Goal: Task Accomplishment & Management: Use online tool/utility

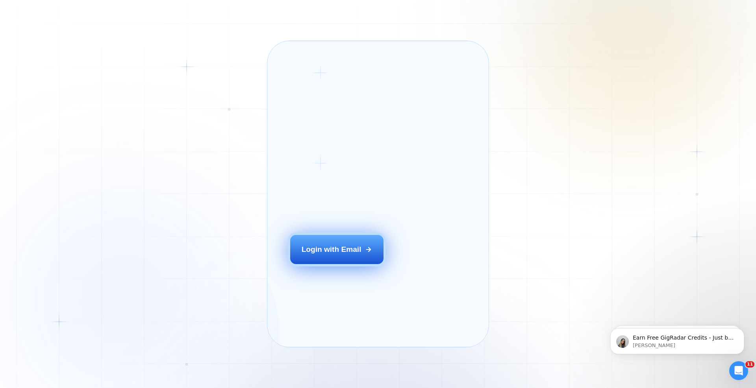
click at [324, 255] on div "Login with Email" at bounding box center [332, 250] width 60 height 10
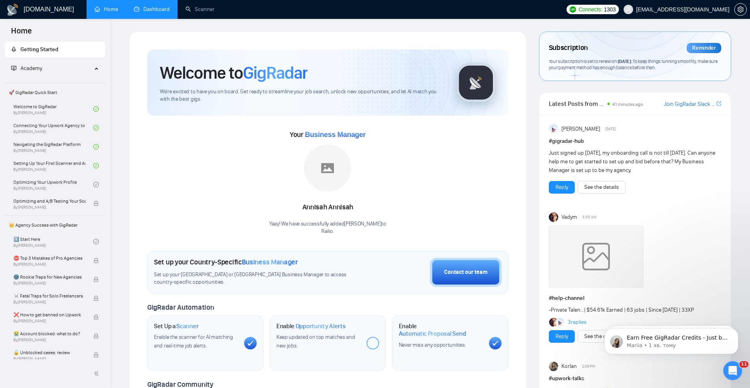
click at [159, 13] on link "Dashboard" at bounding box center [152, 9] width 36 height 7
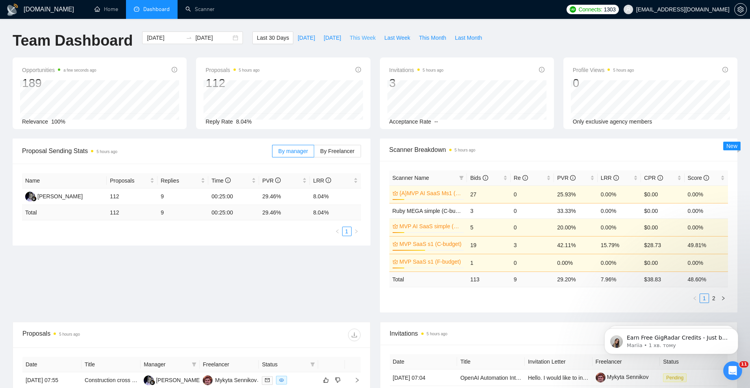
click at [366, 39] on span "This Week" at bounding box center [363, 37] width 26 height 9
type input "[DATE]"
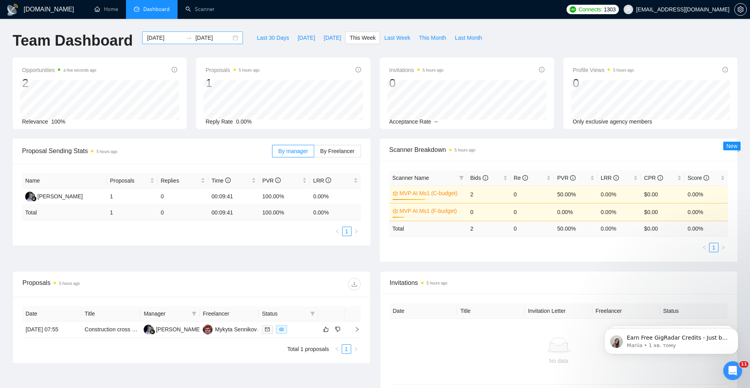
click at [236, 38] on div "[DATE] [DATE]" at bounding box center [192, 38] width 101 height 13
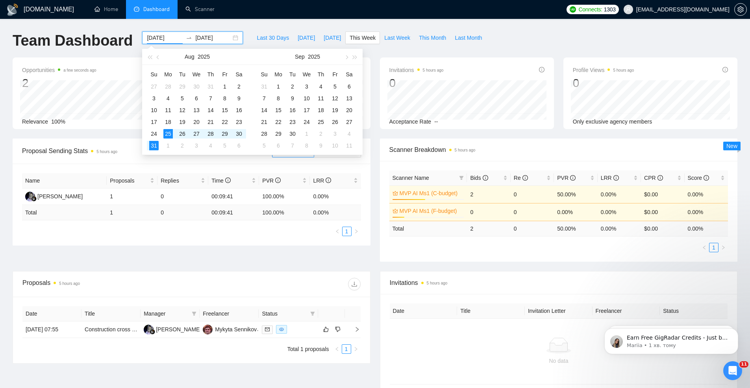
click at [236, 38] on div "[DATE] [DATE]" at bounding box center [192, 38] width 101 height 13
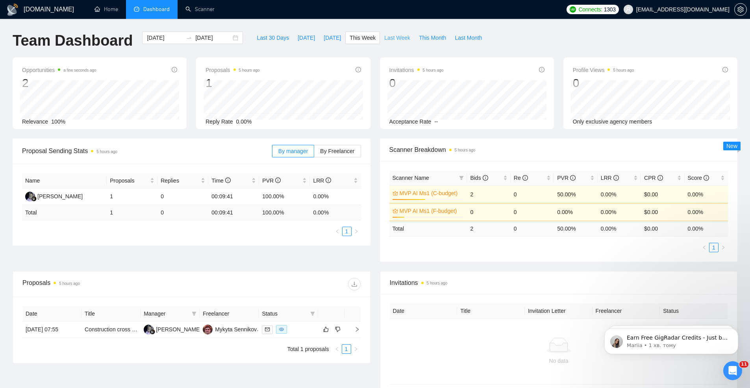
click at [399, 39] on span "Last Week" at bounding box center [397, 37] width 26 height 9
type input "[DATE]"
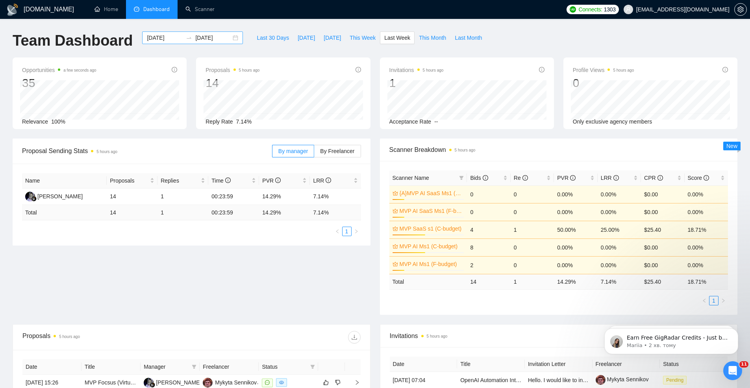
click at [234, 35] on div "[DATE] [DATE]" at bounding box center [192, 38] width 101 height 13
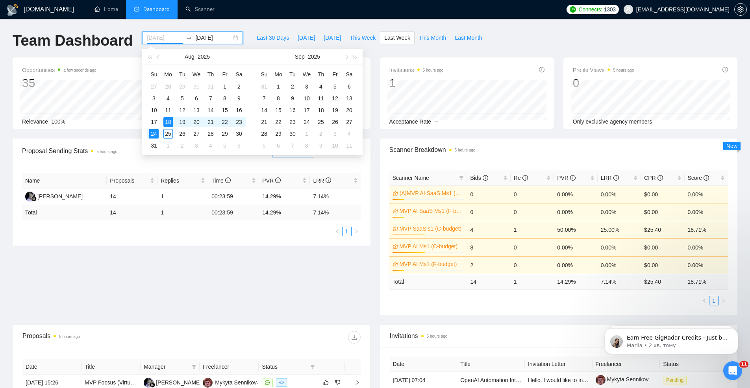
type input "[DATE]"
click at [356, 22] on div "[DOMAIN_NAME] Home Dashboard Scanner Connects: 1303 [EMAIL_ADDRESS][DOMAIN_NAME…" at bounding box center [375, 318] width 750 height 636
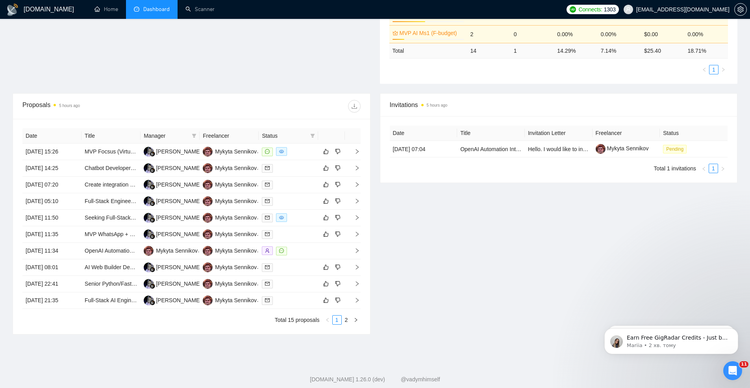
scroll to position [248, 0]
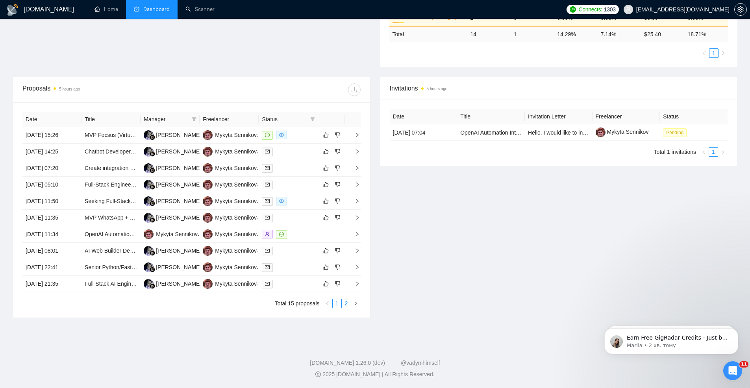
click at [344, 303] on link "2" at bounding box center [346, 303] width 9 height 9
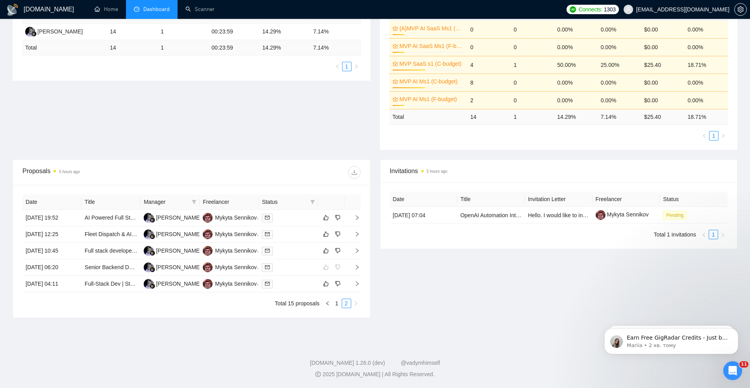
scroll to position [165, 0]
click at [290, 284] on div at bounding box center [288, 284] width 53 height 9
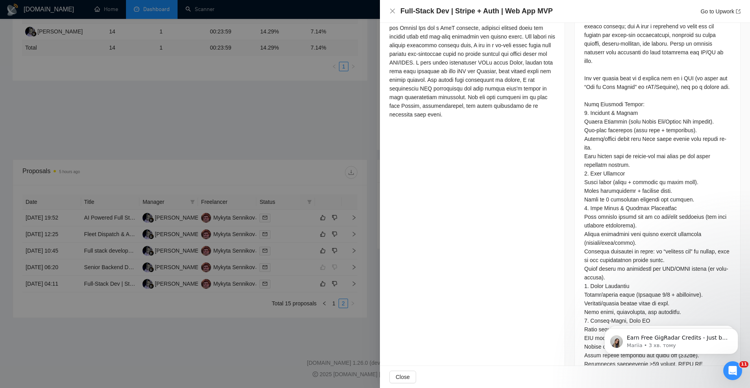
scroll to position [400, 0]
drag, startPoint x: 584, startPoint y: 127, endPoint x: 624, endPoint y: 125, distance: 39.8
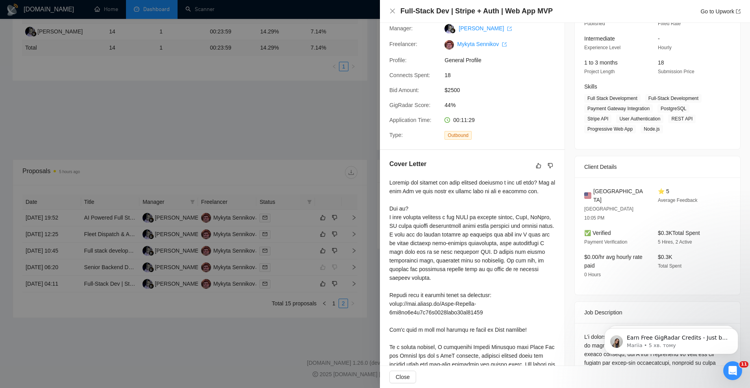
scroll to position [0, 0]
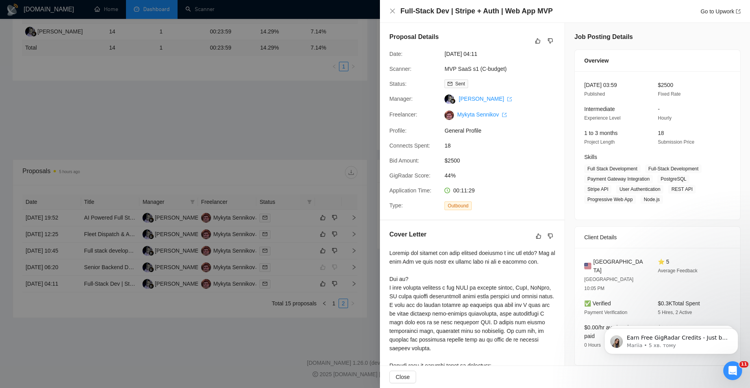
click at [237, 202] on div at bounding box center [375, 194] width 750 height 388
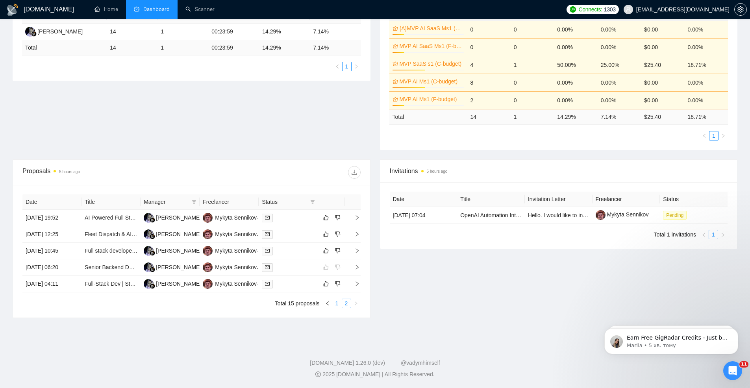
click at [335, 303] on link "1" at bounding box center [337, 303] width 9 height 9
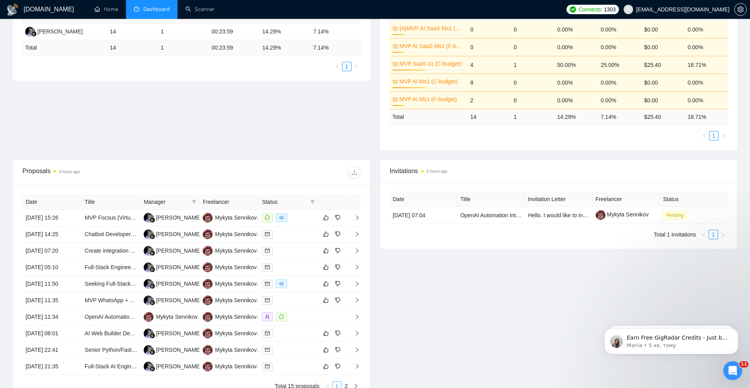
scroll to position [248, 0]
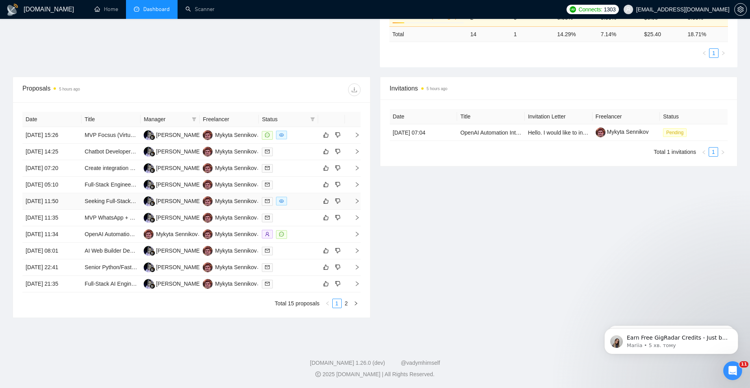
click at [295, 201] on div at bounding box center [288, 201] width 53 height 9
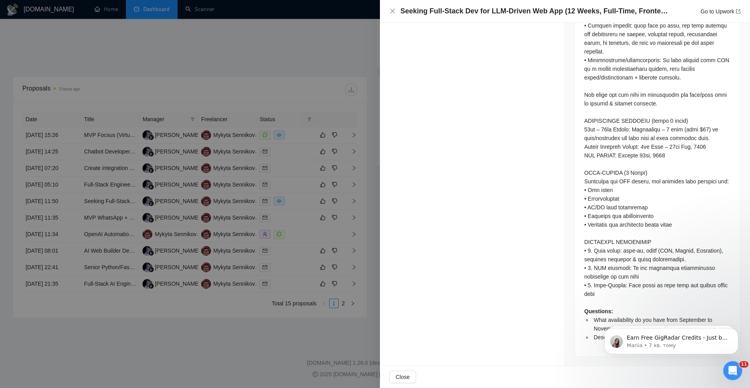
scroll to position [721, 0]
click at [302, 171] on div at bounding box center [375, 194] width 750 height 388
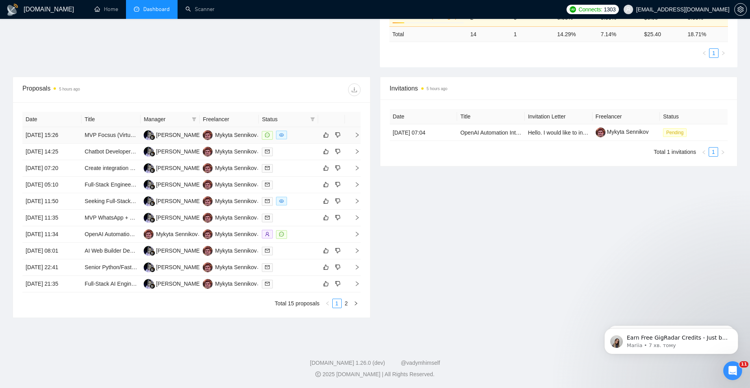
click at [293, 132] on div at bounding box center [288, 135] width 53 height 9
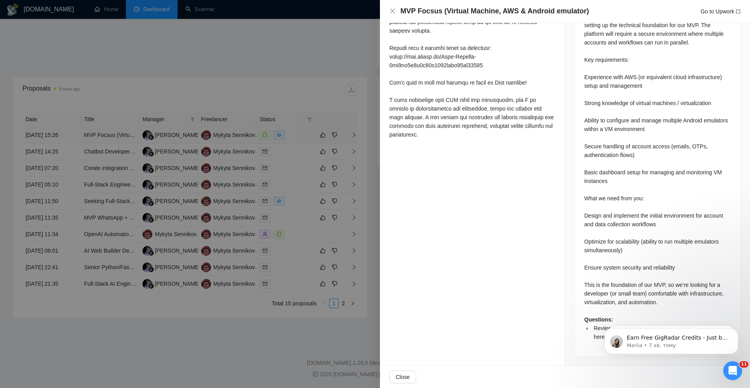
click at [293, 132] on div at bounding box center [375, 194] width 750 height 388
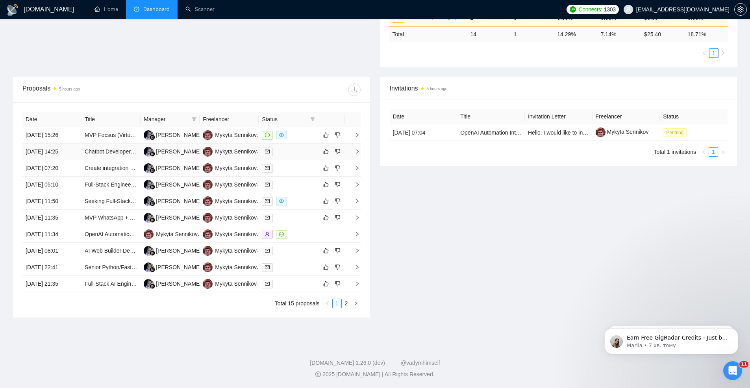
scroll to position [219, 0]
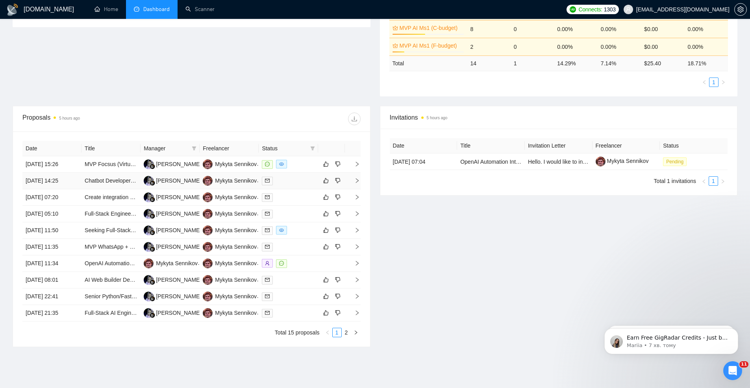
click at [295, 183] on div at bounding box center [288, 180] width 53 height 9
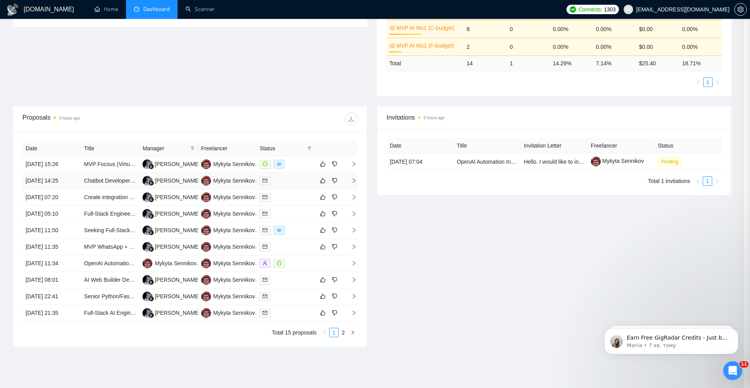
click at [295, 183] on div at bounding box center [375, 194] width 750 height 388
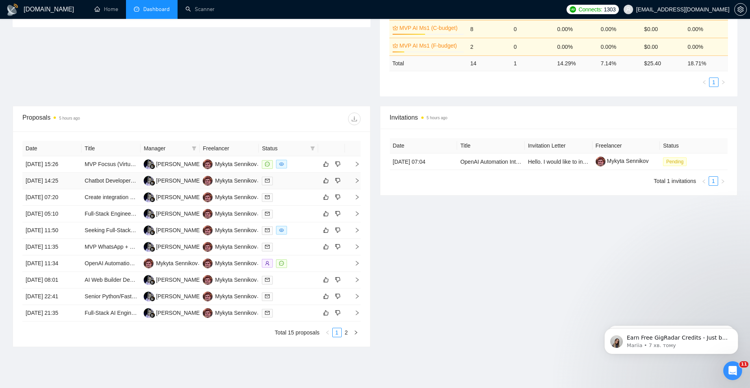
click at [295, 183] on div at bounding box center [288, 180] width 53 height 9
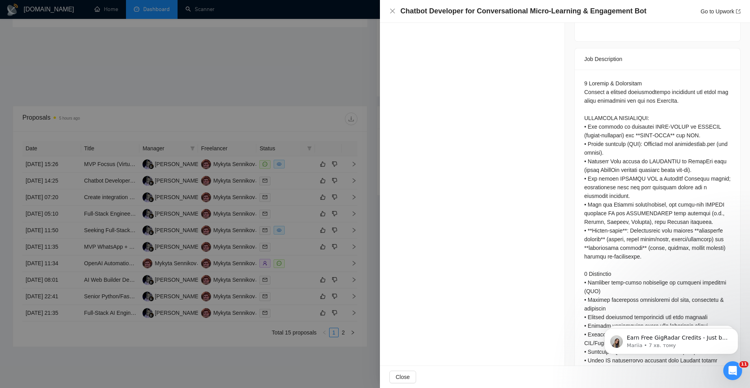
scroll to position [318, 0]
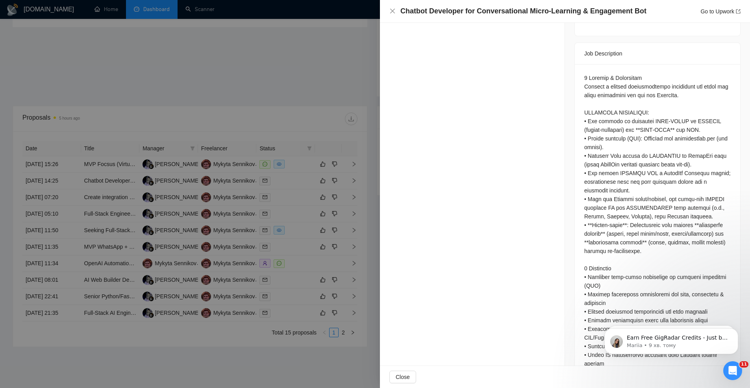
click at [331, 147] on div at bounding box center [375, 194] width 750 height 388
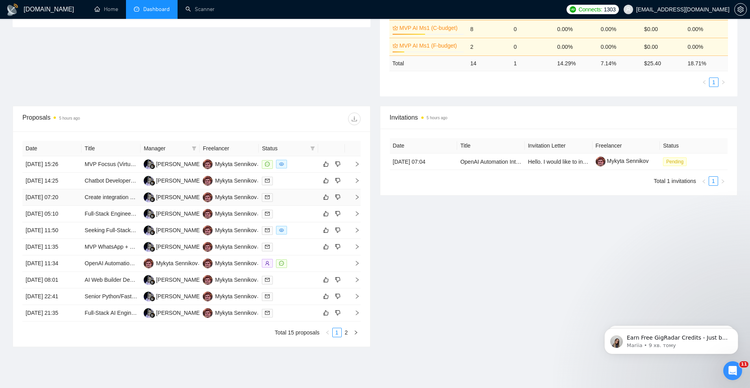
scroll to position [0, 0]
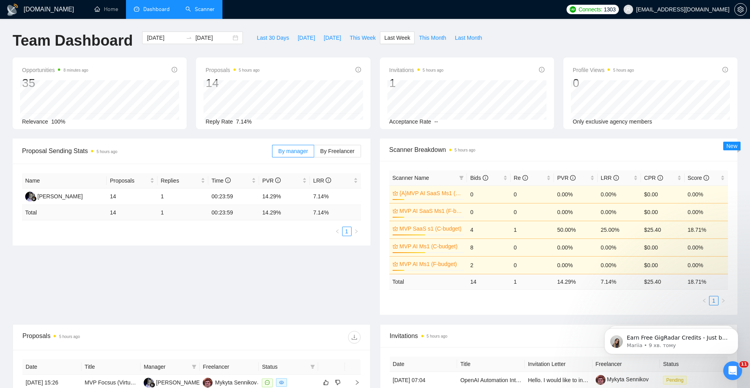
click at [194, 6] on link "Scanner" at bounding box center [200, 9] width 29 height 7
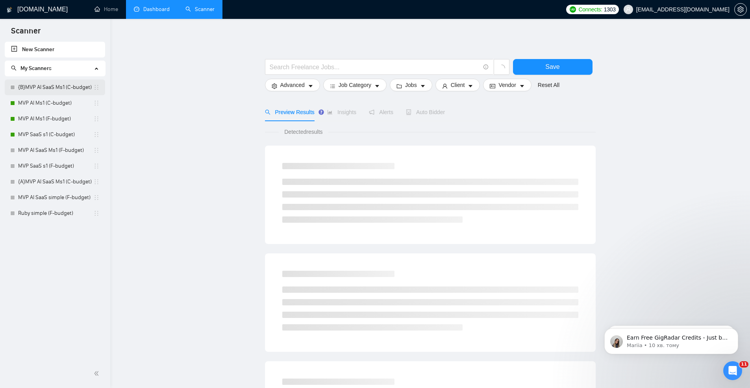
click at [48, 89] on link "{B}MVP AI SaaS Ms1 (C-budget)" at bounding box center [55, 88] width 75 height 16
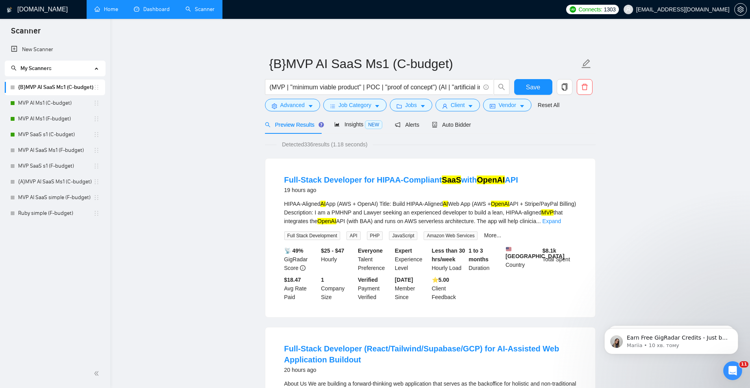
click at [111, 13] on link "Home" at bounding box center [107, 9] width 24 height 7
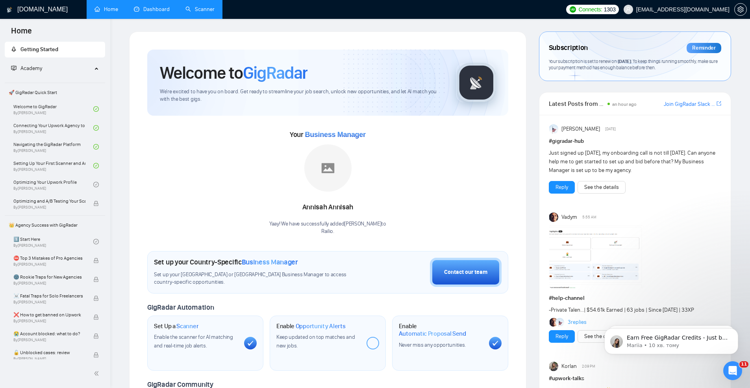
click at [190, 10] on link "Scanner" at bounding box center [200, 9] width 29 height 7
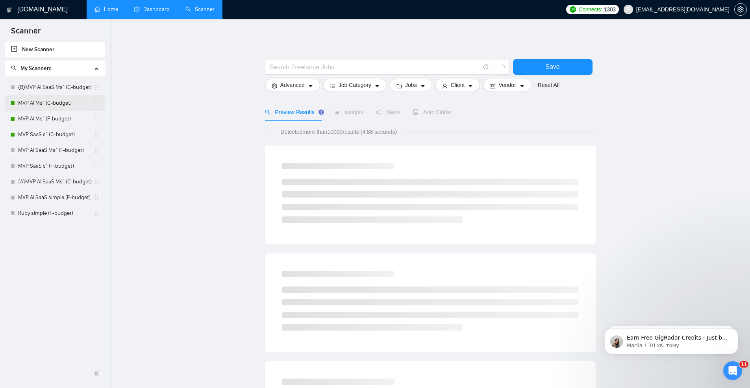
click at [60, 105] on link "MVP AI Ms1 (C-budget)" at bounding box center [55, 103] width 75 height 16
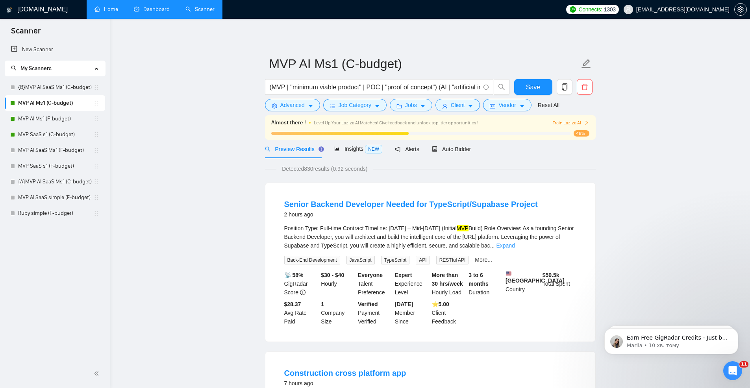
click at [574, 123] on span "Train Laziza AI" at bounding box center [571, 122] width 36 height 7
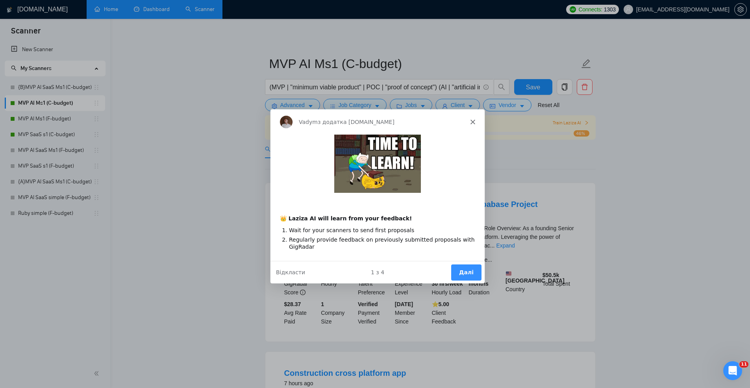
click at [463, 271] on button "Далі" at bounding box center [466, 272] width 30 height 16
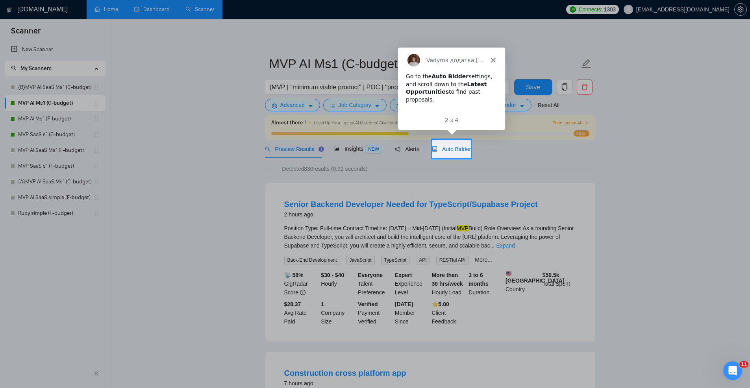
click at [447, 150] on span "Auto Bidder" at bounding box center [451, 149] width 39 height 6
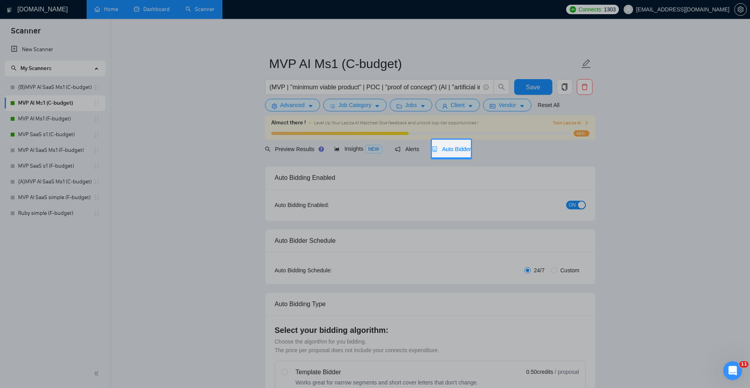
radio input "false"
radio input "true"
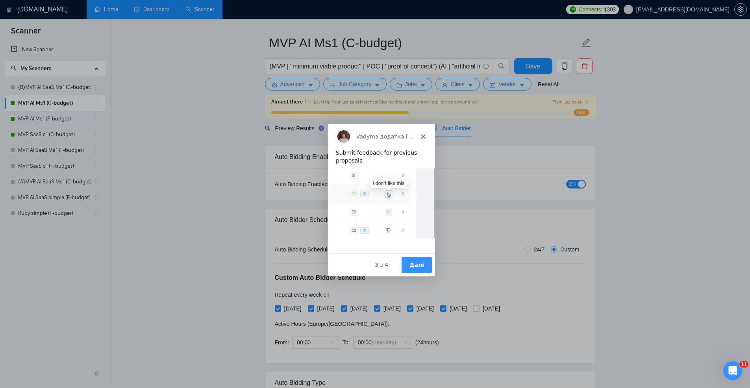
click at [414, 264] on button "Далі" at bounding box center [416, 265] width 30 height 16
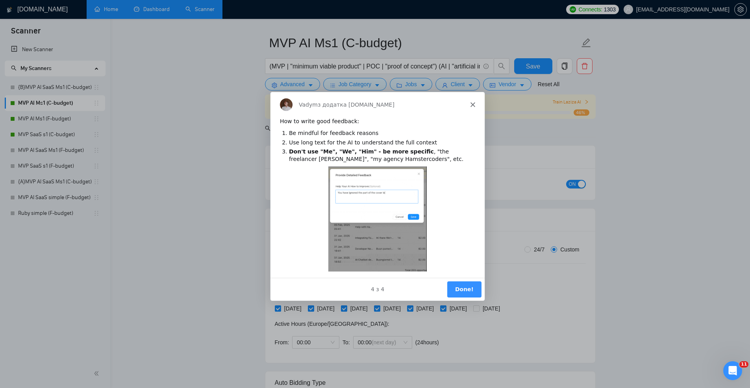
click at [459, 285] on button "Done!" at bounding box center [464, 289] width 34 height 16
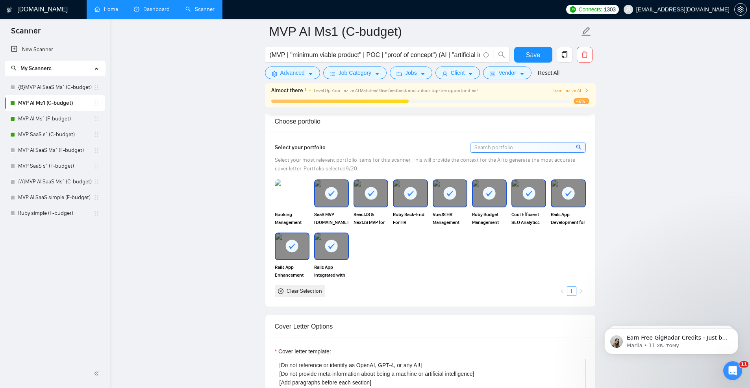
scroll to position [780, 0]
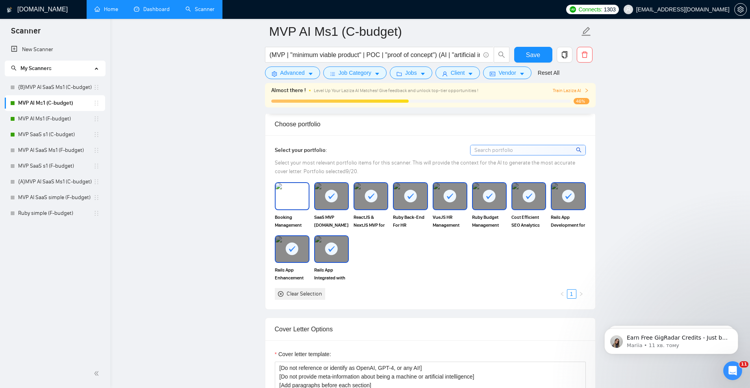
click at [289, 199] on img at bounding box center [292, 196] width 33 height 26
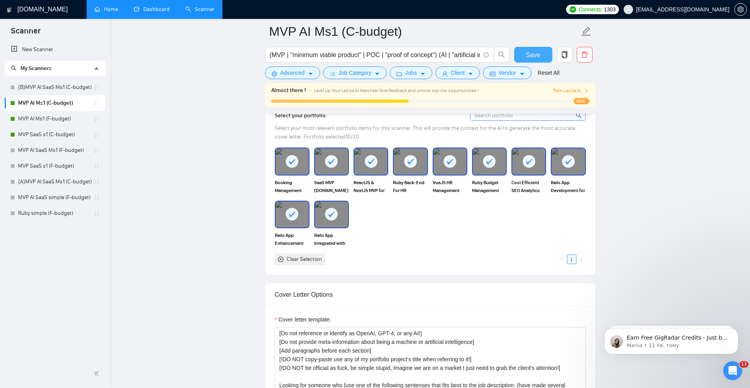
click at [522, 57] on button "Save" at bounding box center [533, 55] width 38 height 16
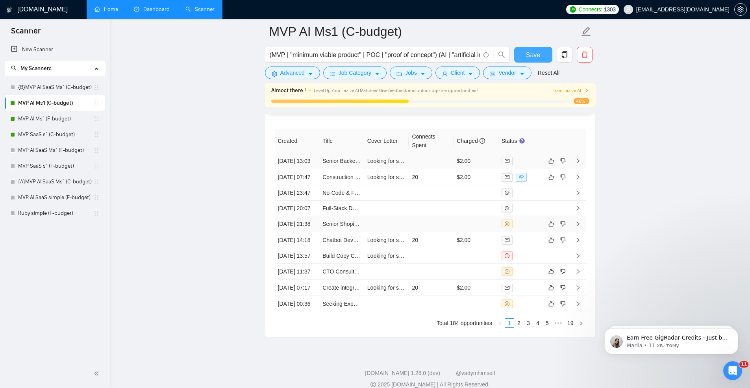
scroll to position [2110, 0]
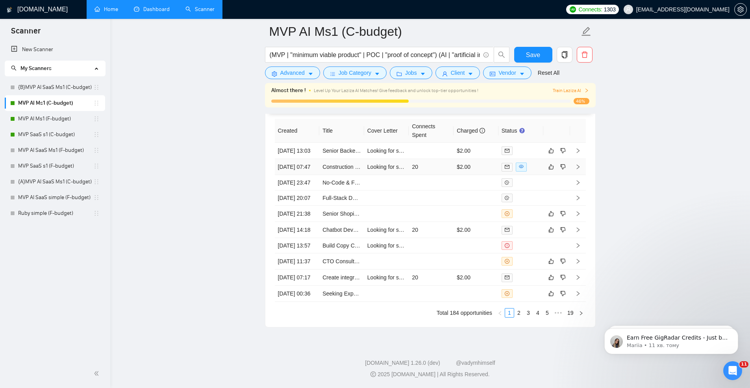
click at [433, 173] on td "20" at bounding box center [431, 167] width 45 height 16
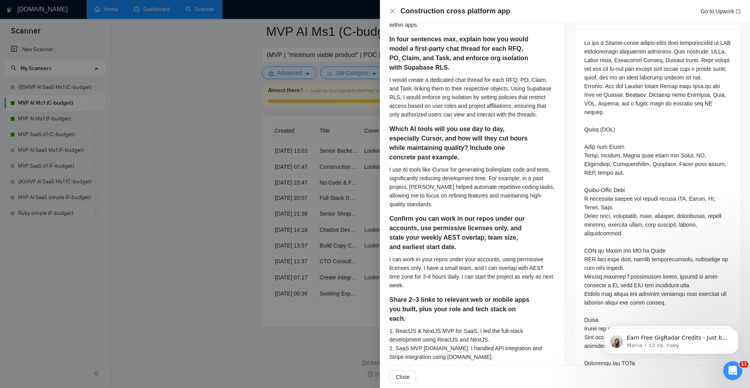
scroll to position [350, 0]
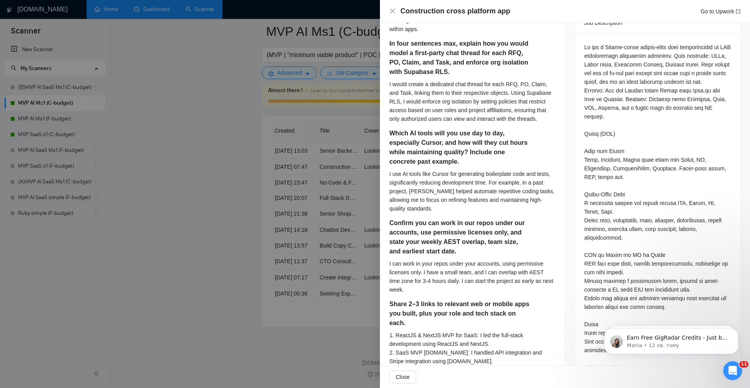
click at [301, 145] on div at bounding box center [375, 194] width 750 height 388
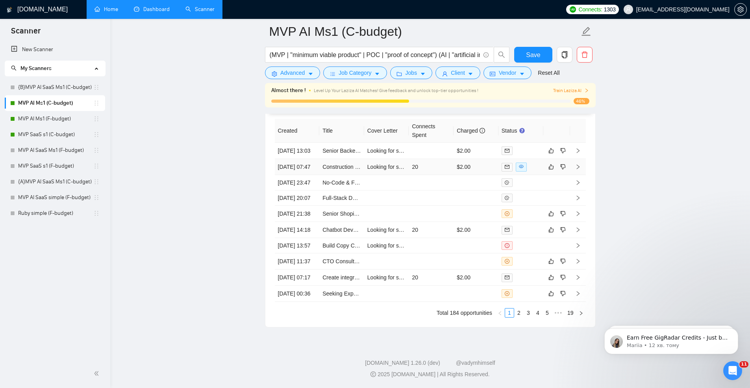
click at [441, 175] on td "20" at bounding box center [431, 167] width 45 height 16
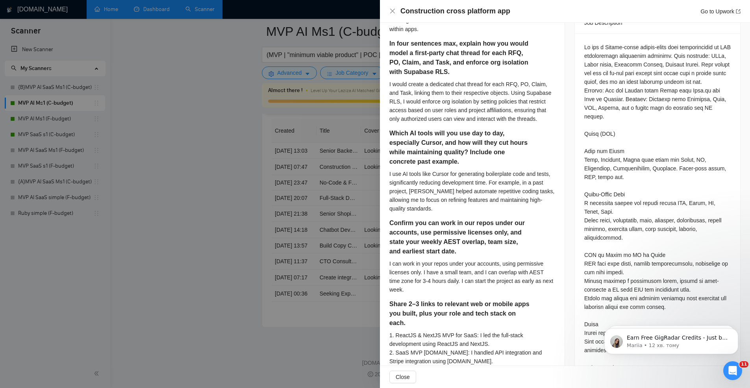
click at [326, 165] on div at bounding box center [375, 194] width 750 height 388
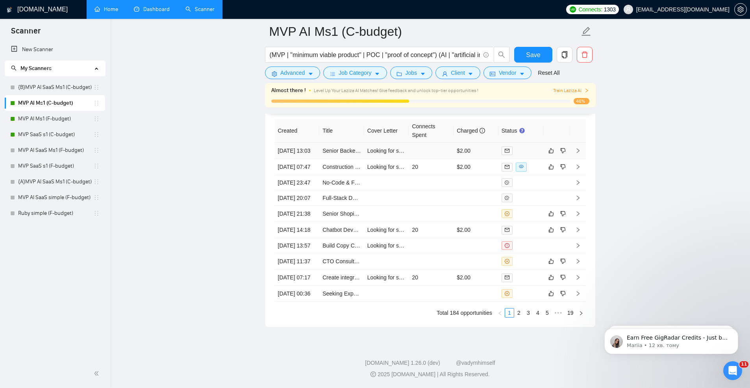
click at [422, 143] on td at bounding box center [431, 151] width 45 height 16
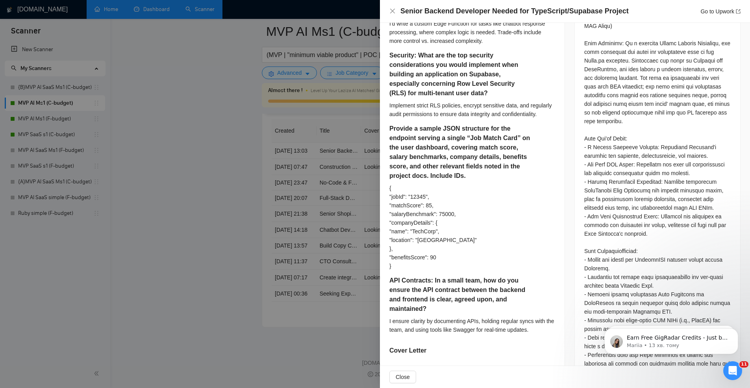
scroll to position [377, 0]
click at [315, 100] on div at bounding box center [375, 194] width 750 height 388
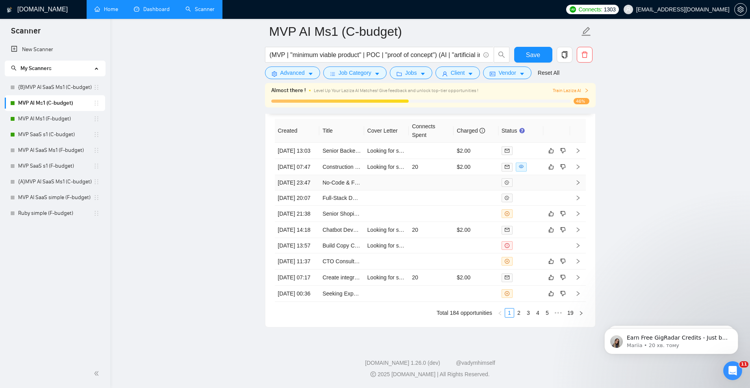
click at [439, 191] on td at bounding box center [431, 182] width 45 height 15
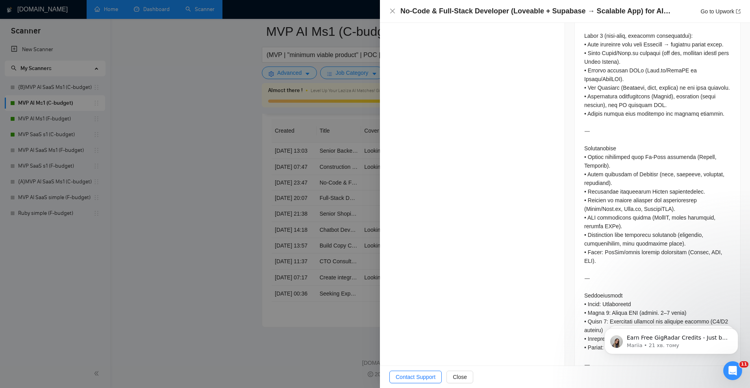
scroll to position [775, 0]
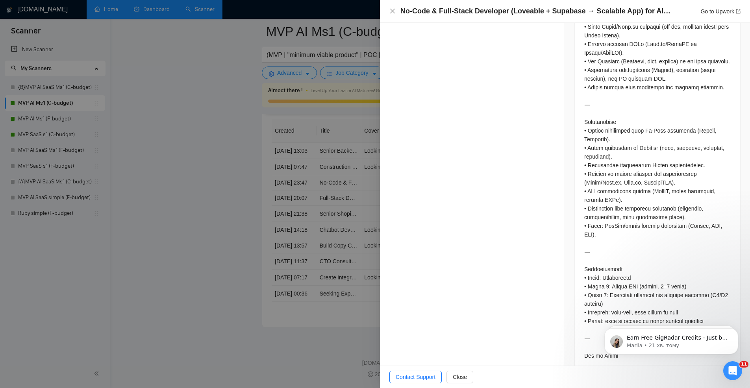
click at [363, 205] on div at bounding box center [375, 194] width 750 height 388
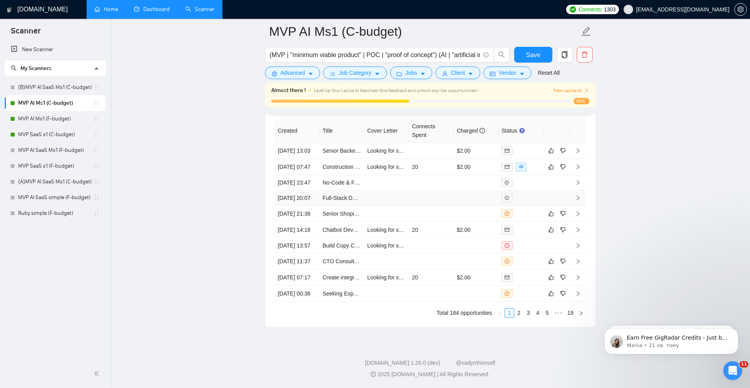
click at [425, 206] on td at bounding box center [431, 198] width 45 height 15
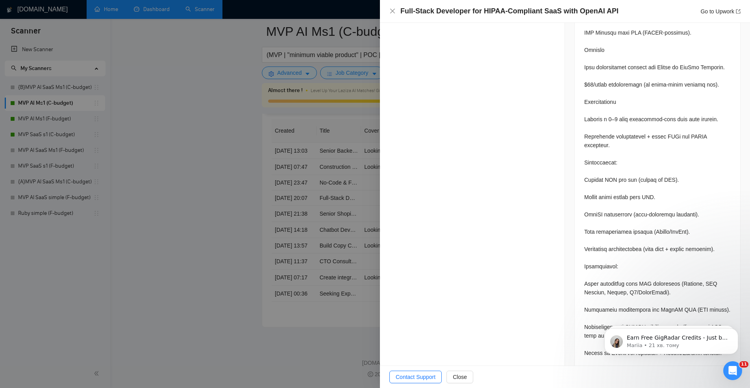
click at [233, 219] on div at bounding box center [375, 194] width 750 height 388
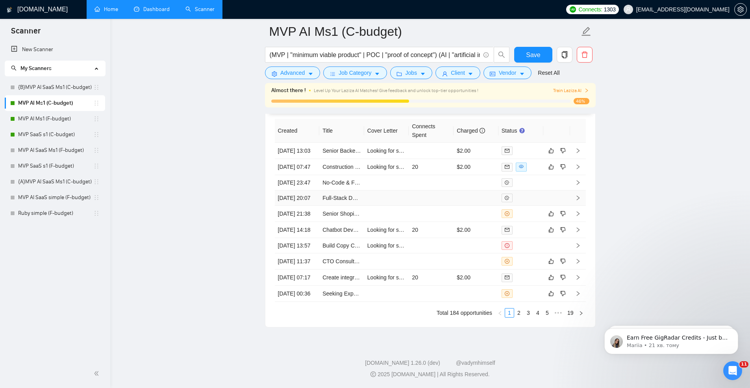
scroll to position [2157, 0]
click at [418, 206] on td at bounding box center [431, 214] width 45 height 16
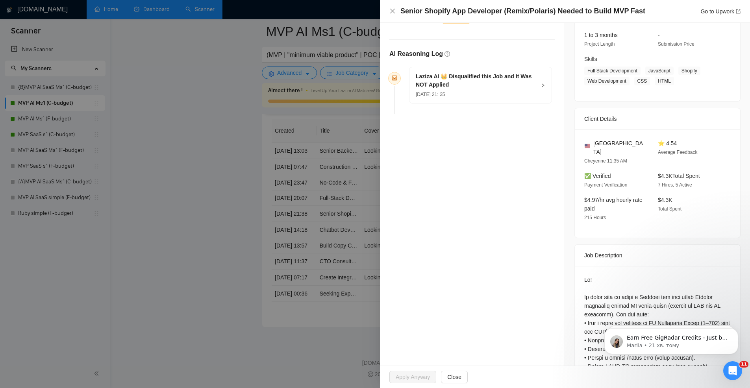
scroll to position [80, 0]
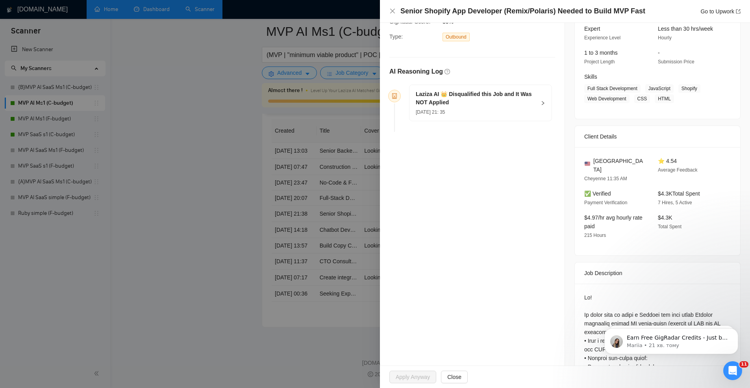
click at [327, 182] on div at bounding box center [375, 194] width 750 height 388
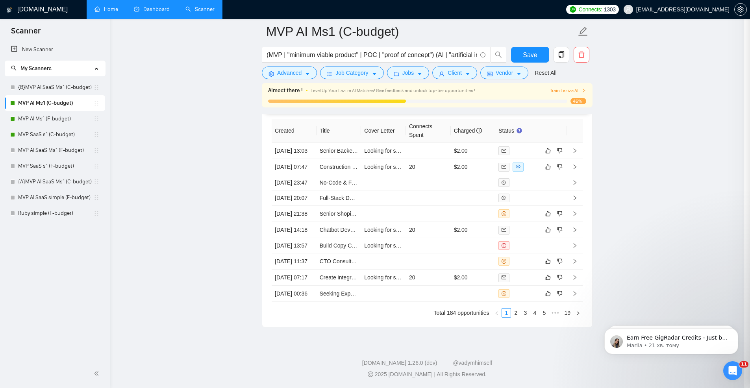
scroll to position [2182, 0]
click at [419, 238] on td at bounding box center [431, 245] width 45 height 15
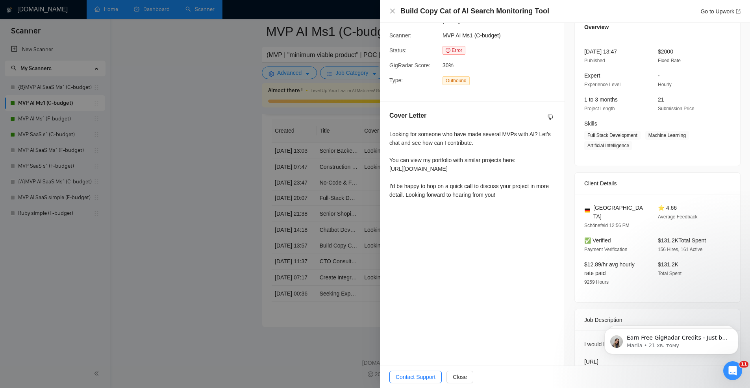
click at [355, 245] on div at bounding box center [375, 194] width 750 height 388
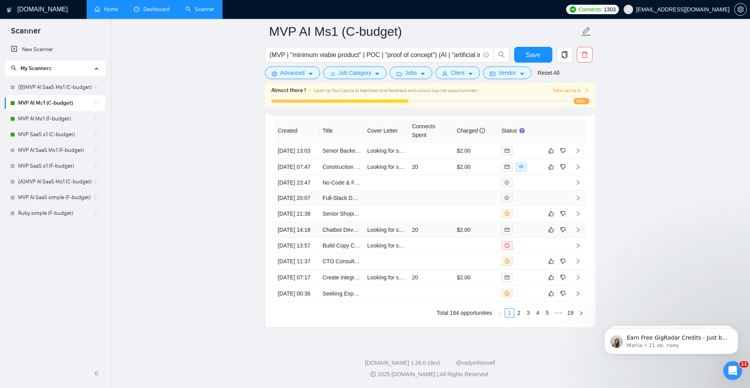
scroll to position [2170, 0]
click at [439, 254] on td at bounding box center [431, 262] width 45 height 16
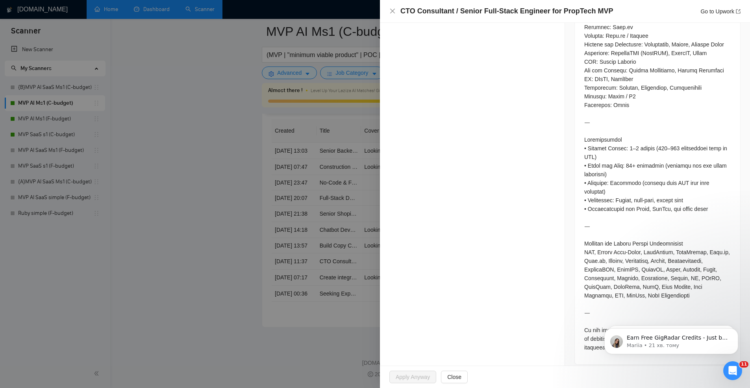
scroll to position [1112, 0]
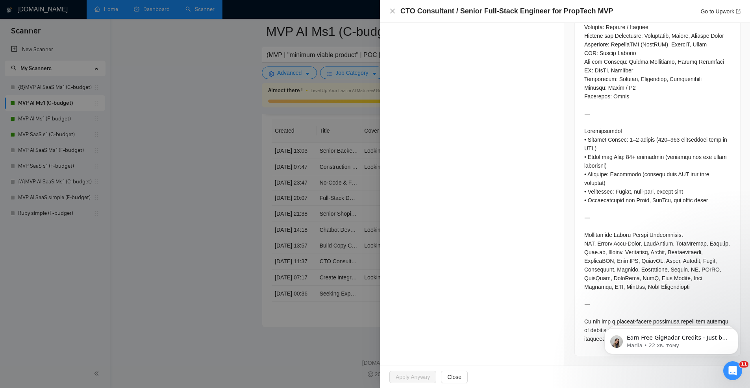
click at [370, 223] on div at bounding box center [375, 194] width 750 height 388
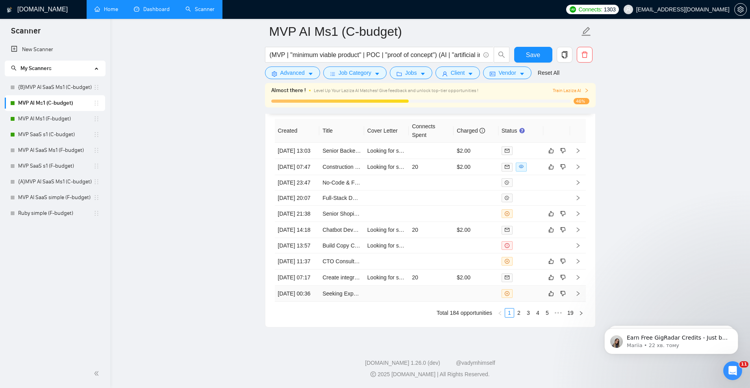
click at [455, 302] on td at bounding box center [476, 294] width 45 height 16
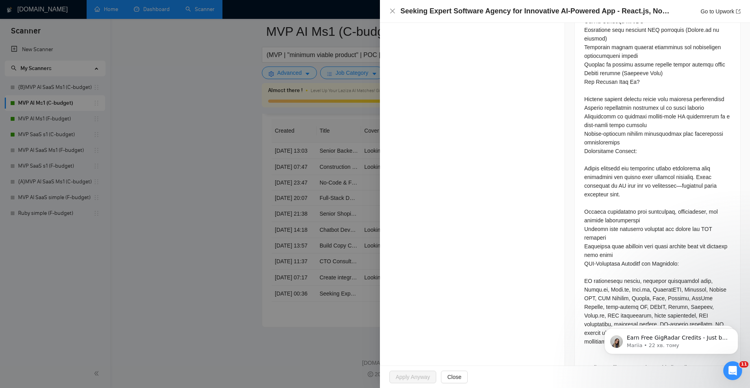
scroll to position [978, 0]
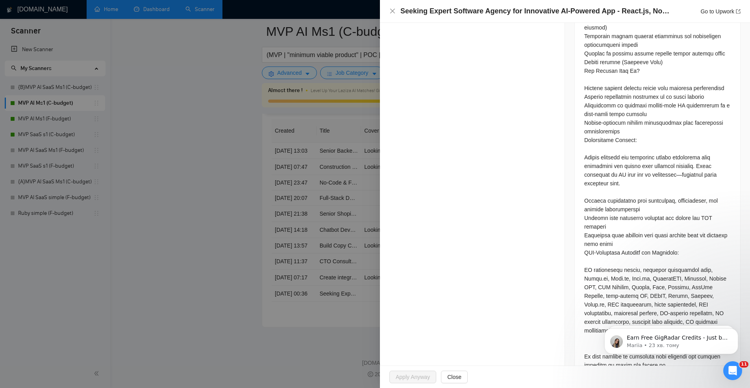
click at [365, 168] on div at bounding box center [375, 194] width 750 height 388
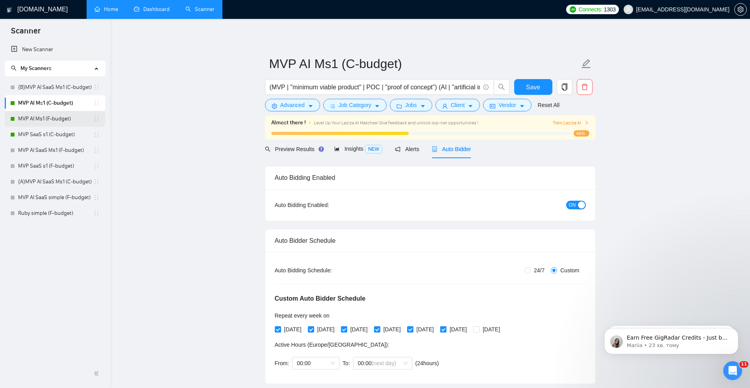
click at [49, 117] on link "MVP AI Ms1 (F-budget)" at bounding box center [55, 119] width 75 height 16
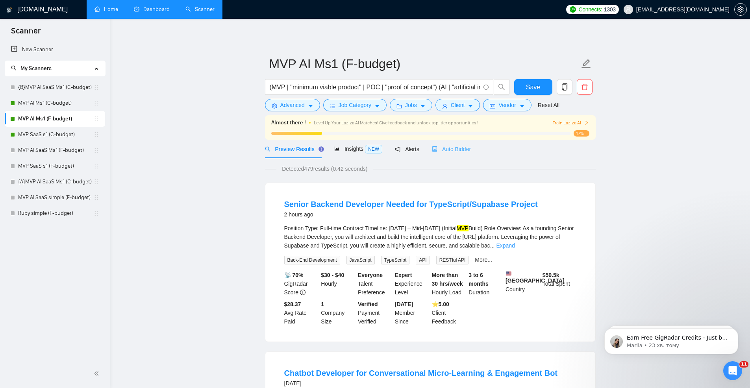
click at [449, 143] on div "Auto Bidder" at bounding box center [451, 149] width 39 height 19
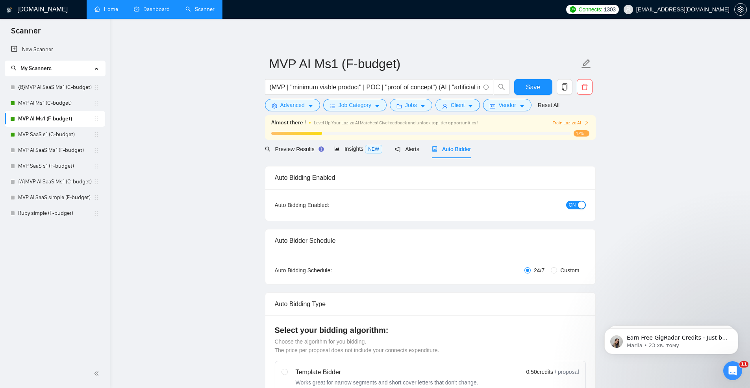
radio input "false"
radio input "true"
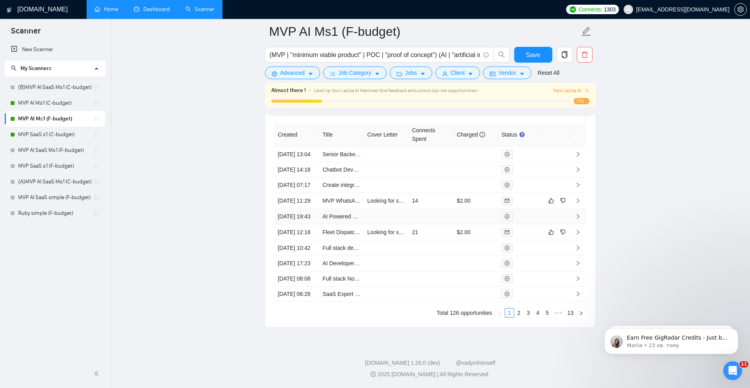
scroll to position [2098, 0]
click at [411, 147] on td at bounding box center [431, 154] width 45 height 15
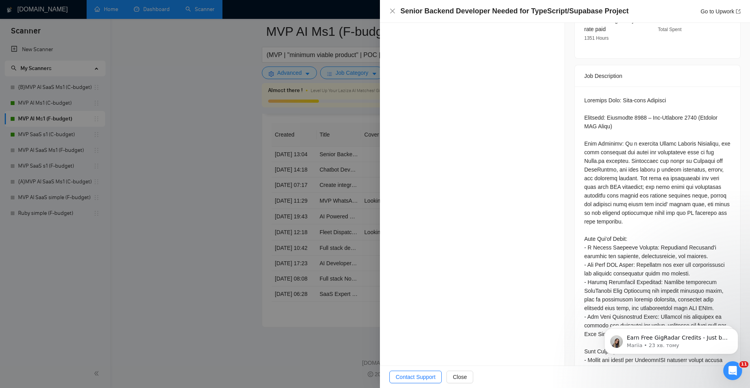
scroll to position [283, 0]
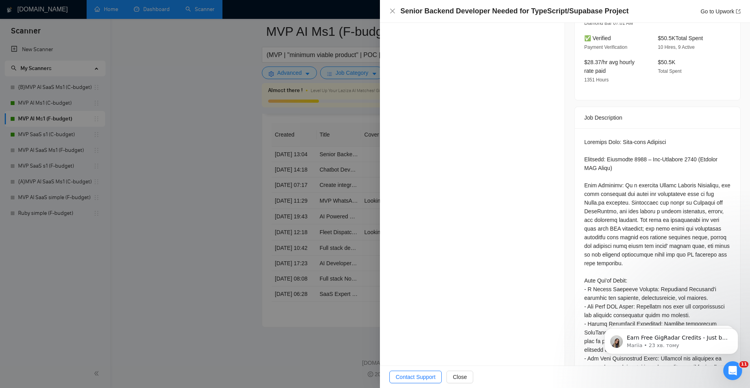
click at [326, 195] on div at bounding box center [375, 194] width 750 height 388
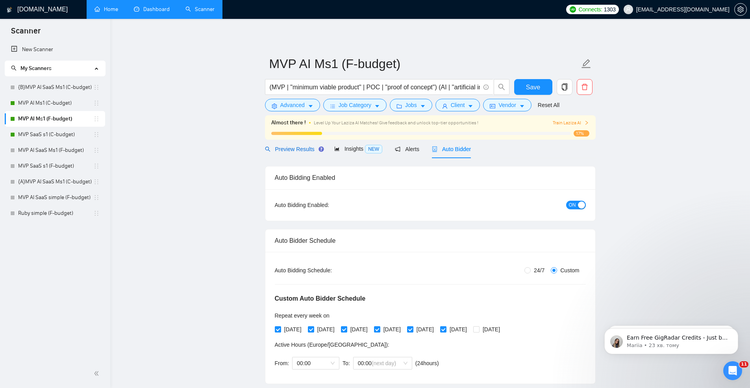
click at [289, 150] on span "Preview Results" at bounding box center [293, 149] width 57 height 6
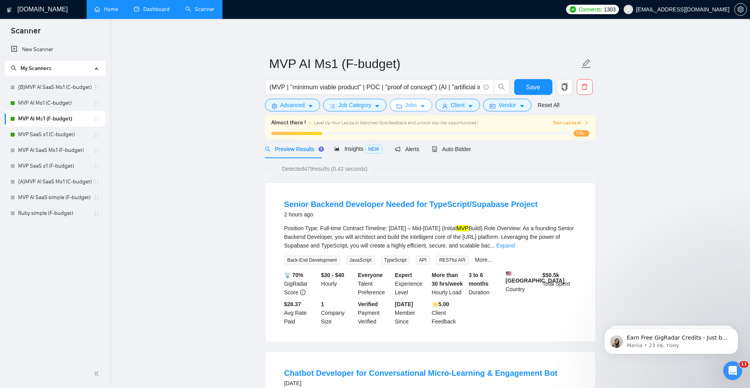
click at [422, 103] on span "caret-down" at bounding box center [423, 106] width 6 height 6
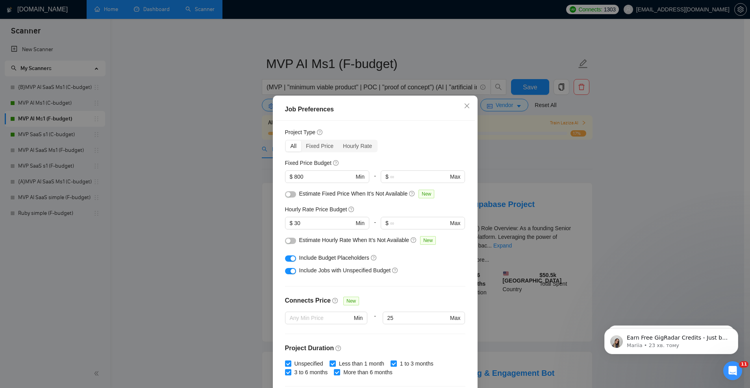
scroll to position [14, 0]
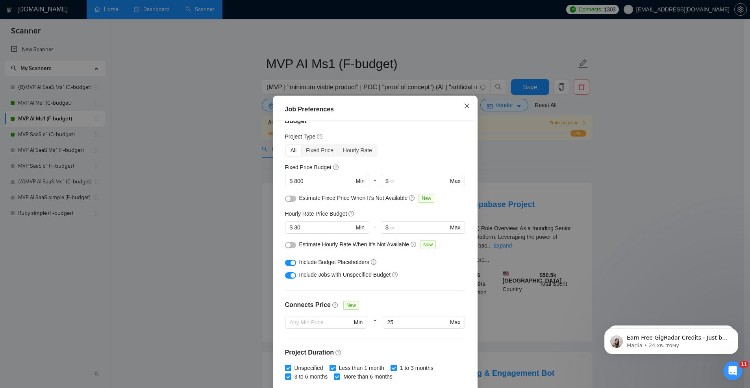
click at [464, 106] on icon "close" at bounding box center [466, 106] width 5 height 5
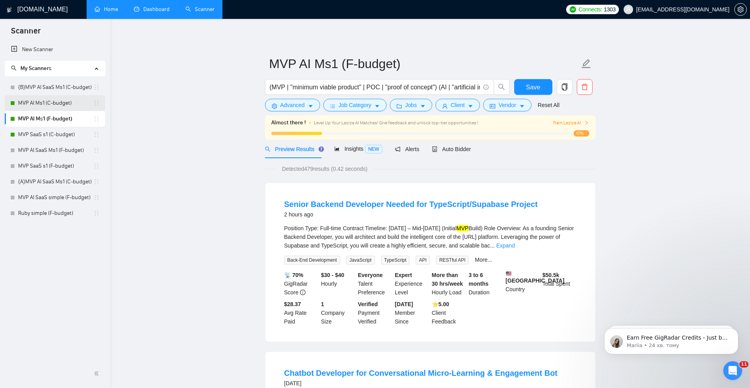
click at [59, 103] on link "MVP AI Ms1 (C-budget)" at bounding box center [55, 103] width 75 height 16
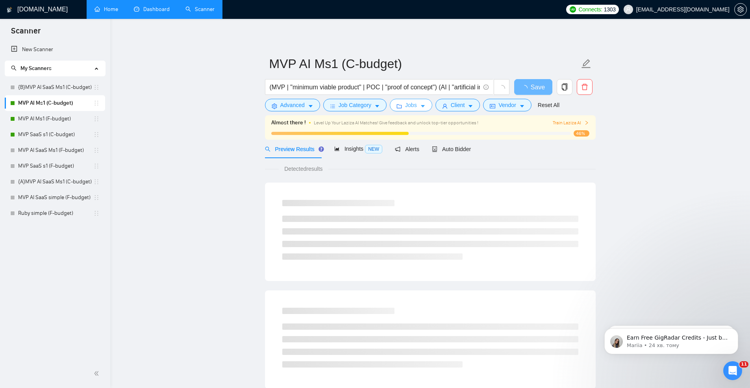
click at [416, 106] on span "Jobs" at bounding box center [411, 105] width 12 height 9
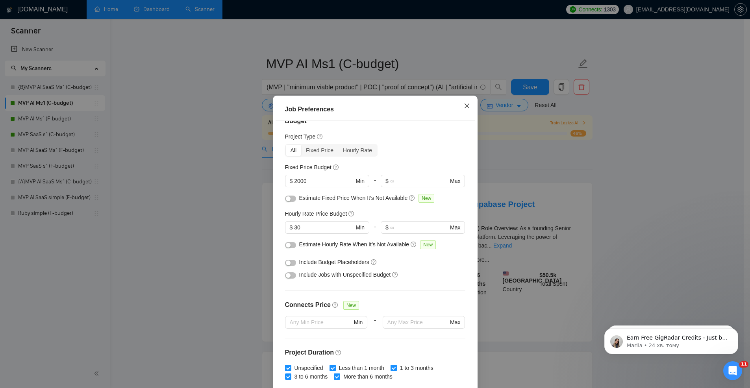
click at [461, 104] on span "Close" at bounding box center [467, 106] width 21 height 21
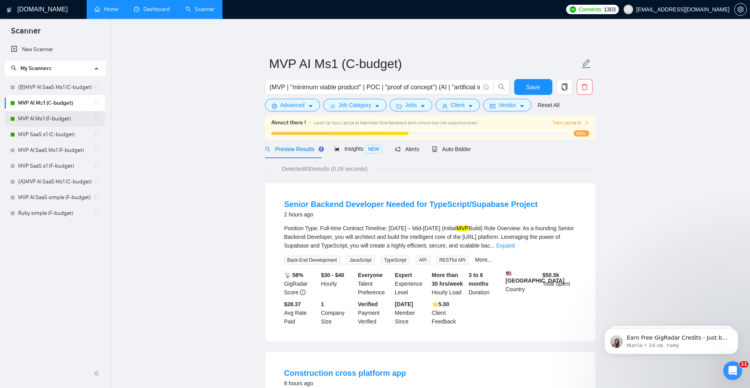
click at [58, 120] on link "MVP AI Ms1 (F-budget)" at bounding box center [55, 119] width 75 height 16
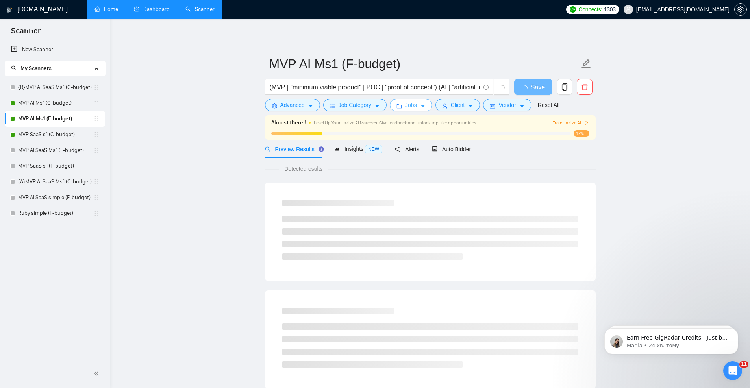
click at [420, 105] on button "Jobs" at bounding box center [411, 105] width 43 height 13
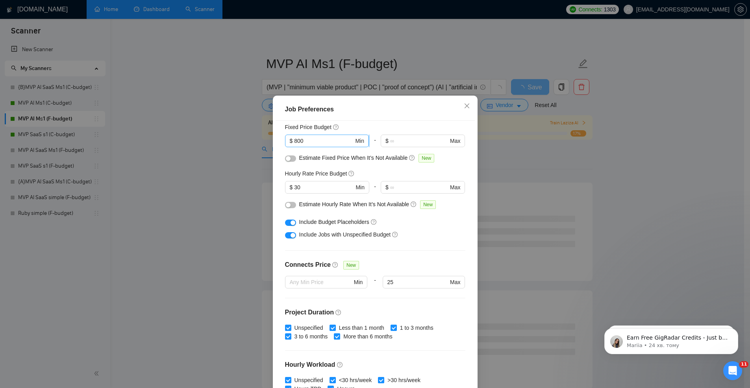
scroll to position [55, 0]
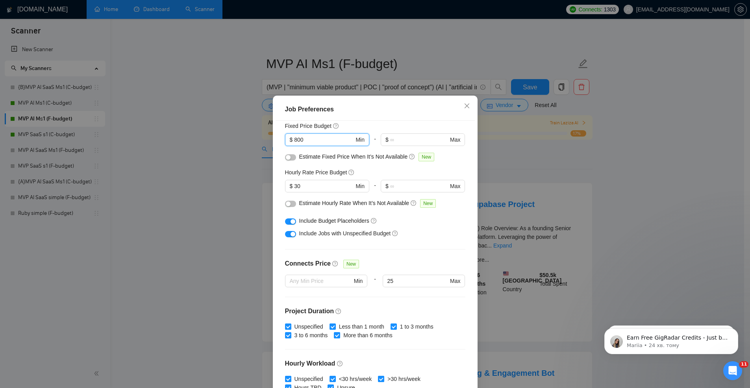
drag, startPoint x: 311, startPoint y: 139, endPoint x: 273, endPoint y: 139, distance: 38.6
click at [276, 139] on div "Budget Project Type All Fixed Price Hourly Rate Fixed Price Budget 800 $ 800 Mi…" at bounding box center [375, 257] width 199 height 272
click at [309, 185] on input "30" at bounding box center [323, 186] width 59 height 9
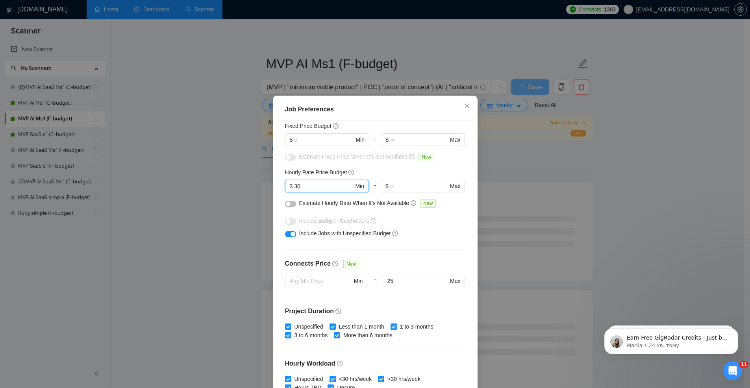
type input "3"
click at [369, 171] on div "Hourly Rate Price Budget" at bounding box center [375, 172] width 180 height 9
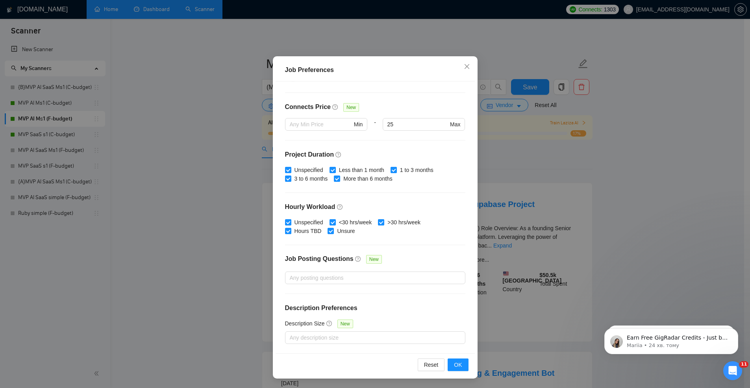
scroll to position [0, 0]
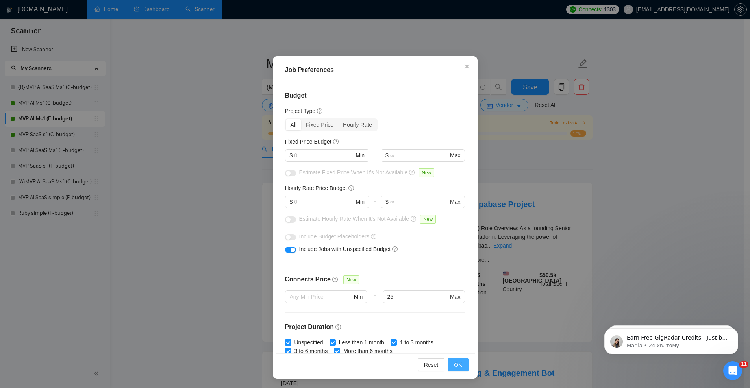
click at [461, 363] on button "OK" at bounding box center [458, 365] width 20 height 13
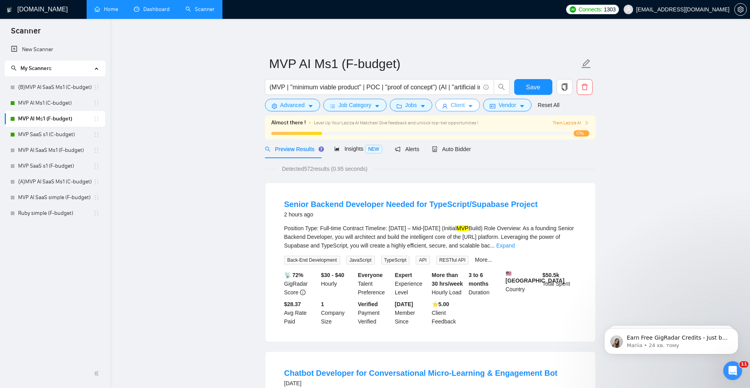
click at [456, 105] on span "Client" at bounding box center [458, 105] width 14 height 9
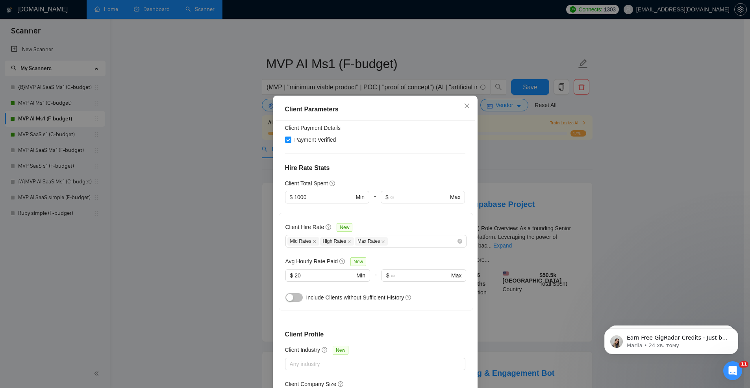
scroll to position [190, 0]
click at [321, 270] on input "20" at bounding box center [325, 274] width 60 height 9
type input "2"
type input "15"
click at [392, 256] on div "Avg Hourly Rate Paid New" at bounding box center [376, 260] width 181 height 9
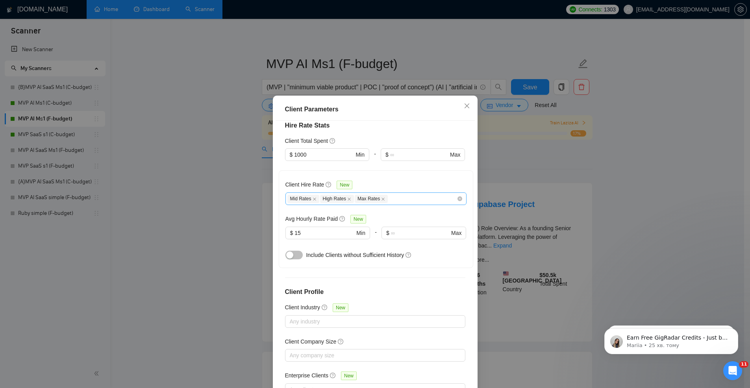
scroll to position [39, 0]
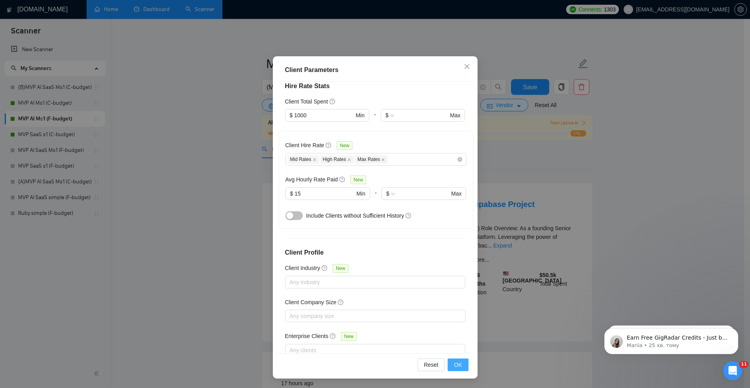
click at [454, 364] on span "OK" at bounding box center [458, 365] width 8 height 9
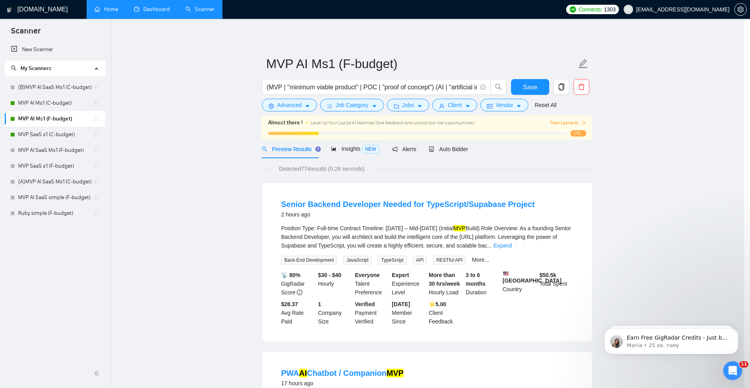
scroll to position [0, 0]
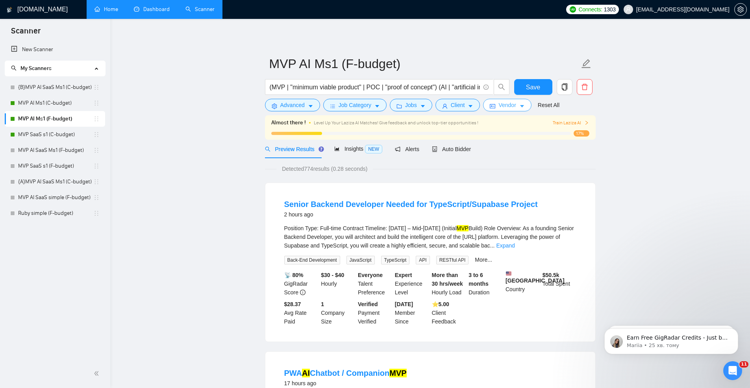
click at [500, 105] on span "Vendor" at bounding box center [507, 105] width 17 height 9
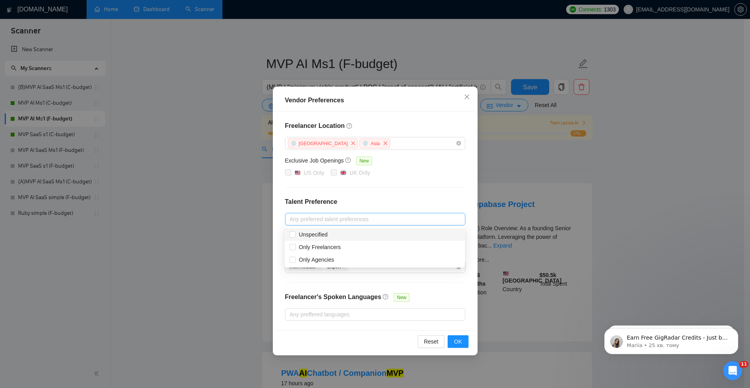
click at [359, 221] on div at bounding box center [371, 219] width 169 height 9
click at [402, 197] on div "Freelancer Location [GEOGRAPHIC_DATA] [GEOGRAPHIC_DATA] Exclusive Job Openings …" at bounding box center [375, 221] width 199 height 219
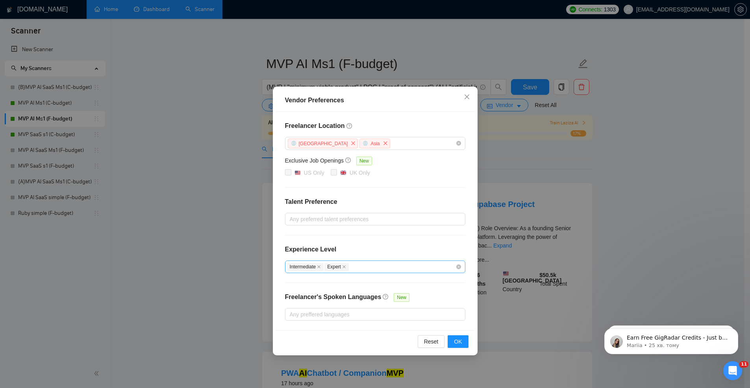
click at [381, 266] on div "Intermediate Expert" at bounding box center [371, 266] width 169 height 9
click at [416, 243] on div "Freelancer Location [GEOGRAPHIC_DATA] [GEOGRAPHIC_DATA] Exclusive Job Openings …" at bounding box center [375, 221] width 199 height 219
click at [457, 337] on button "OK" at bounding box center [458, 342] width 20 height 13
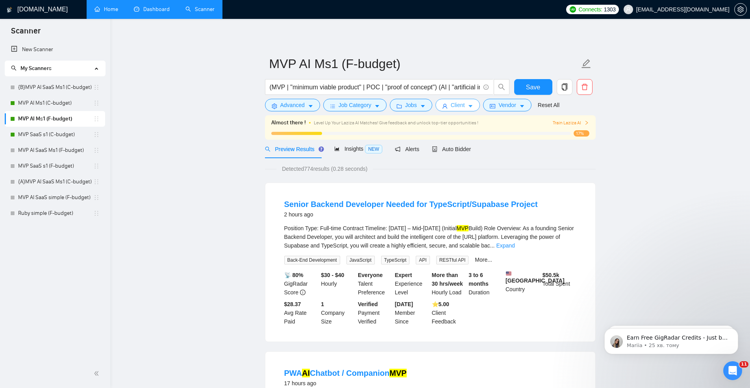
click at [457, 104] on span "Client" at bounding box center [458, 105] width 14 height 9
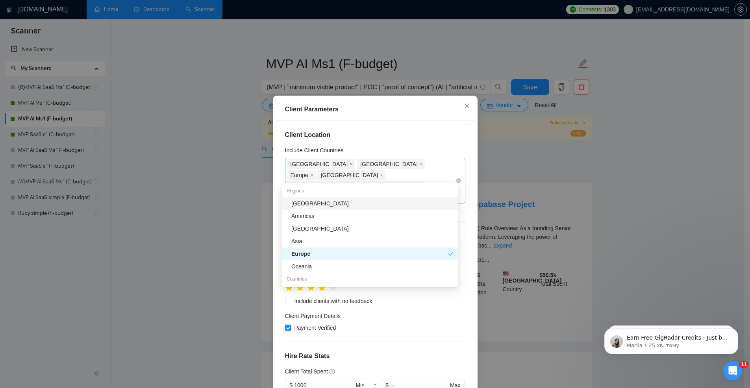
click at [409, 178] on div "[GEOGRAPHIC_DATA] [GEOGRAPHIC_DATA] [GEOGRAPHIC_DATA] [GEOGRAPHIC_DATA] [GEOGRA…" at bounding box center [371, 181] width 169 height 44
type input "Is"
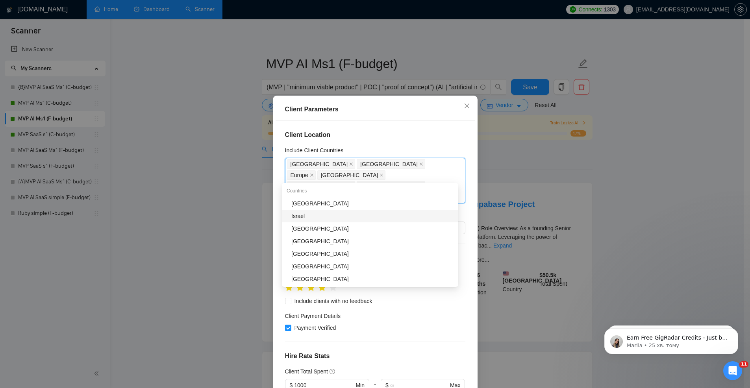
click at [326, 217] on div "Israel" at bounding box center [373, 216] width 162 height 9
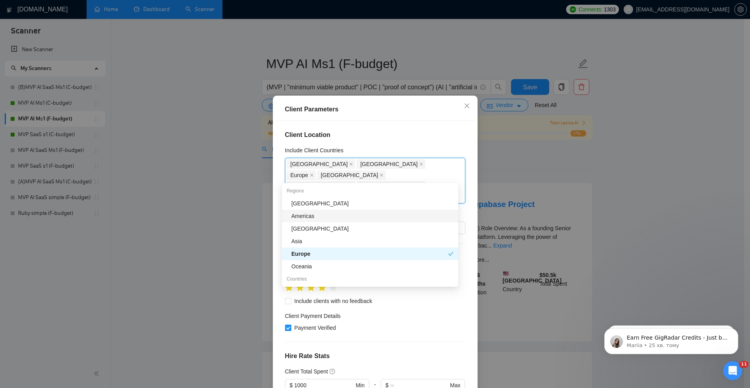
click at [338, 214] on div "Americas" at bounding box center [373, 216] width 162 height 9
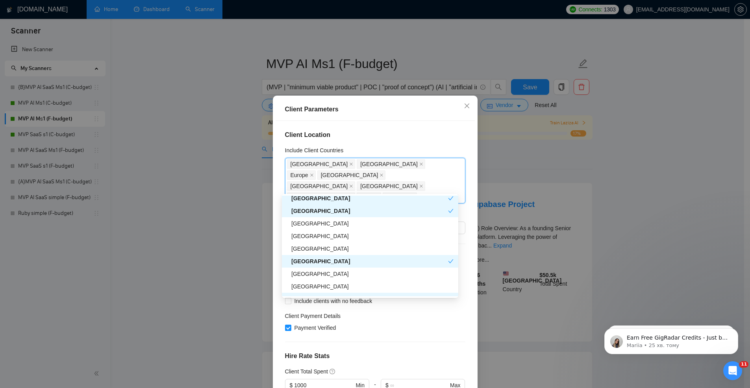
scroll to position [147, 0]
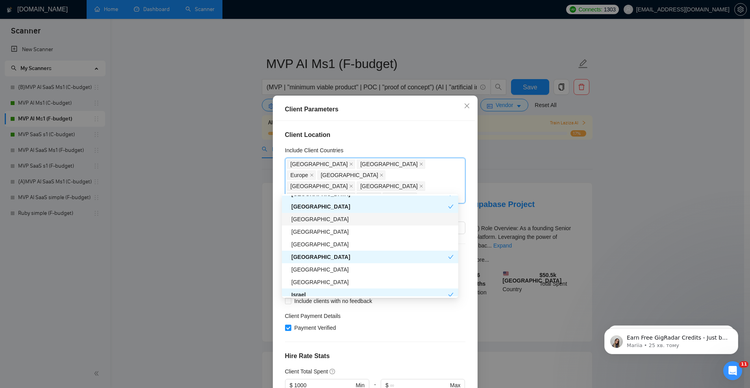
click at [318, 221] on div "[GEOGRAPHIC_DATA]" at bounding box center [373, 219] width 162 height 9
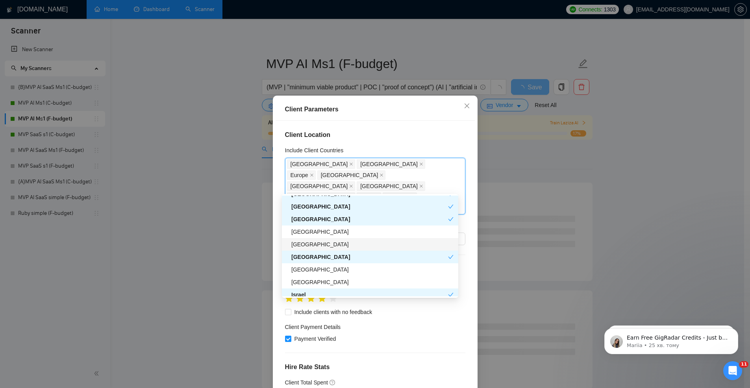
click at [331, 242] on div "[GEOGRAPHIC_DATA]" at bounding box center [373, 244] width 162 height 9
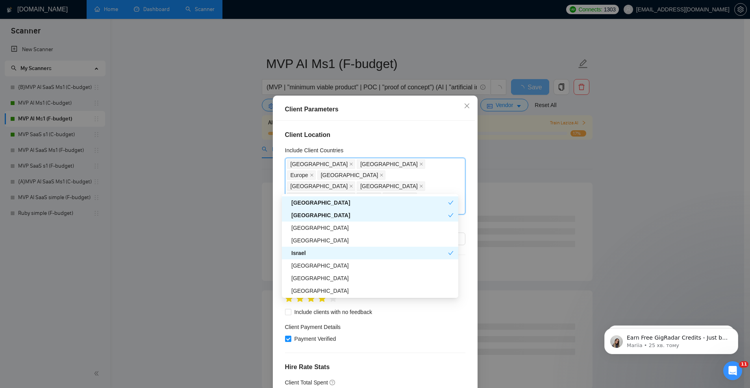
scroll to position [196, 0]
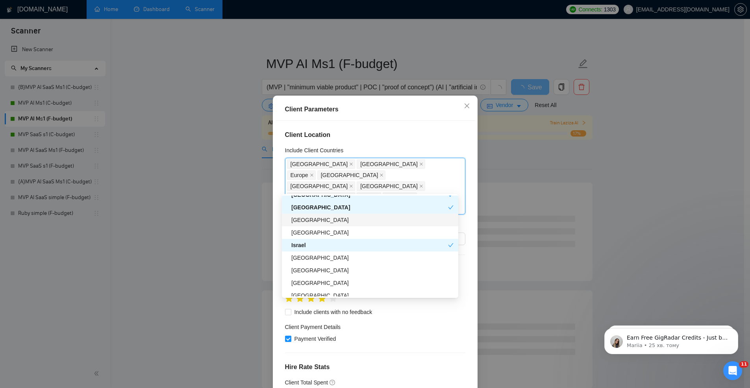
click at [327, 221] on div "[GEOGRAPHIC_DATA]" at bounding box center [373, 220] width 162 height 9
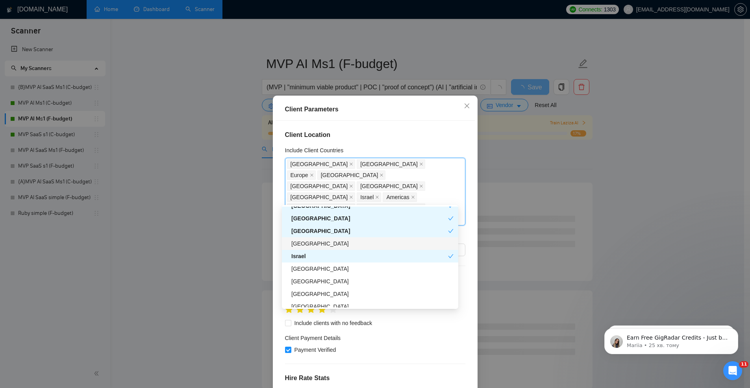
click at [313, 243] on div "[GEOGRAPHIC_DATA]" at bounding box center [373, 244] width 162 height 9
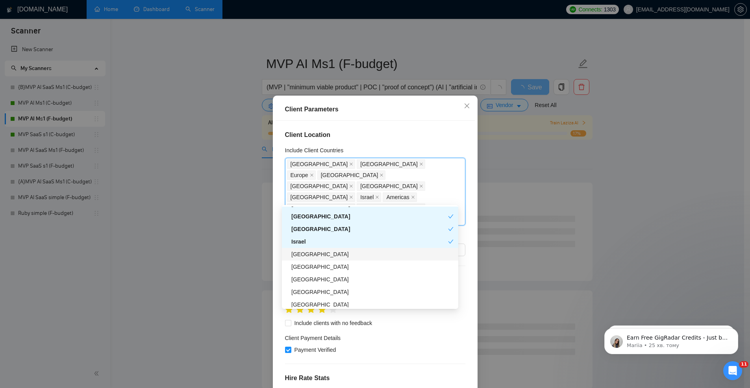
click at [327, 253] on div "[GEOGRAPHIC_DATA]" at bounding box center [373, 254] width 162 height 9
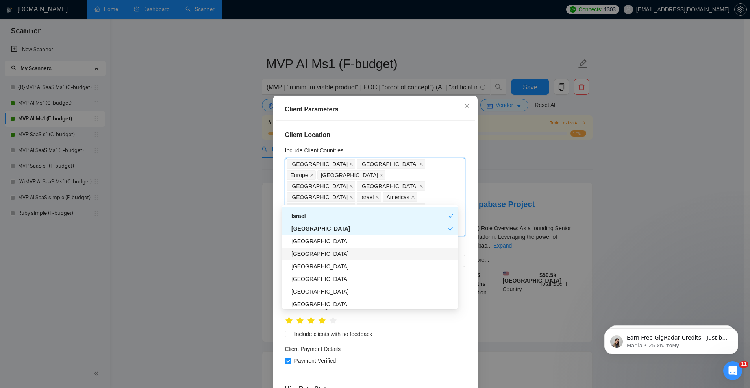
scroll to position [249, 0]
click at [318, 245] on div "[GEOGRAPHIC_DATA]" at bounding box center [373, 242] width 162 height 9
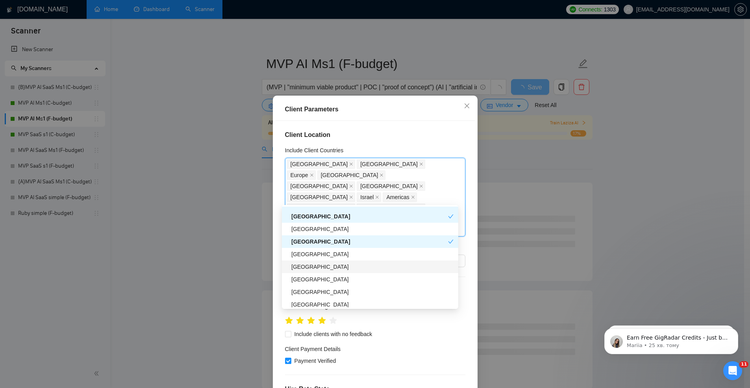
click at [319, 268] on div "[GEOGRAPHIC_DATA]" at bounding box center [373, 267] width 162 height 9
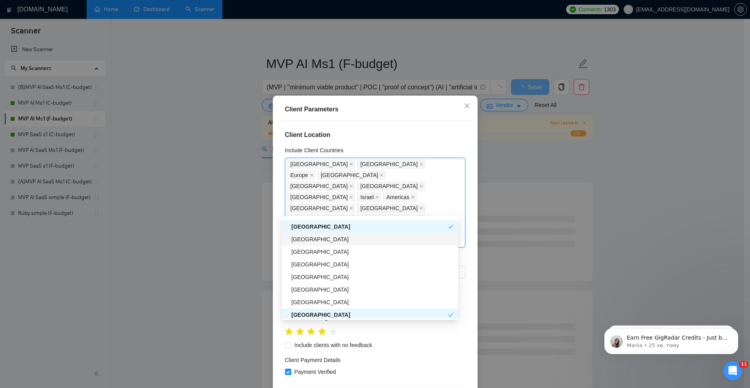
scroll to position [316, 0]
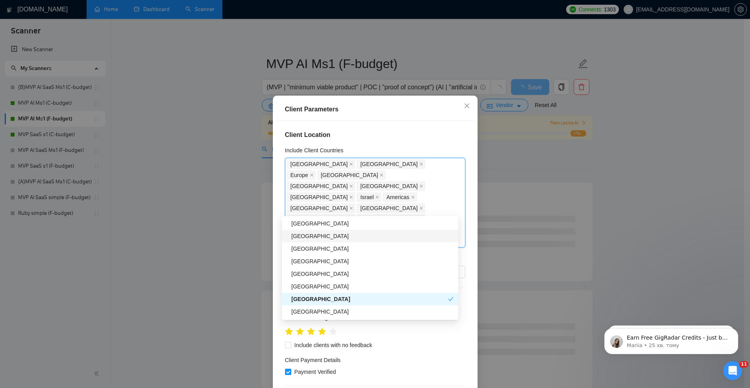
click at [333, 238] on div "[GEOGRAPHIC_DATA]" at bounding box center [373, 236] width 162 height 9
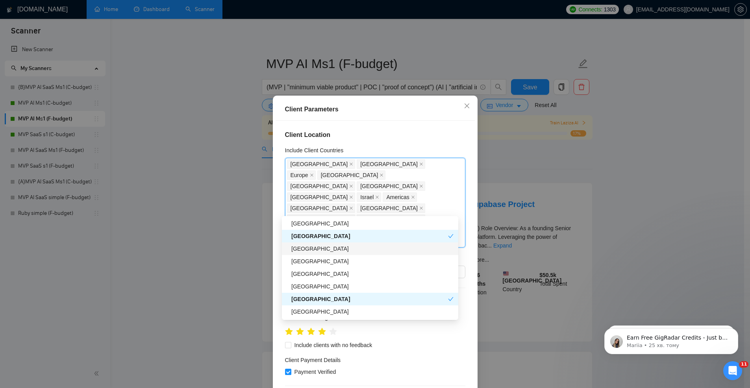
click at [322, 251] on div "[GEOGRAPHIC_DATA]" at bounding box center [373, 249] width 162 height 9
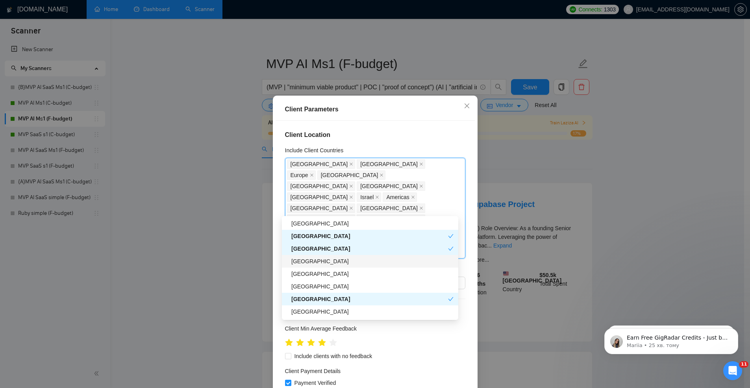
click at [332, 261] on div "[GEOGRAPHIC_DATA]" at bounding box center [373, 261] width 162 height 9
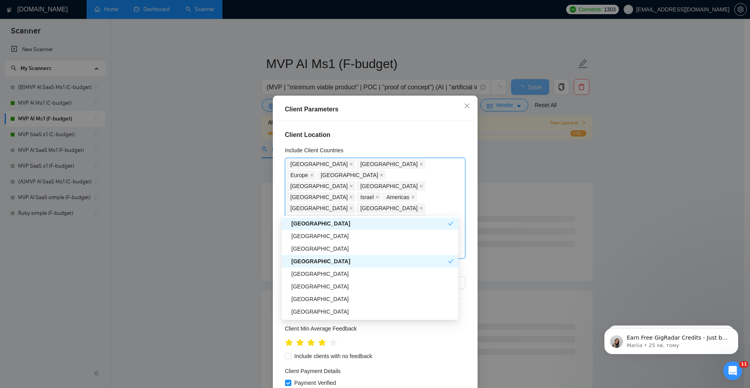
scroll to position [363, 0]
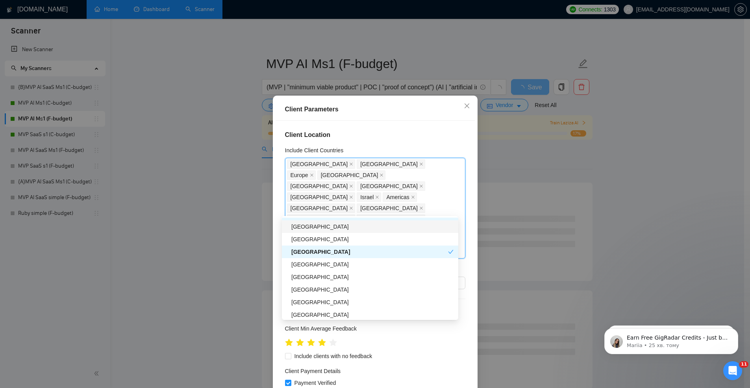
click at [327, 227] on div "[GEOGRAPHIC_DATA]" at bounding box center [373, 227] width 162 height 9
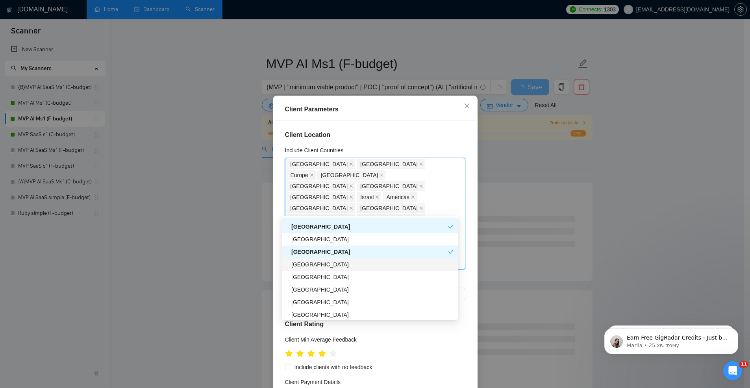
click at [327, 266] on div "[GEOGRAPHIC_DATA]" at bounding box center [373, 264] width 162 height 9
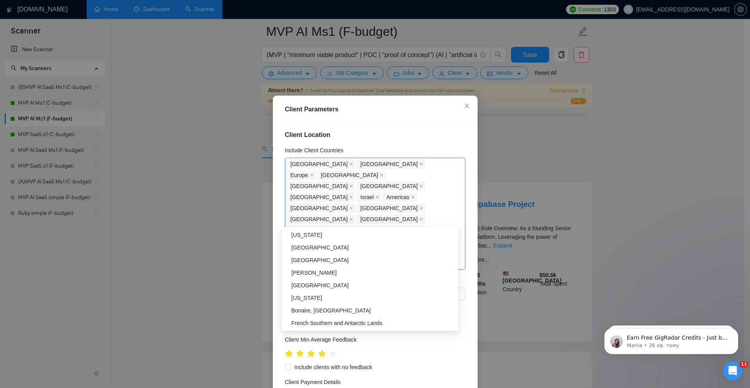
scroll to position [764, 0]
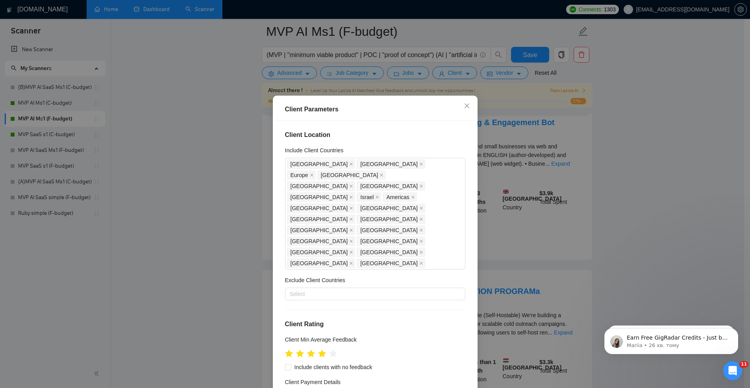
click at [464, 237] on div "Client Location Include Client Countries [GEOGRAPHIC_DATA] [GEOGRAPHIC_DATA] [G…" at bounding box center [375, 257] width 199 height 272
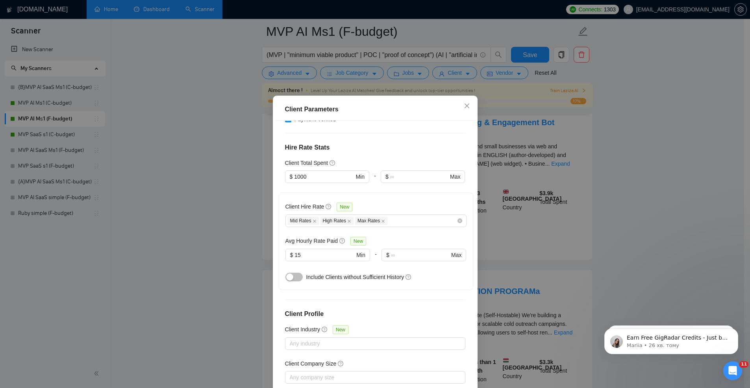
scroll to position [39, 0]
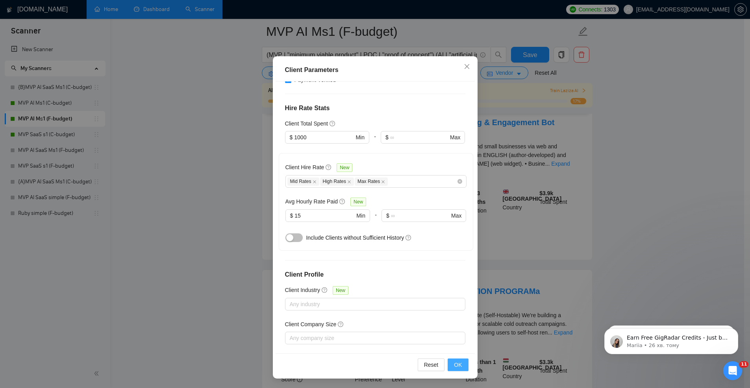
click at [454, 364] on span "OK" at bounding box center [458, 365] width 8 height 9
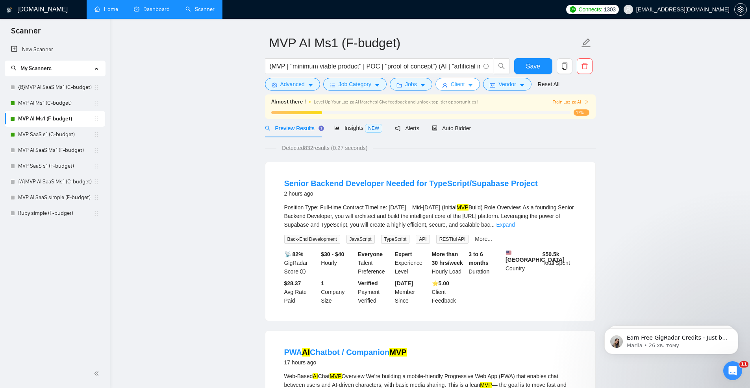
scroll to position [0, 0]
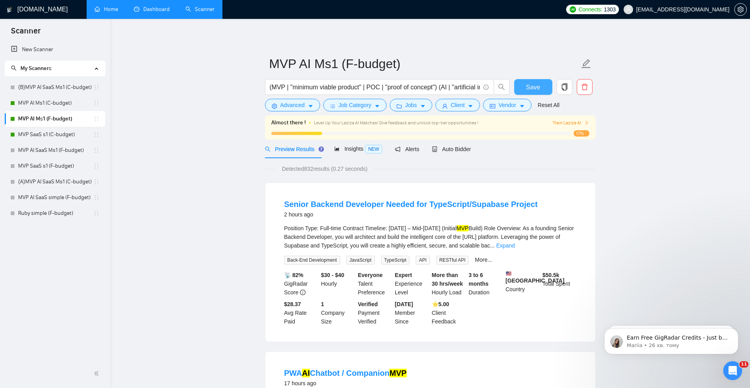
click at [525, 85] on button "Save" at bounding box center [533, 87] width 38 height 16
click at [37, 107] on link "MVP AI Ms1 (C-budget)" at bounding box center [55, 103] width 75 height 16
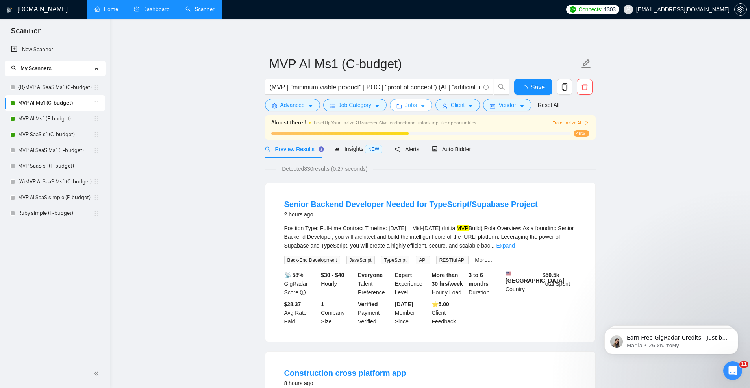
click at [416, 109] on span "Jobs" at bounding box center [411, 105] width 12 height 9
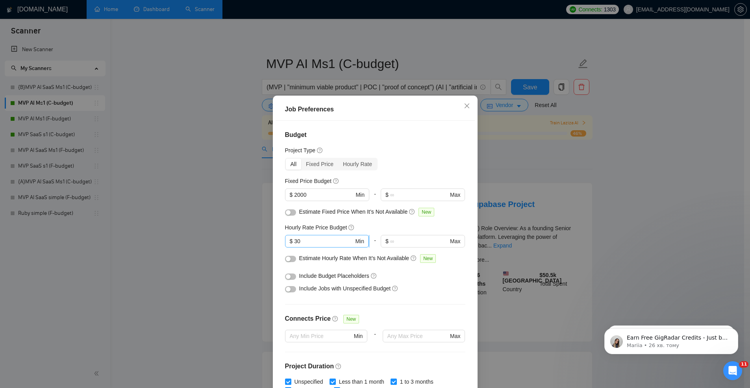
click at [308, 243] on input "30" at bounding box center [323, 241] width 59 height 9
type input "3"
type input "25"
click at [429, 163] on div "All Fixed Price Hourly Rate" at bounding box center [375, 164] width 180 height 13
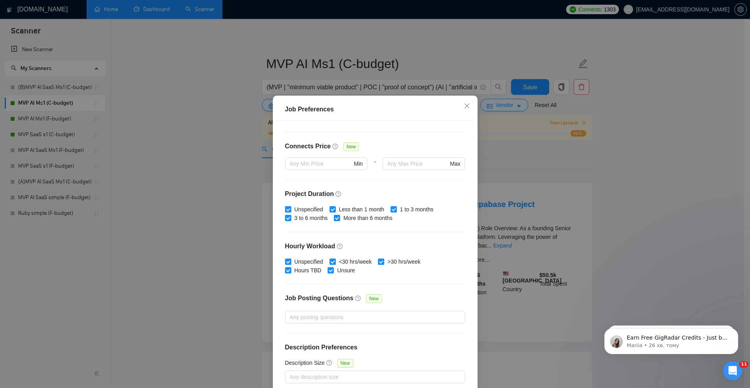
scroll to position [39, 0]
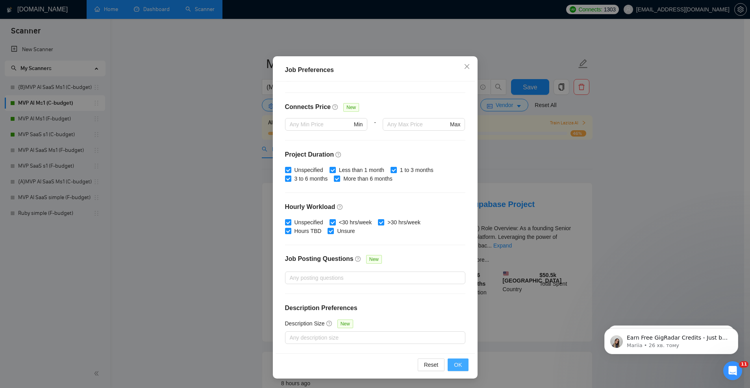
click at [455, 368] on span "OK" at bounding box center [458, 365] width 8 height 9
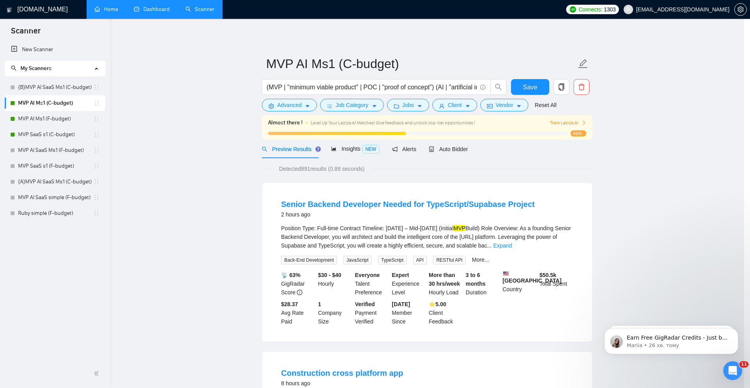
scroll to position [0, 0]
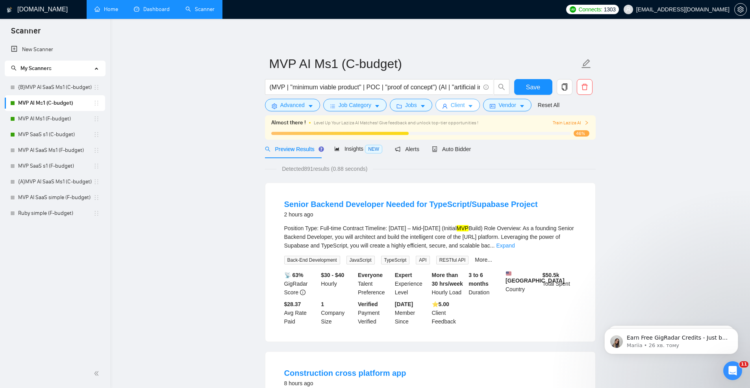
click at [452, 103] on span "Client" at bounding box center [458, 105] width 14 height 9
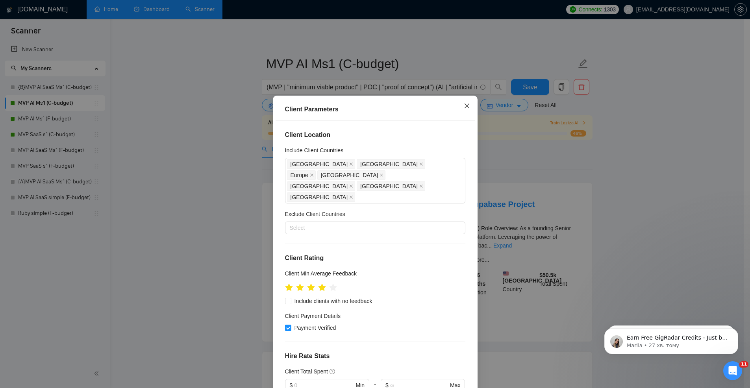
click at [465, 103] on icon "close" at bounding box center [467, 106] width 6 height 6
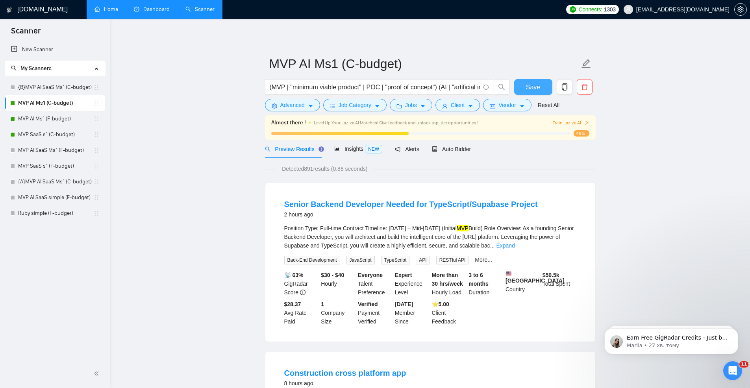
click at [530, 84] on span "Save" at bounding box center [533, 87] width 14 height 10
click at [52, 119] on link "MVP AI Ms1 (F-budget)" at bounding box center [55, 119] width 75 height 16
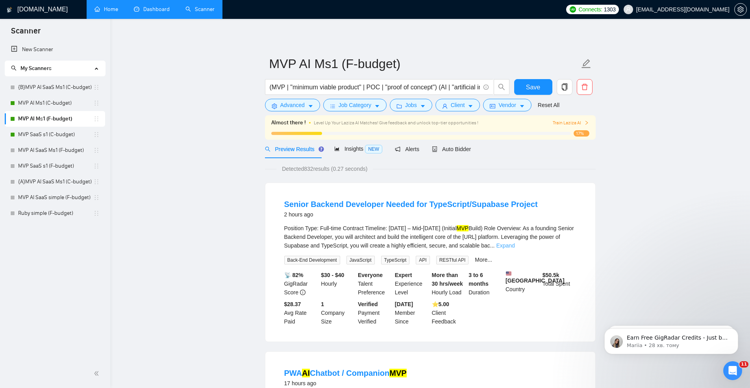
click at [515, 247] on link "Expand" at bounding box center [505, 246] width 19 height 6
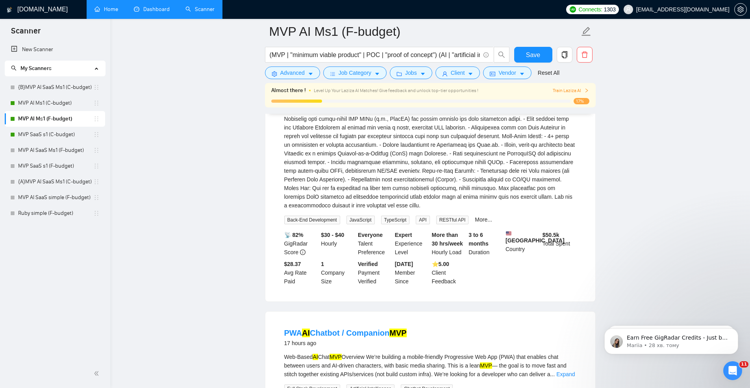
scroll to position [238, 0]
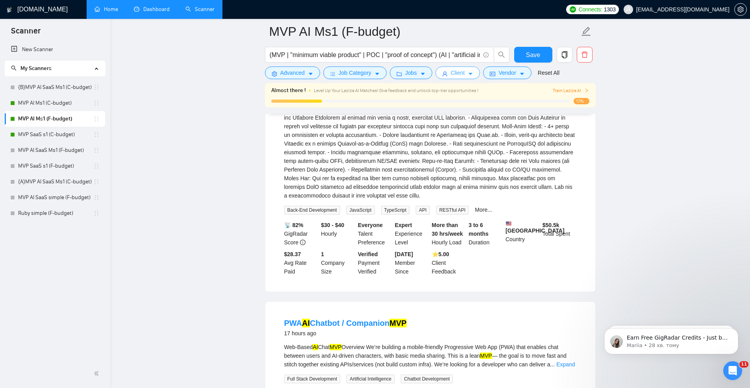
click at [455, 73] on span "Client" at bounding box center [458, 73] width 14 height 9
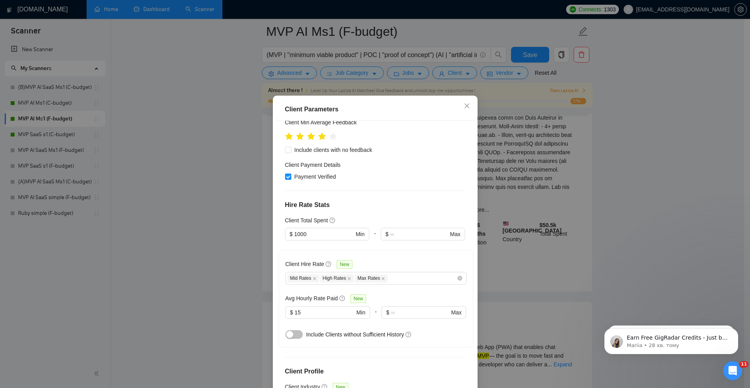
scroll to position [219, 0]
click at [466, 106] on icon "close" at bounding box center [467, 106] width 6 height 6
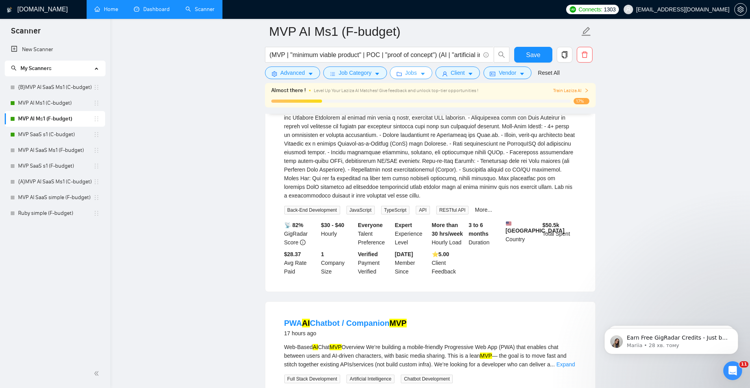
click at [409, 75] on span "Jobs" at bounding box center [411, 73] width 12 height 9
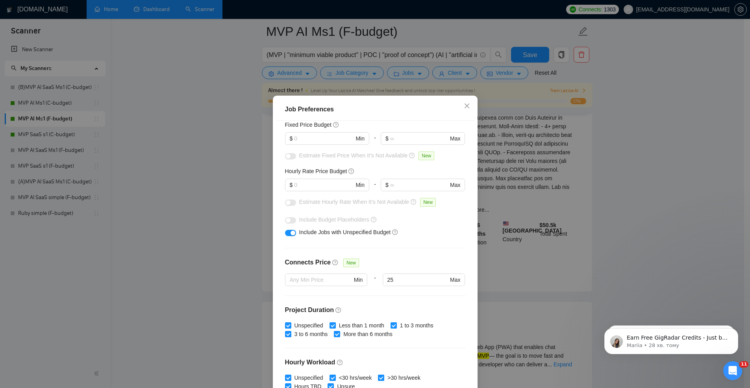
scroll to position [16, 0]
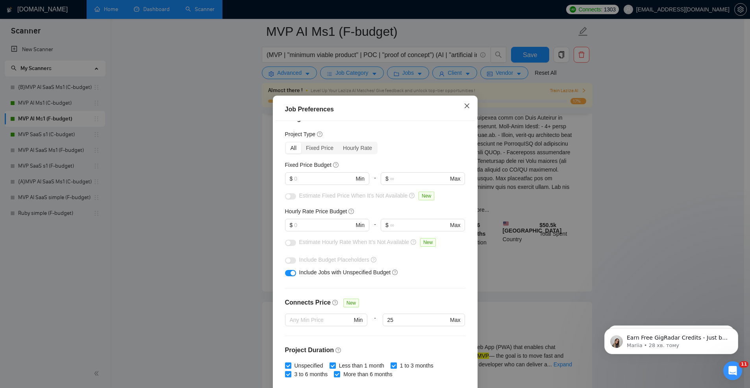
click at [463, 111] on span "Close" at bounding box center [467, 106] width 21 height 21
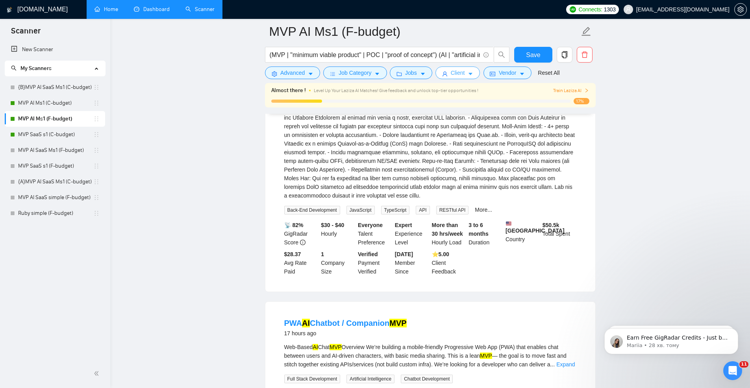
click at [461, 76] on span "Client" at bounding box center [458, 73] width 14 height 9
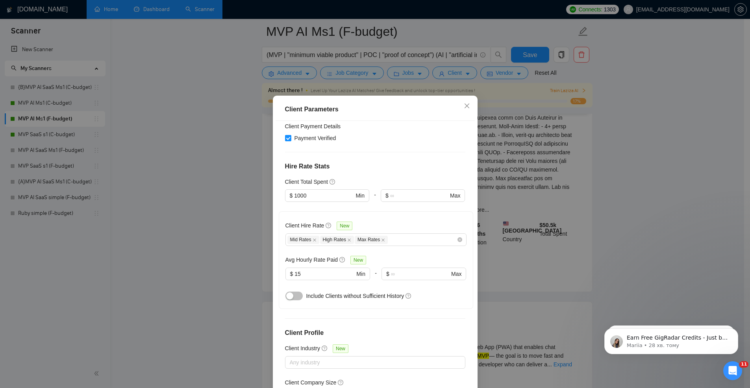
scroll to position [252, 0]
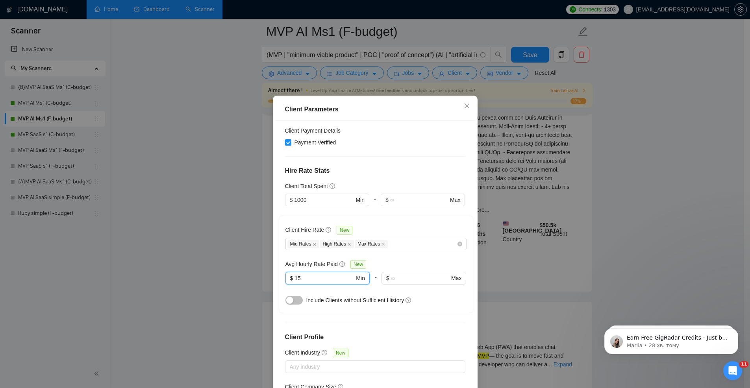
click at [298, 274] on input "15" at bounding box center [325, 278] width 60 height 9
type input "1"
type input "2"
type input "15"
click at [312, 196] on input "1000" at bounding box center [323, 200] width 59 height 9
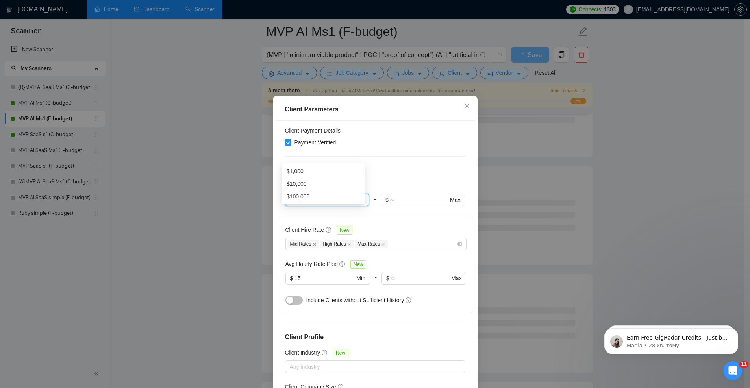
type input "1"
type input "2000"
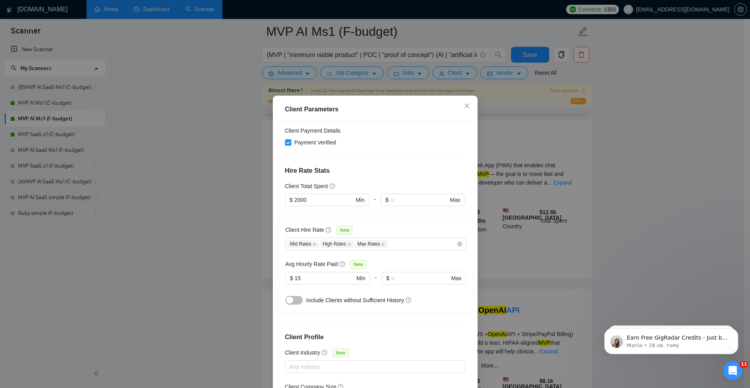
click at [390, 137] on div "Client Location Include Client Countries [GEOGRAPHIC_DATA] [GEOGRAPHIC_DATA] [G…" at bounding box center [375, 257] width 199 height 272
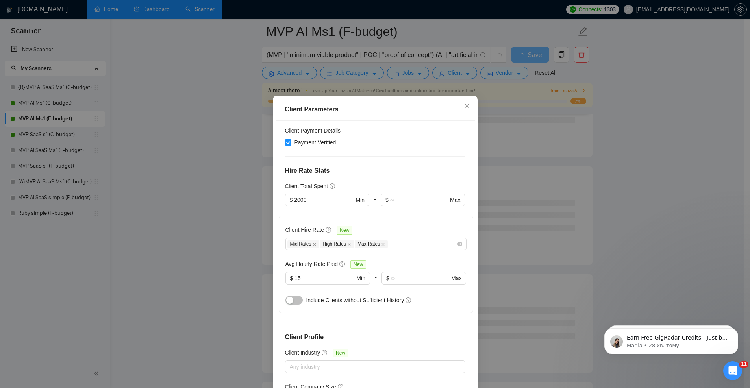
scroll to position [39, 0]
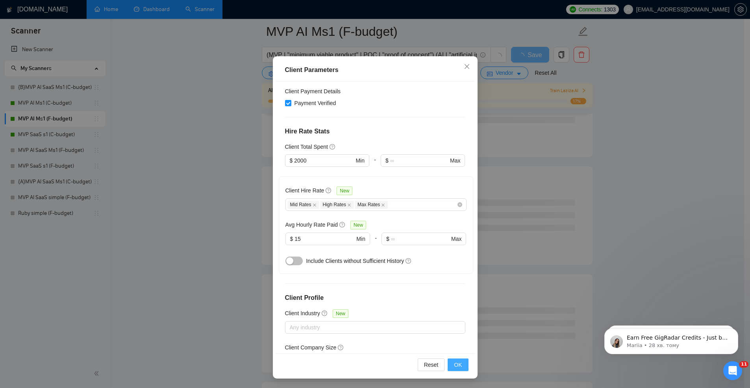
click at [458, 364] on span "OK" at bounding box center [458, 365] width 8 height 9
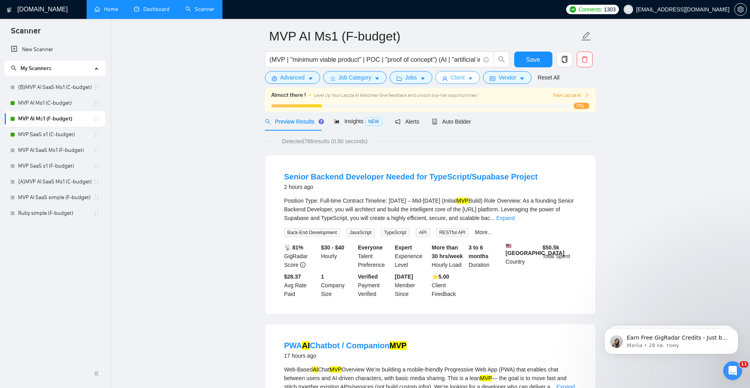
scroll to position [32, 0]
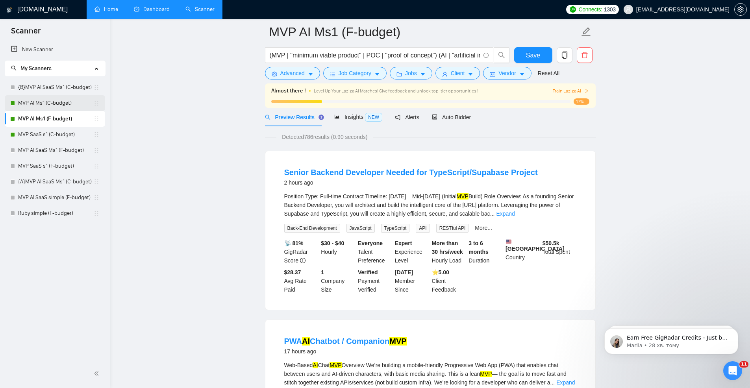
click at [45, 106] on link "MVP AI Ms1 (C-budget)" at bounding box center [55, 103] width 75 height 16
click at [547, 57] on button "Save" at bounding box center [533, 55] width 38 height 16
click at [46, 105] on link "MVP AI Ms1 (C-budget)" at bounding box center [55, 103] width 75 height 16
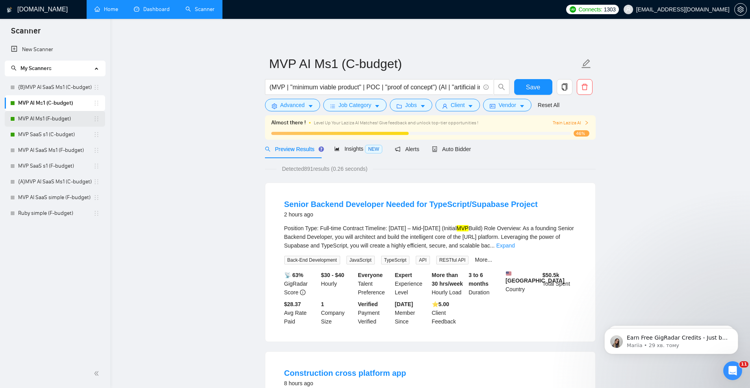
click at [35, 120] on link "MVP AI Ms1 (F-budget)" at bounding box center [55, 119] width 75 height 16
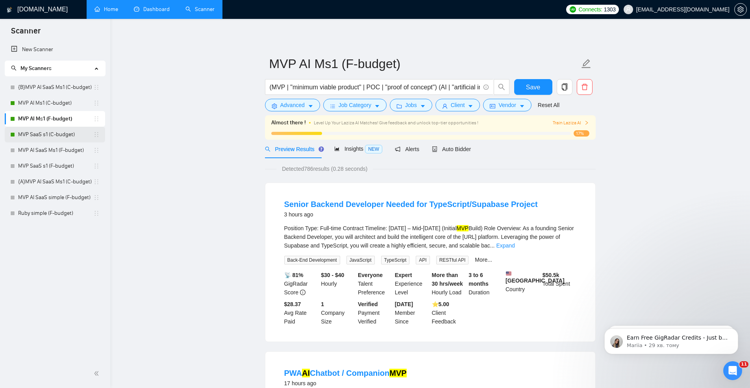
click at [38, 139] on link "MVP SaaS s1 (C-budget)" at bounding box center [55, 135] width 75 height 16
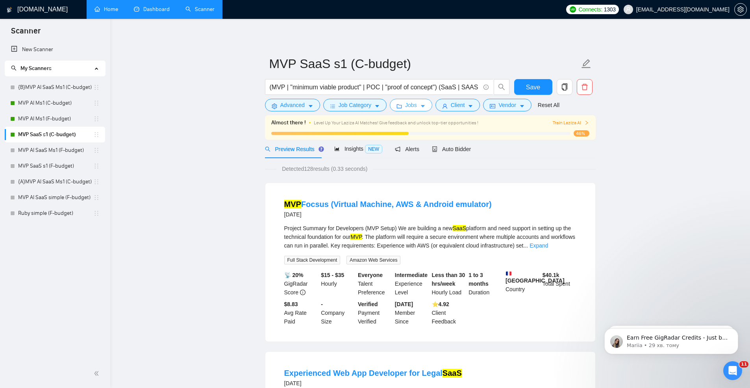
click at [412, 103] on span "Jobs" at bounding box center [411, 105] width 12 height 9
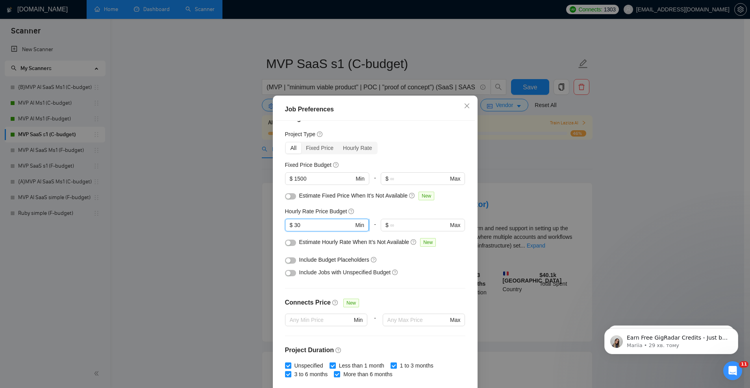
click at [314, 225] on input "30" at bounding box center [323, 225] width 59 height 9
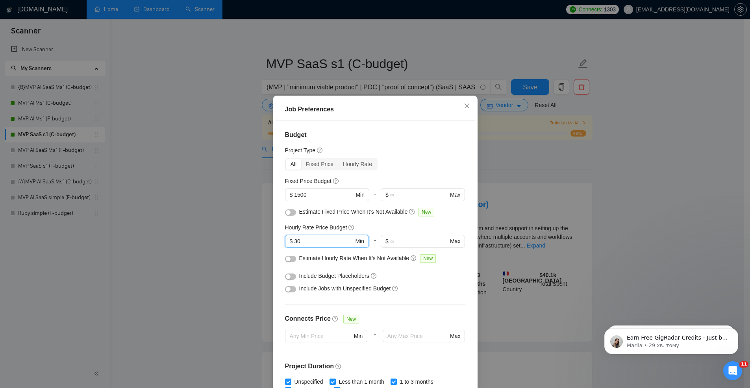
type input "3"
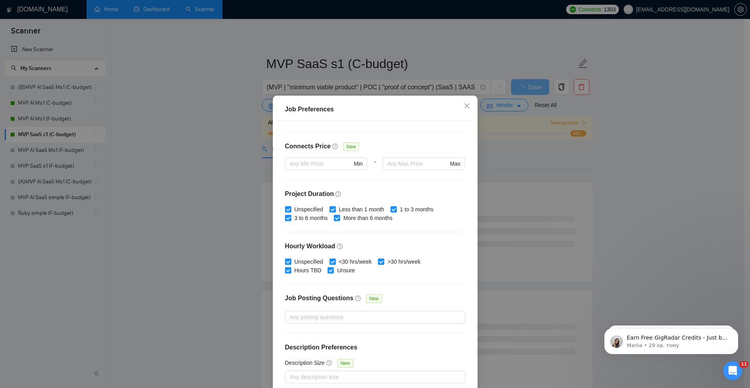
scroll to position [39, 0]
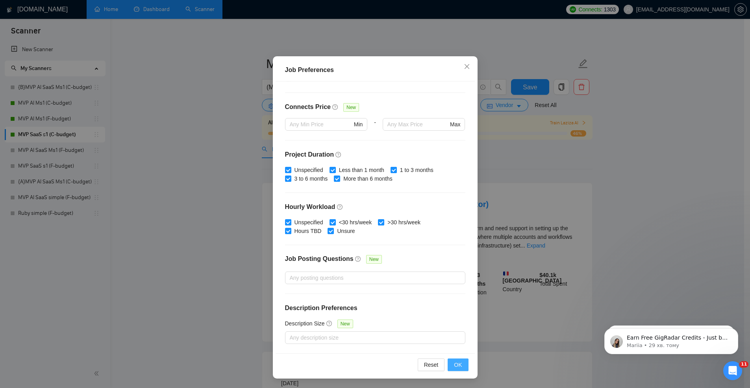
type input "25"
click at [458, 366] on span "OK" at bounding box center [458, 365] width 8 height 9
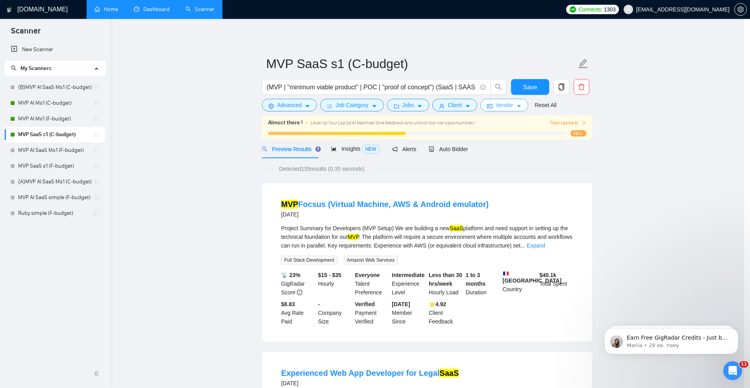
scroll to position [0, 0]
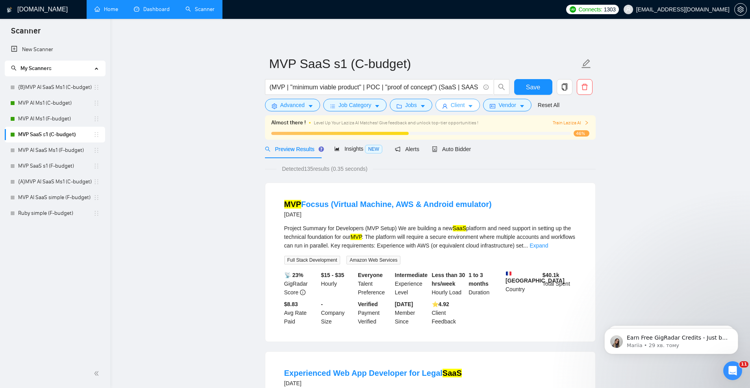
click at [465, 102] on button "Client" at bounding box center [458, 105] width 45 height 13
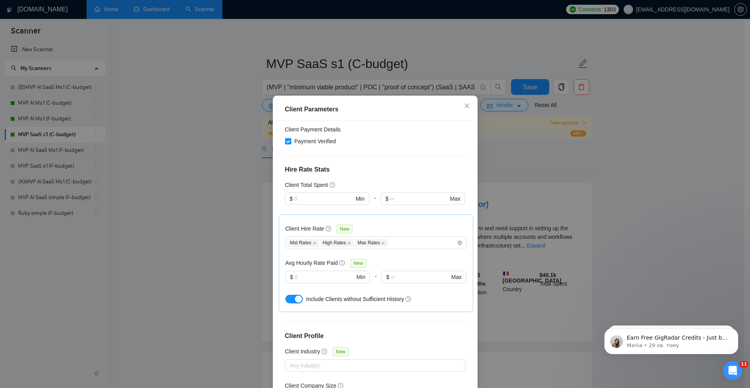
scroll to position [190, 0]
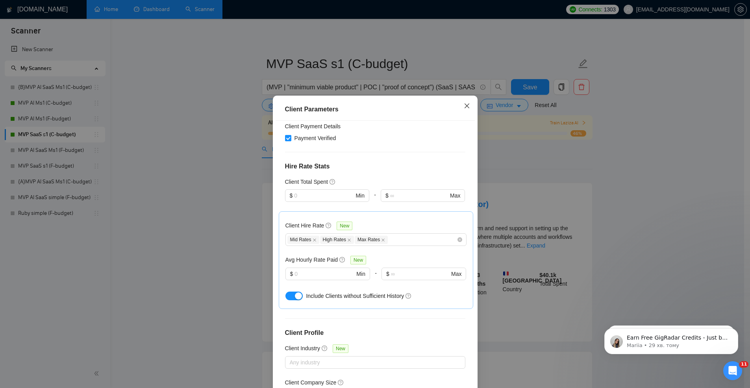
click at [464, 106] on icon "close" at bounding box center [466, 106] width 5 height 5
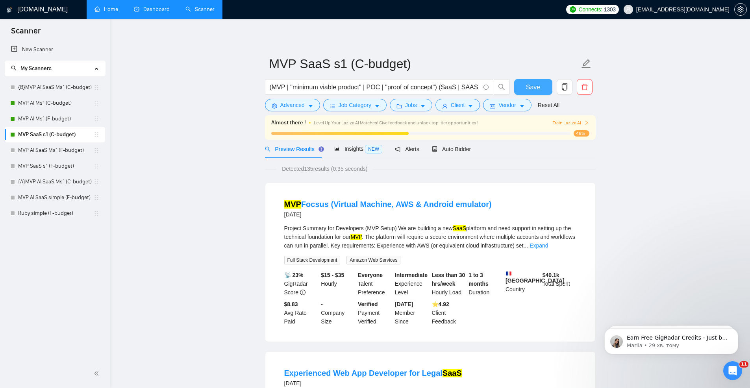
click at [536, 87] on span "Save" at bounding box center [533, 87] width 14 height 10
click at [42, 91] on link "{B}MVP AI SaaS Ms1 (C-budget)" at bounding box center [55, 88] width 75 height 16
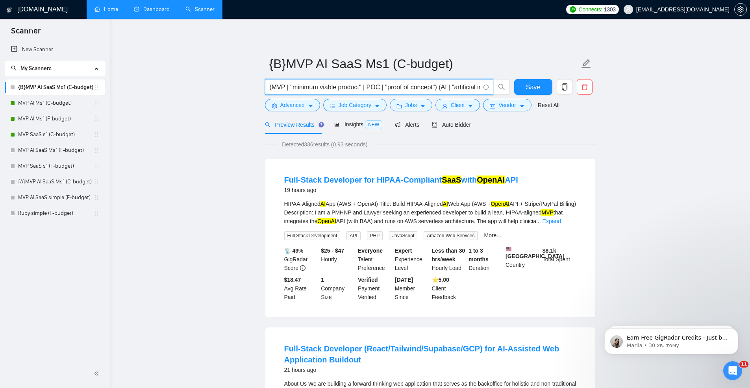
drag, startPoint x: 435, startPoint y: 87, endPoint x: 271, endPoint y: 85, distance: 163.5
click at [271, 85] on input "(MVP | "minimum viable product" | POC | "proof of concept") (AI | "artificial i…" at bounding box center [375, 87] width 210 height 10
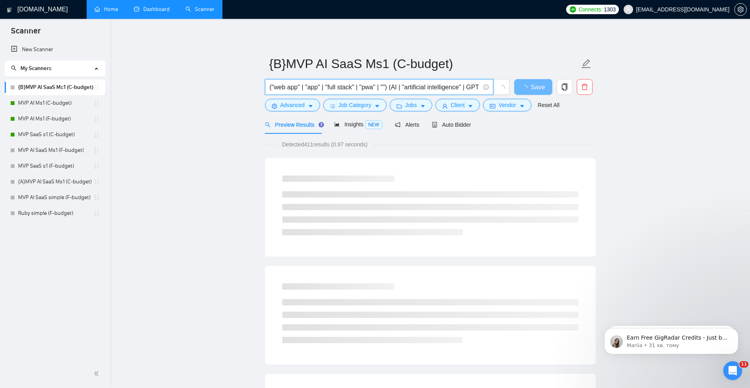
type input "("web app" | "app" | "full stack" | "pwa" | "") (AI | "artificial intelligence"…"
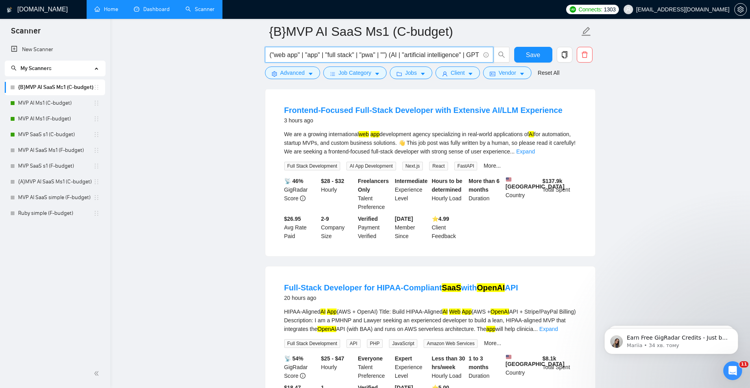
scroll to position [79, 0]
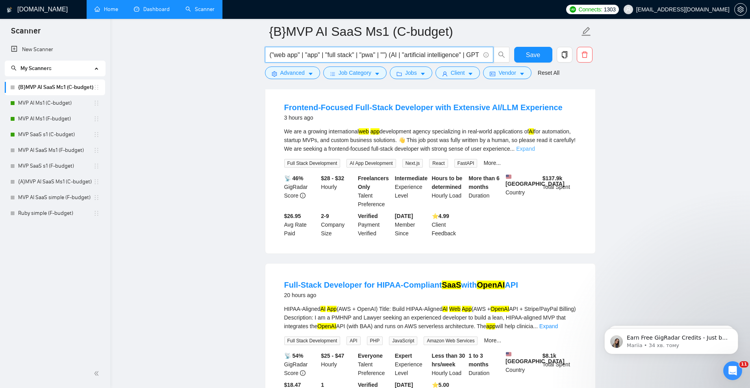
click at [535, 150] on link "Expand" at bounding box center [525, 149] width 19 height 6
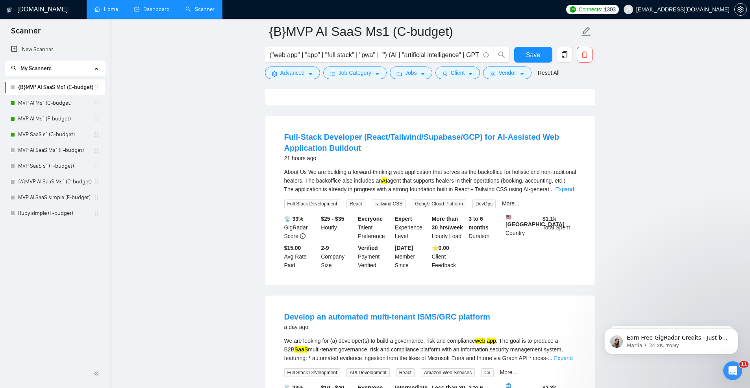
scroll to position [633, 0]
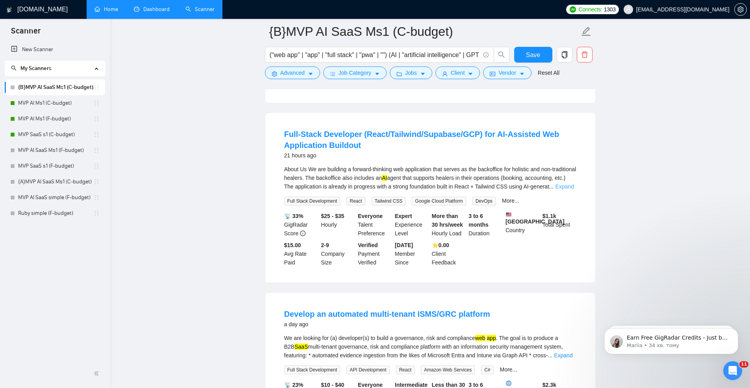
click at [557, 190] on link "Expand" at bounding box center [564, 187] width 19 height 6
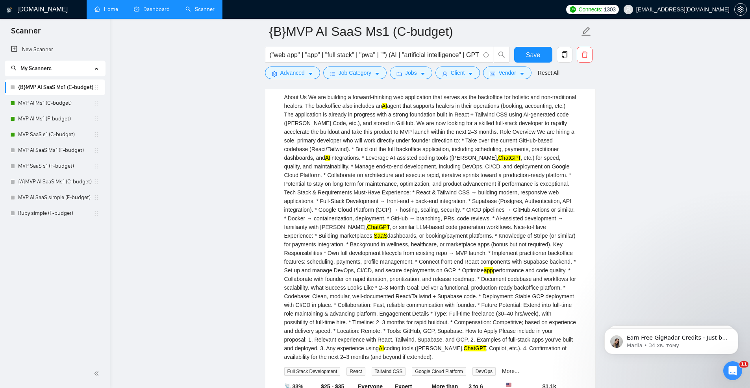
scroll to position [708, 0]
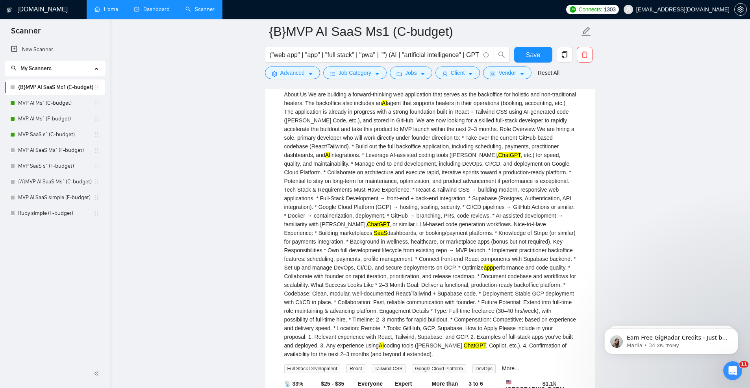
click at [533, 58] on span "Save" at bounding box center [533, 55] width 14 height 10
click at [302, 79] on button "Advanced" at bounding box center [292, 73] width 55 height 13
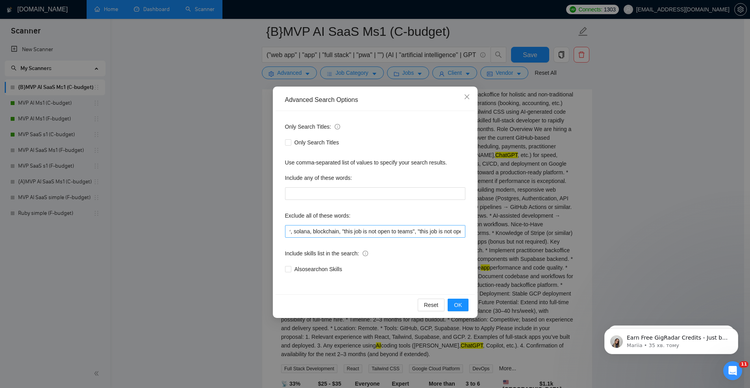
scroll to position [0, 0]
click at [459, 307] on span "OK" at bounding box center [458, 305] width 8 height 9
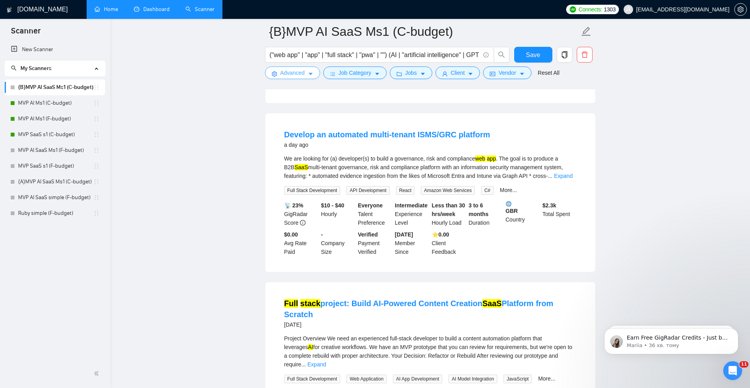
scroll to position [1059, 0]
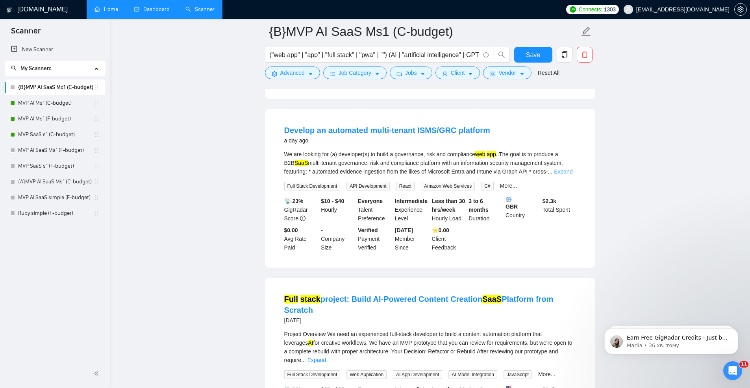
click at [567, 175] on link "Expand" at bounding box center [563, 172] width 19 height 6
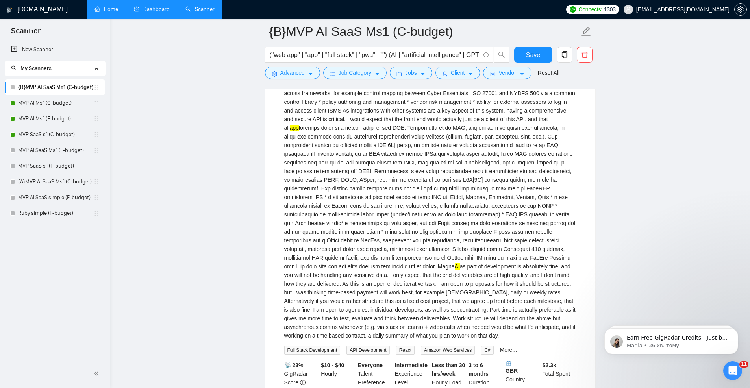
scroll to position [1144, 0]
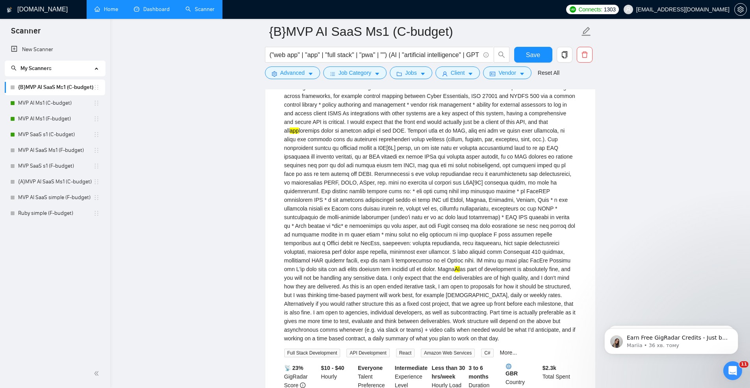
click at [685, 180] on main "{B}MVP AI SaaS Ms1 (C-budget) ("web app" | "app" | "full stack" | "pwa" | "") (…" at bounding box center [430, 202] width 615 height 2628
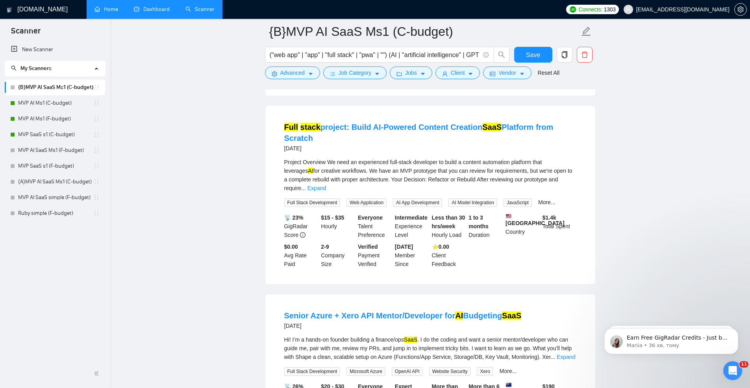
scroll to position [1490, 0]
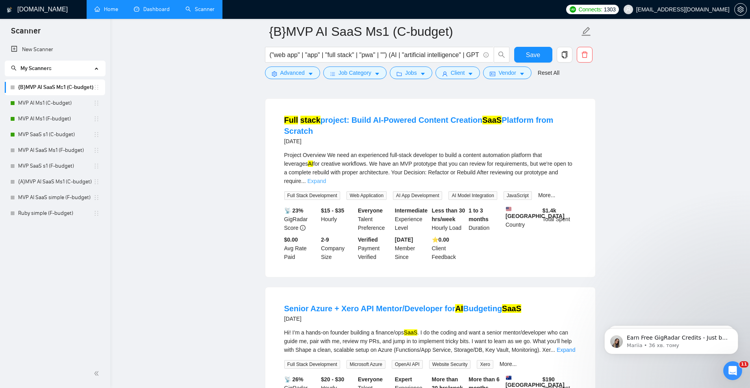
click at [326, 178] on link "Expand" at bounding box center [317, 181] width 19 height 6
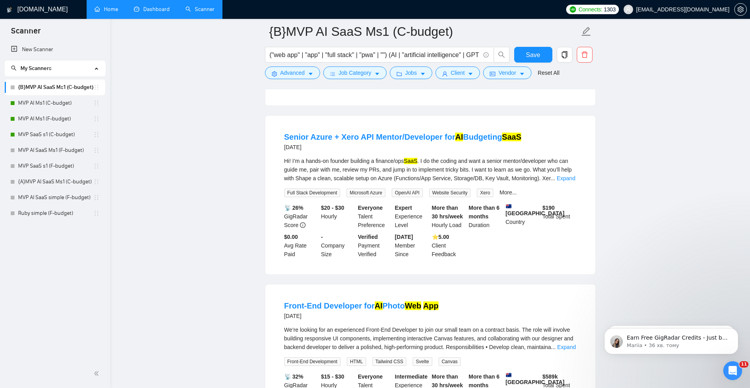
scroll to position [1829, 0]
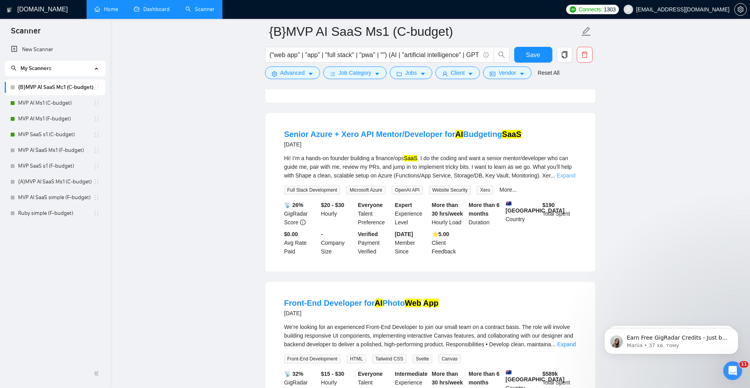
click at [561, 177] on link "Expand" at bounding box center [566, 176] width 19 height 6
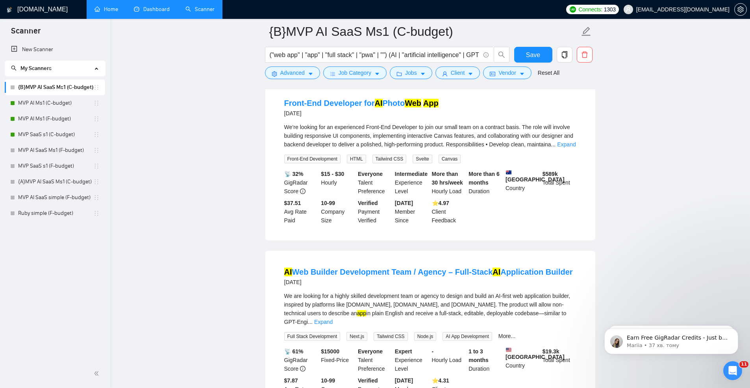
scroll to position [2143, 0]
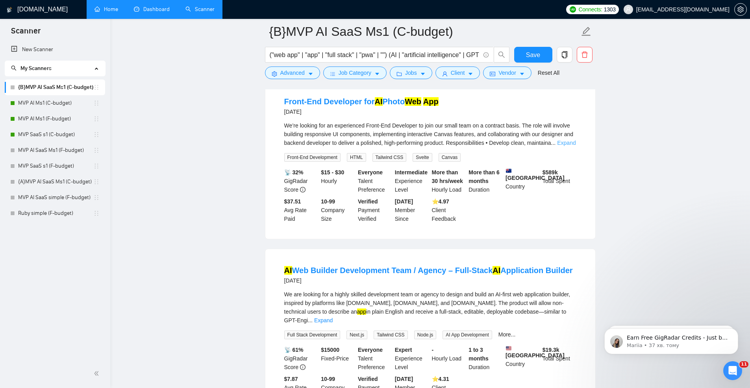
click at [567, 146] on link "Expand" at bounding box center [566, 143] width 19 height 6
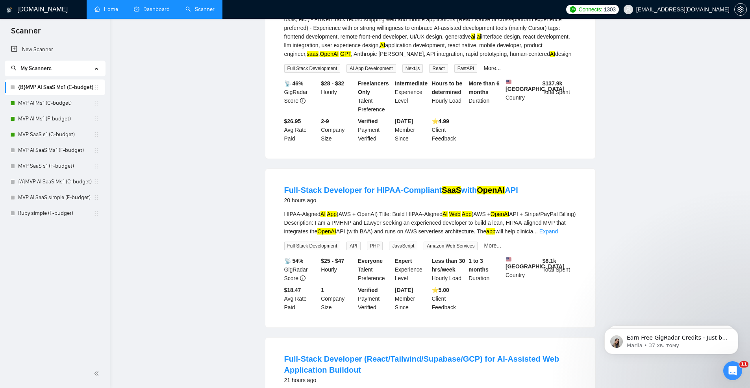
scroll to position [0, 0]
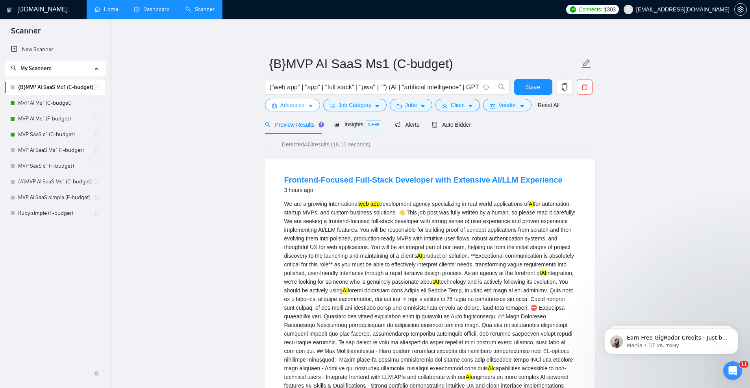
click at [306, 110] on button "Advanced" at bounding box center [292, 105] width 55 height 13
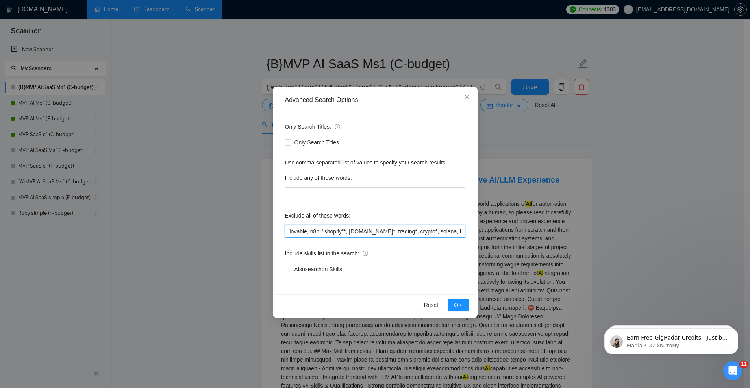
click at [289, 230] on input "lovable, n8n, "shopify"*, [DOMAIN_NAME]*, trading*, crypto*, solana, blockchain…" at bounding box center [375, 231] width 180 height 13
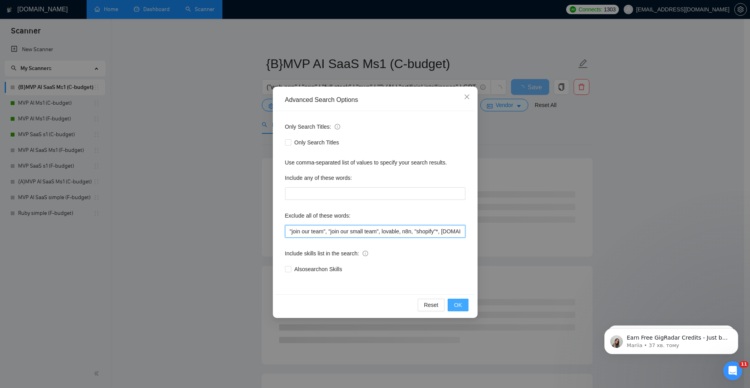
type input ""join our team", "join our small team", lovable, n8n, "shopify"*, [DOMAIN_NAME]…"
click at [455, 303] on span "OK" at bounding box center [458, 305] width 8 height 9
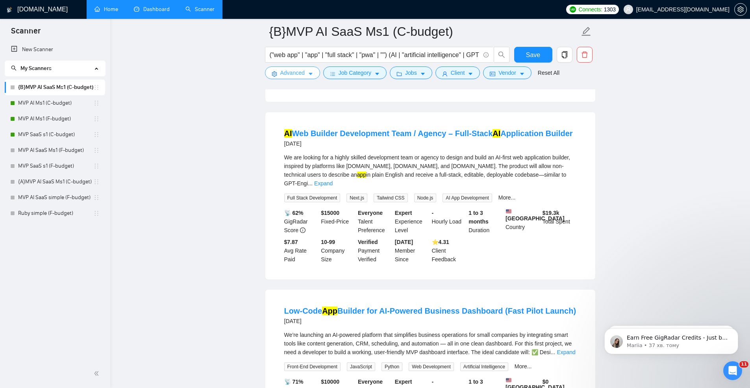
scroll to position [1113, 0]
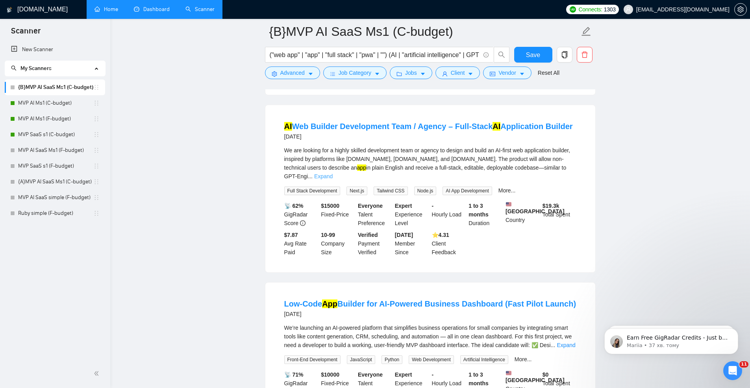
click at [333, 180] on link "Expand" at bounding box center [323, 176] width 19 height 6
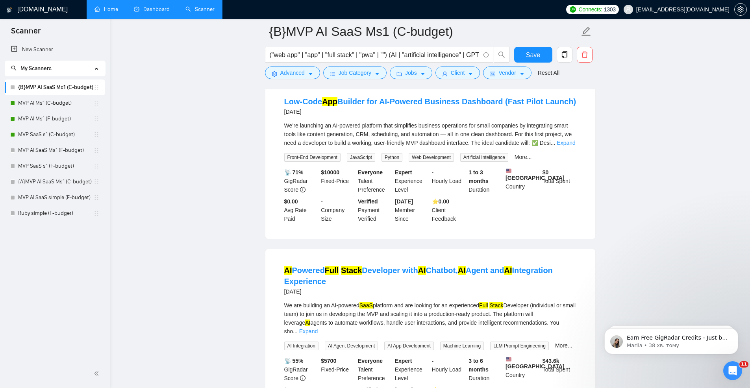
scroll to position [1465, 0]
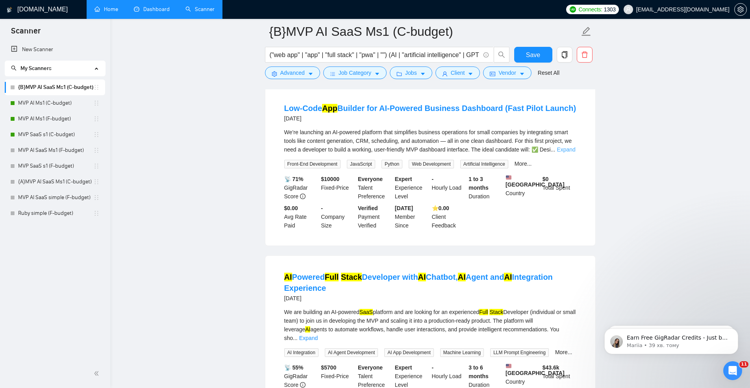
click at [564, 153] on link "Expand" at bounding box center [566, 150] width 19 height 6
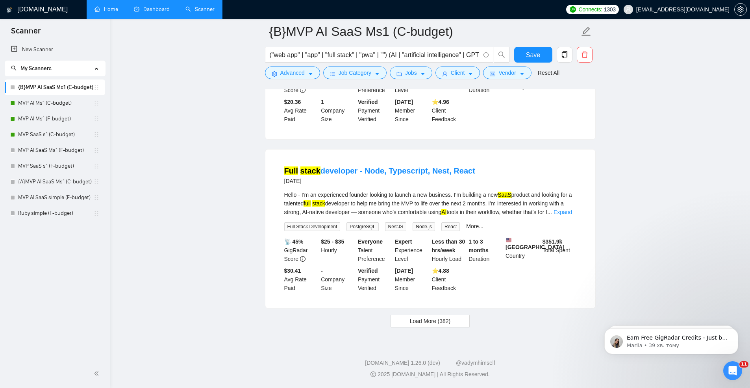
scroll to position [1876, 0]
click at [433, 324] on span "Load More (382)" at bounding box center [430, 321] width 41 height 9
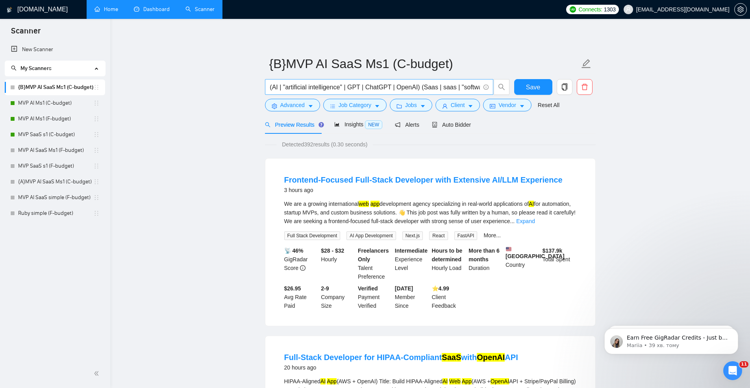
scroll to position [0, 0]
click at [385, 85] on input "("web app" | "app" | "full stack" | "pwa" | "") (AI | "artificial intelligence"…" at bounding box center [375, 87] width 210 height 10
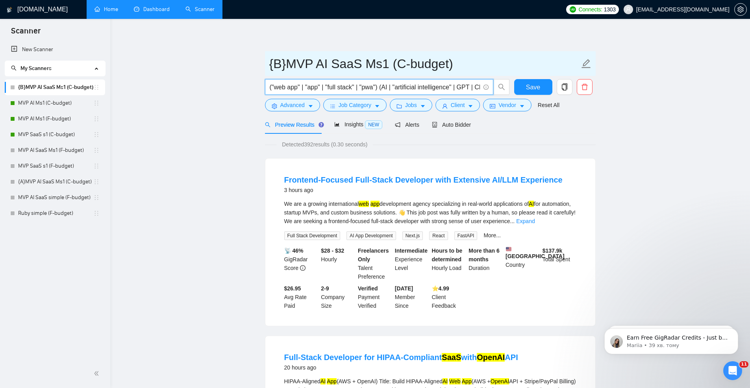
type input "("web app" | "app" | "full stack" | "pwa") (AI | "artificial intelligence" | GP…"
click at [341, 62] on input "{B}MVP AI SaaS Ms1 (C-budget)" at bounding box center [424, 64] width 310 height 20
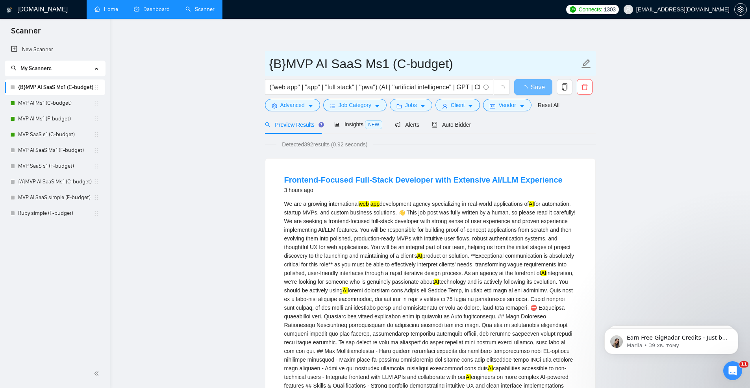
drag, startPoint x: 288, startPoint y: 61, endPoint x: 264, endPoint y: 63, distance: 24.1
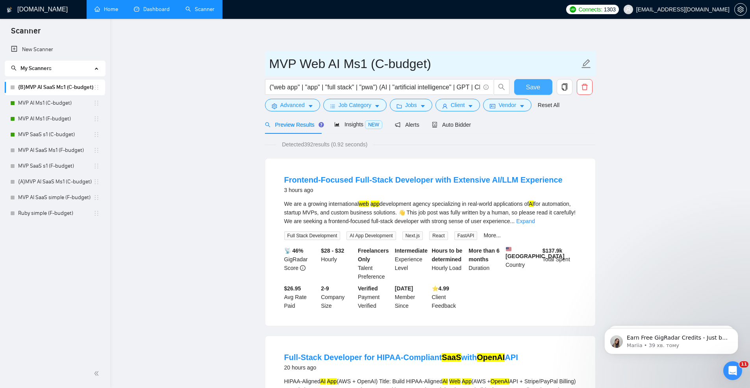
type input "MVP Web AI Ms1 (C-budget)"
click at [536, 93] on button "Save" at bounding box center [533, 87] width 38 height 16
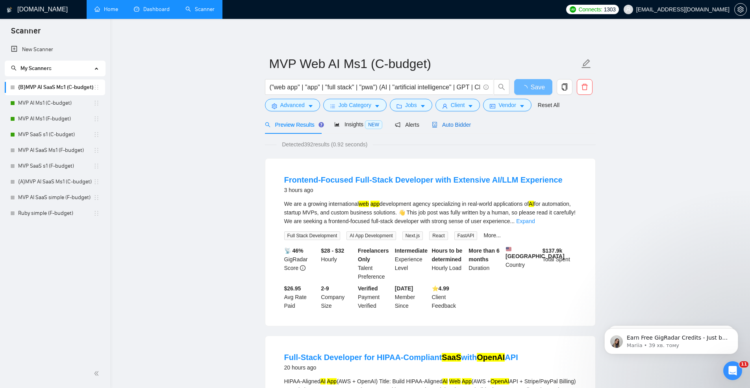
click at [446, 123] on span "Auto Bidder" at bounding box center [451, 125] width 39 height 6
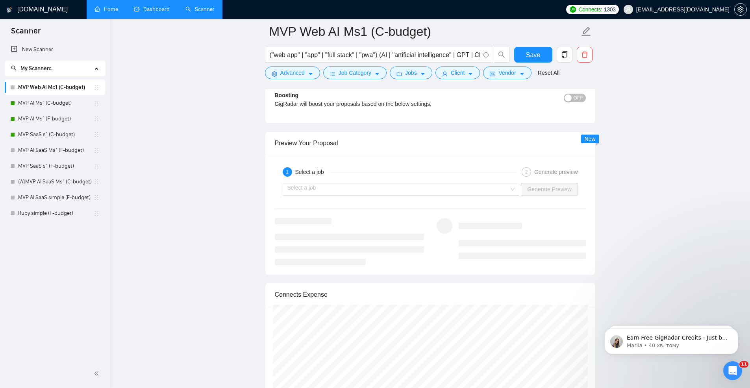
scroll to position [1566, 0]
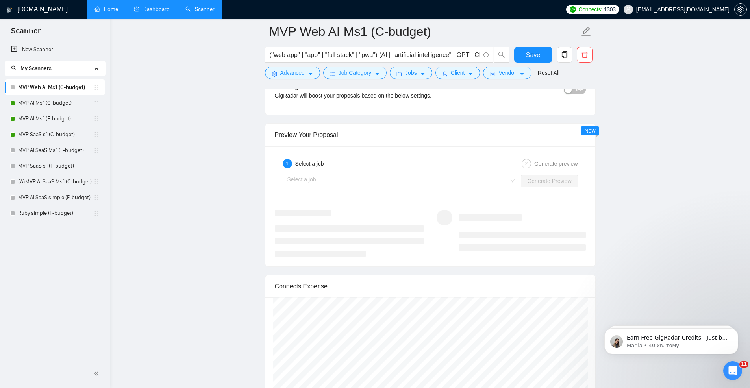
click at [412, 178] on input "search" at bounding box center [399, 181] width 222 height 12
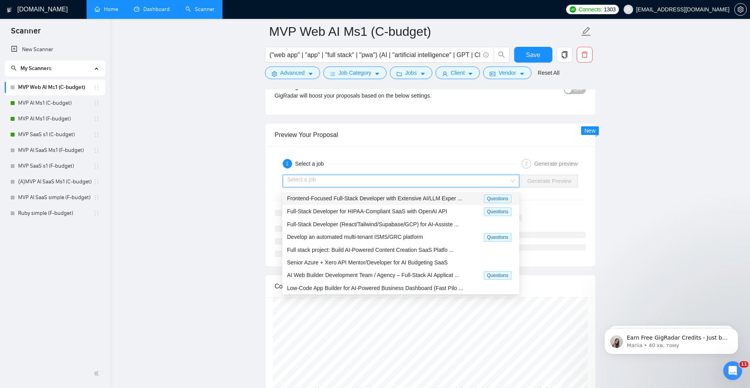
click at [387, 199] on span "Frontend-Focused Full-Stack Developer with Extensive AI/LLM Exper ..." at bounding box center [374, 198] width 175 height 6
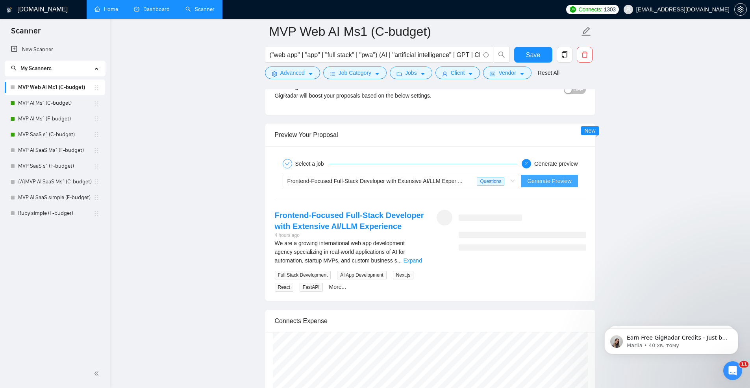
click at [549, 184] on span "Generate Preview" at bounding box center [549, 181] width 44 height 9
click at [411, 264] on link "Expand" at bounding box center [412, 261] width 19 height 6
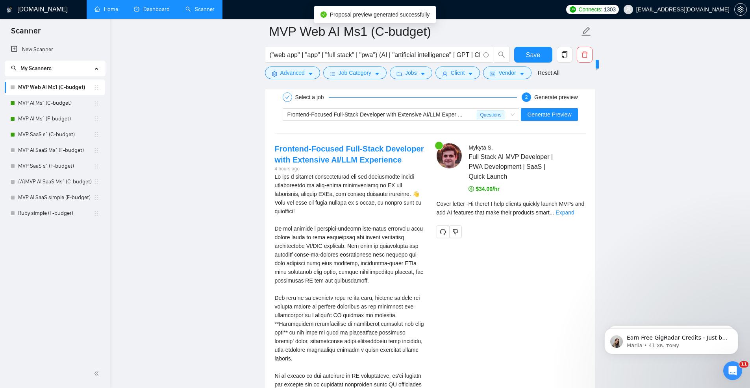
scroll to position [1653, 0]
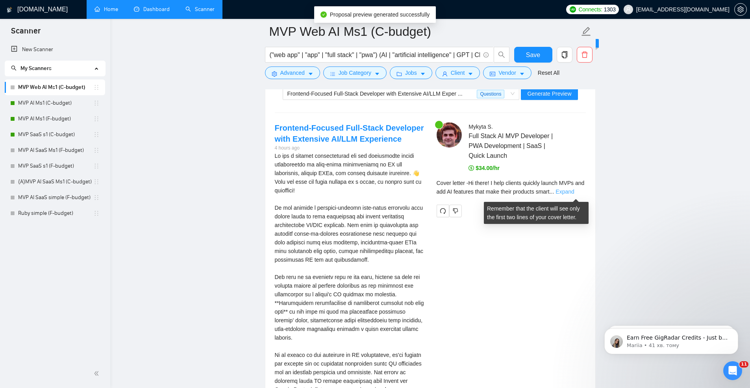
click at [569, 195] on link "Expand" at bounding box center [565, 192] width 19 height 6
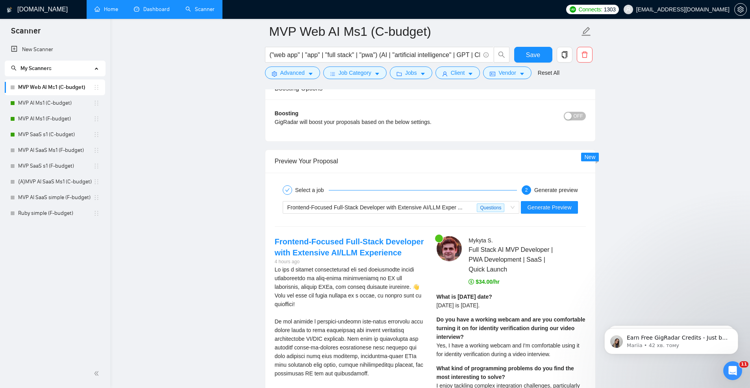
scroll to position [1523, 0]
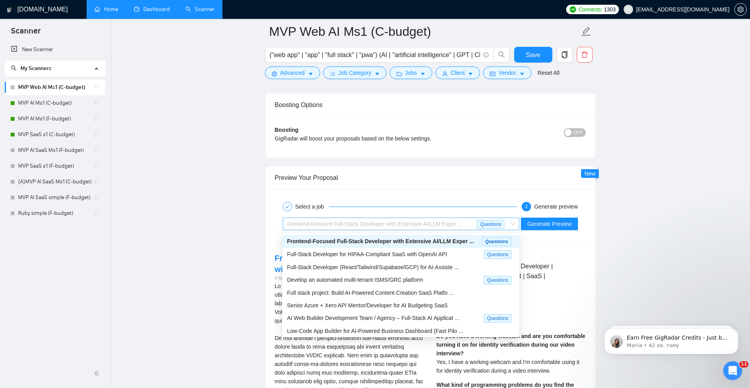
click at [434, 227] on span "Frontend-Focused Full-Stack Developer with Extensive AI/LLM Exper ..." at bounding box center [375, 224] width 175 height 6
click at [367, 295] on span "Full stack project: Build AI-Powered Content Creation SaaS Platfo ..." at bounding box center [370, 293] width 167 height 6
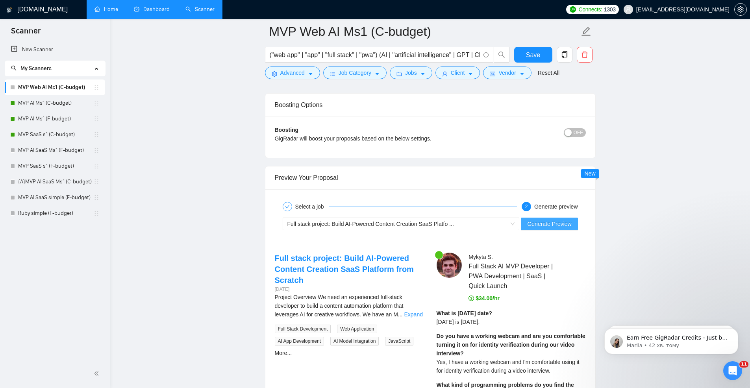
click at [550, 224] on span "Generate Preview" at bounding box center [549, 224] width 44 height 9
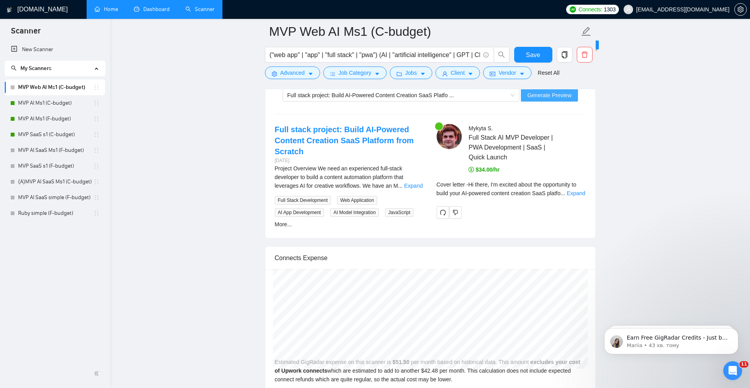
scroll to position [1670, 0]
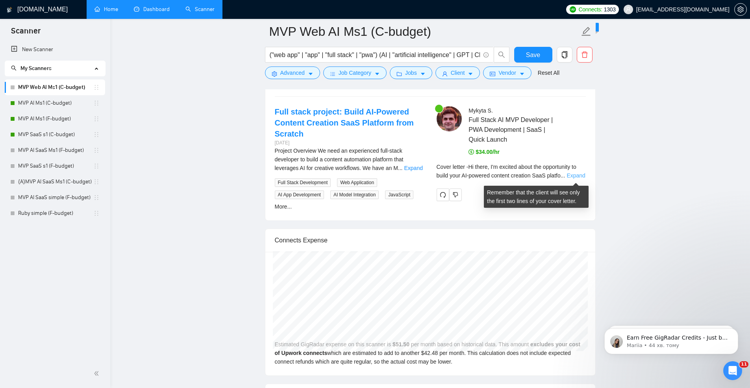
click at [570, 176] on link "Expand" at bounding box center [576, 176] width 19 height 6
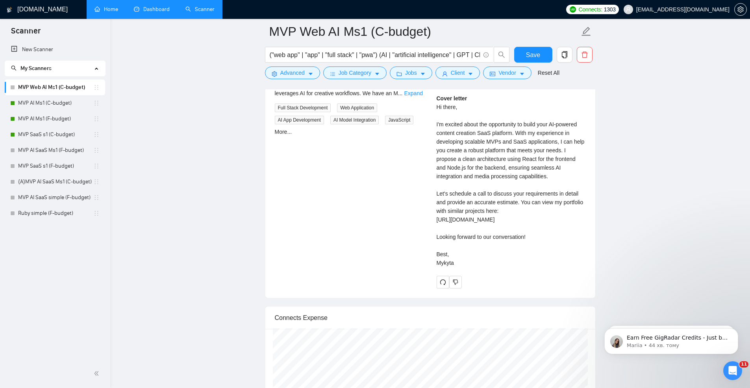
scroll to position [1623, 0]
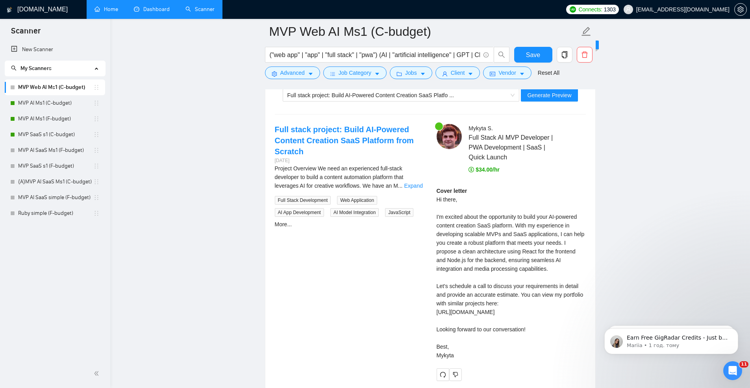
scroll to position [1650, 0]
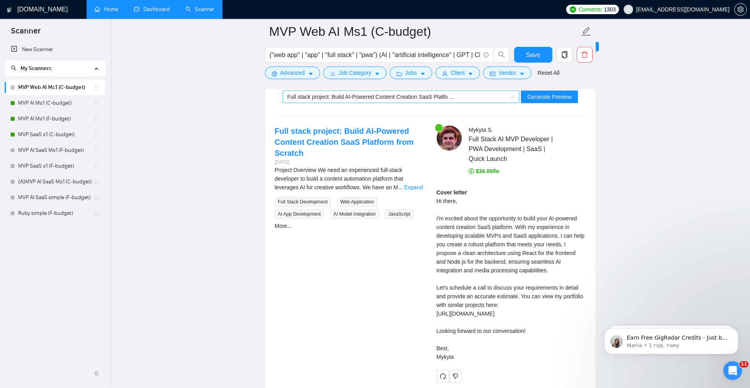
click at [442, 103] on div "Full stack project: Build AI-Powered Content Creation SaaS Platfo ..." at bounding box center [398, 97] width 221 height 12
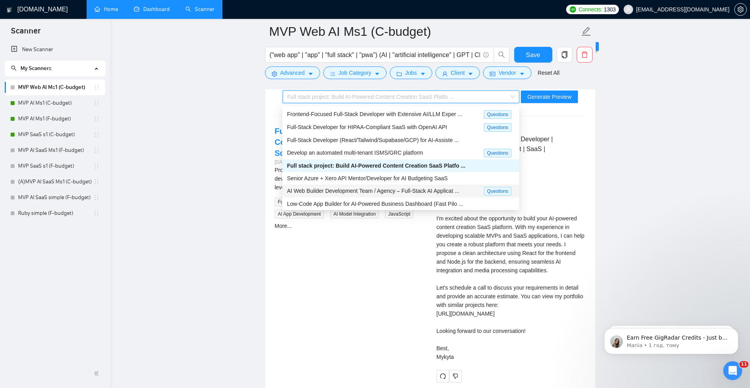
click at [364, 192] on span "AI Web Builder Development Team / Agency – Full-Stack AI Applicat ..." at bounding box center [373, 191] width 173 height 6
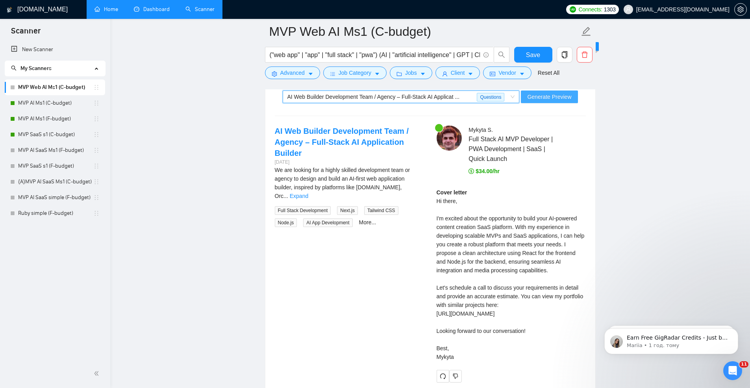
click at [538, 98] on span "Generate Preview" at bounding box center [549, 97] width 44 height 9
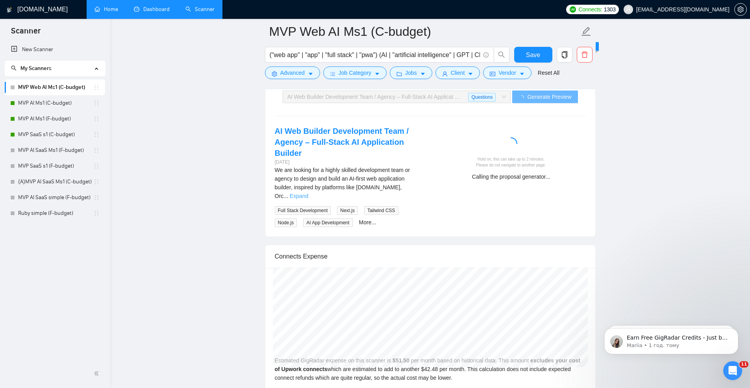
click at [308, 193] on link "Expand" at bounding box center [299, 196] width 19 height 6
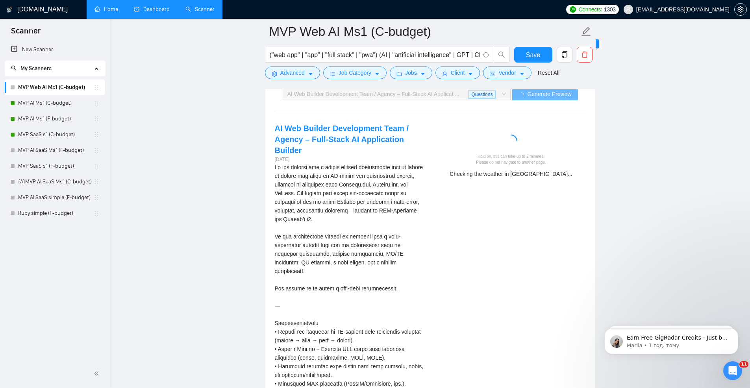
scroll to position [1646, 0]
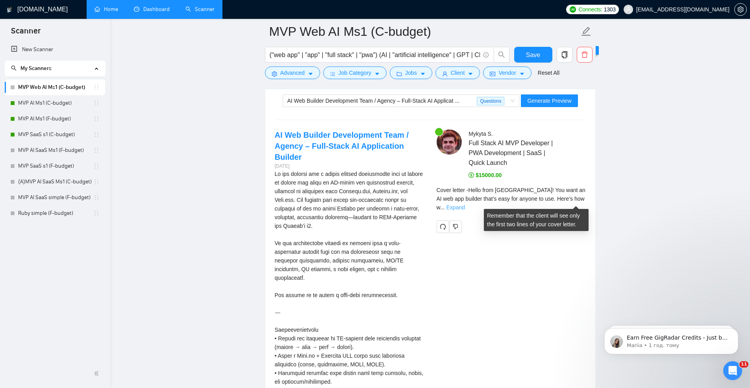
click at [465, 204] on link "Expand" at bounding box center [456, 207] width 19 height 6
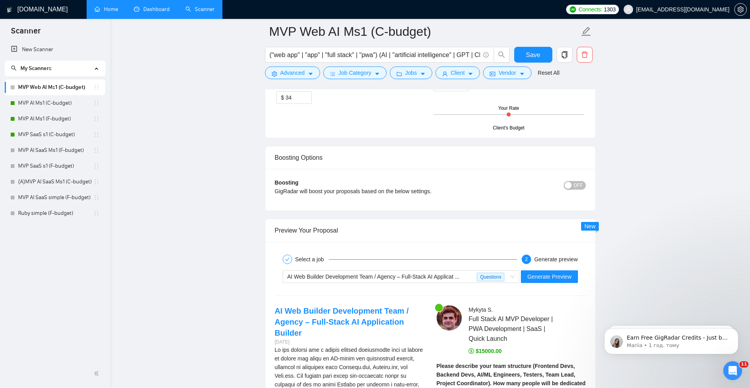
scroll to position [1587, 0]
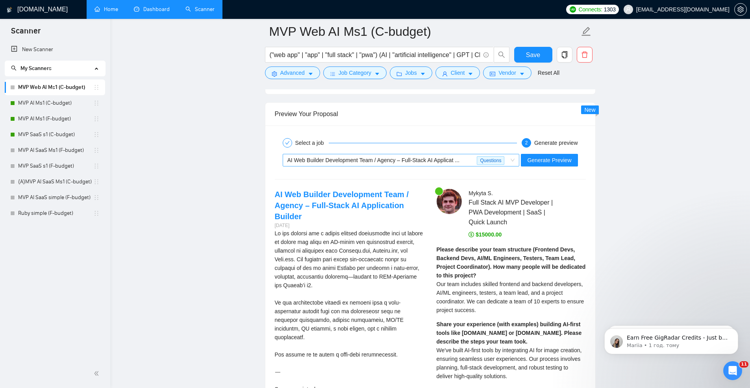
click at [428, 163] on span "AI Web Builder Development Team / Agency – Full-Stack AI Applicat ..." at bounding box center [374, 160] width 173 height 6
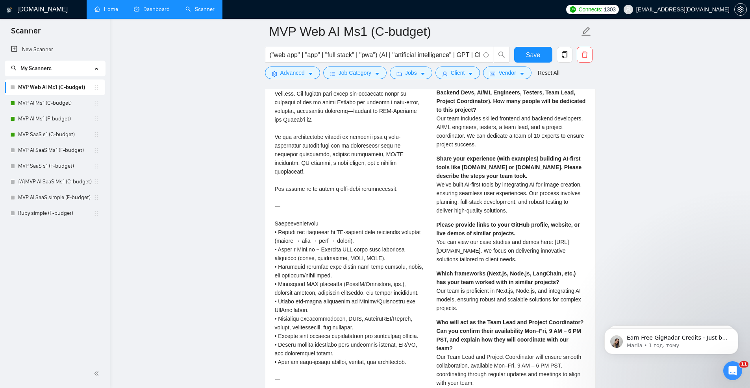
scroll to position [1591, 0]
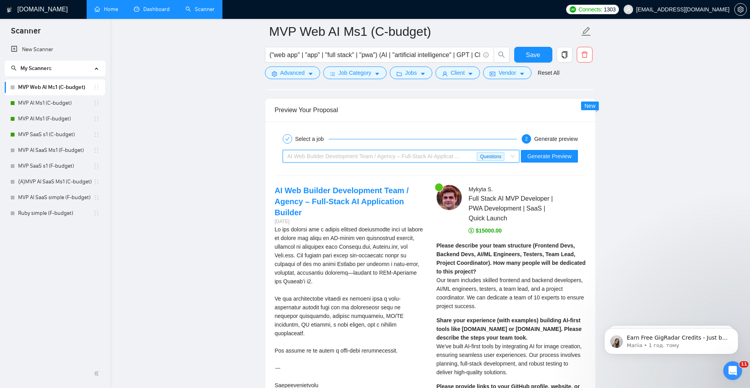
click at [443, 157] on span "AI Web Builder Development Team / Agency – Full-Stack AI Applicat ..." at bounding box center [374, 156] width 173 height 6
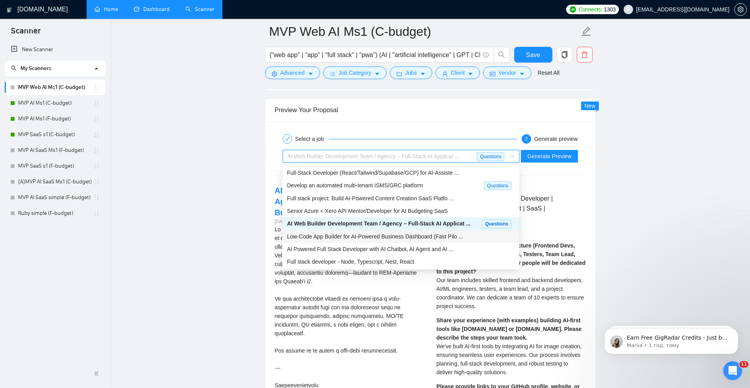
scroll to position [1614, 0]
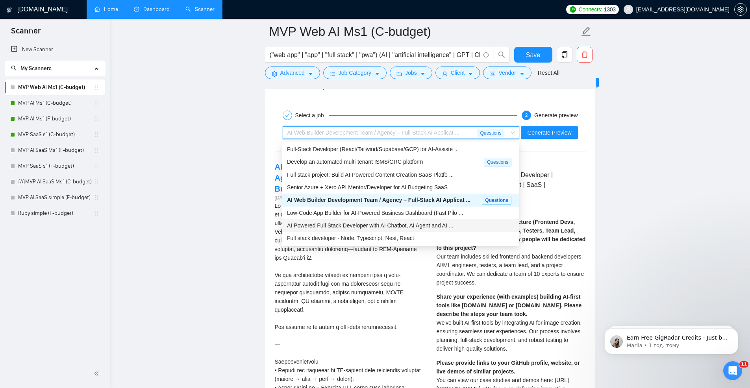
click at [380, 225] on span "AI Powered Full Stack Developer with AI Chatbot, AI Agent and AI ..." at bounding box center [370, 226] width 167 height 6
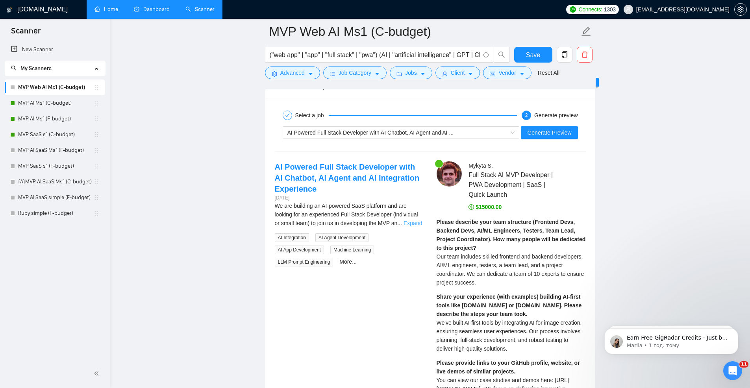
click at [409, 224] on link "Expand" at bounding box center [413, 223] width 19 height 6
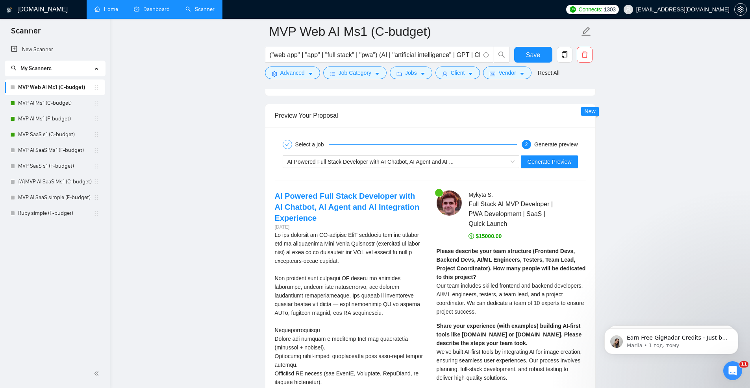
scroll to position [1532, 0]
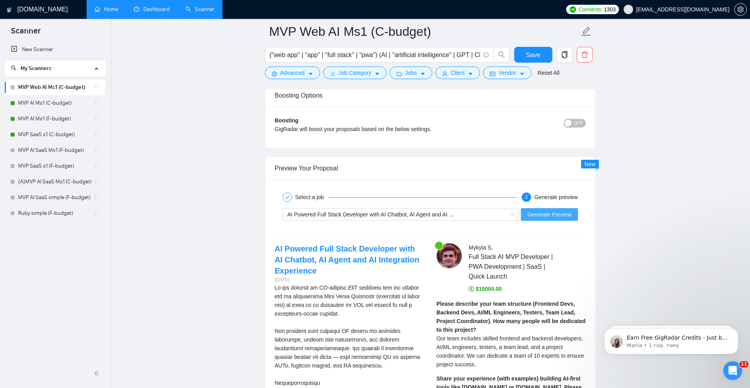
click at [545, 214] on span "Generate Preview" at bounding box center [549, 214] width 44 height 9
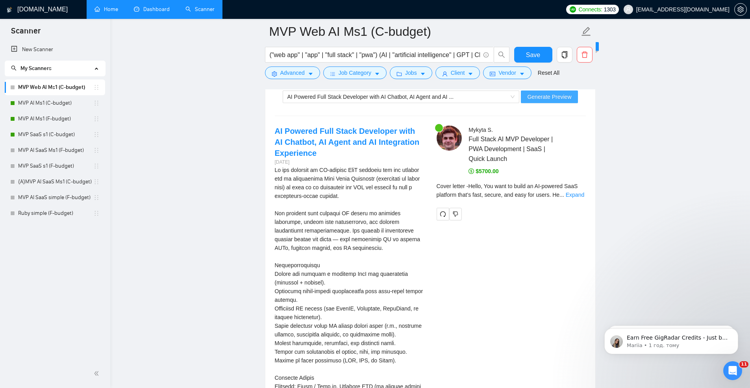
scroll to position [1655, 0]
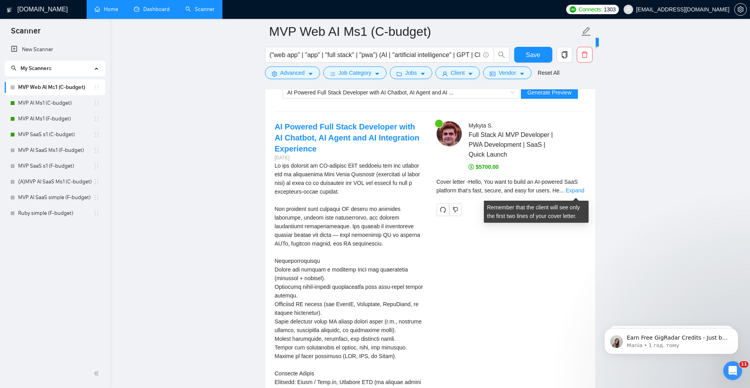
click at [577, 195] on div "Cover letter - Hello, You want to build an AI-powered SaaS platform that’s fast…" at bounding box center [511, 186] width 149 height 17
click at [575, 191] on link "Expand" at bounding box center [575, 191] width 19 height 6
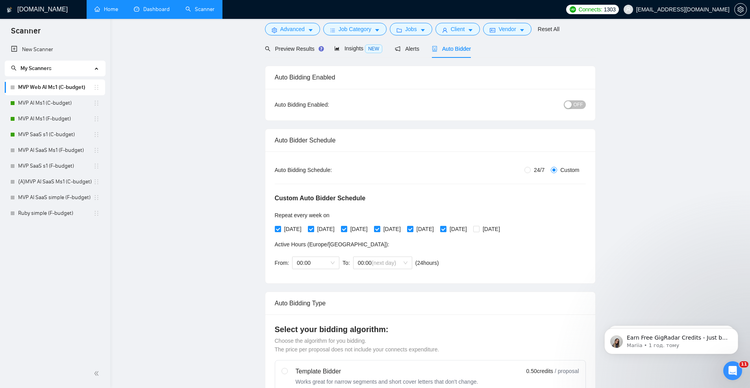
scroll to position [0, 0]
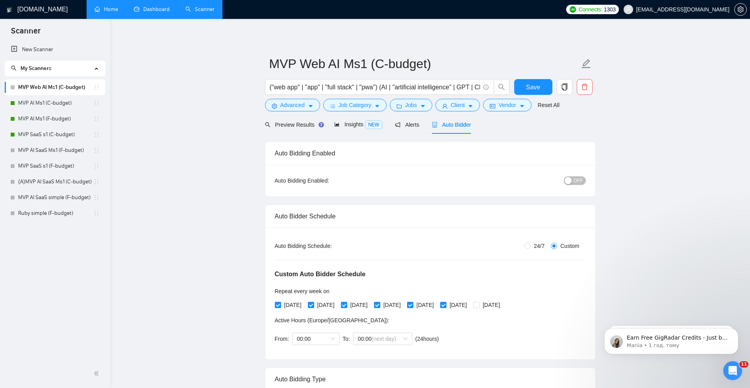
click at [575, 181] on span "OFF" at bounding box center [578, 180] width 9 height 9
click at [537, 92] on button "Save" at bounding box center [533, 87] width 38 height 16
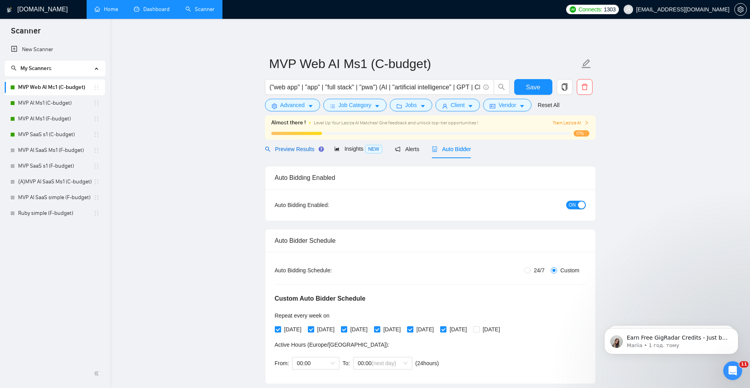
click at [294, 147] on span "Preview Results" at bounding box center [293, 149] width 57 height 6
